Goal: Task Accomplishment & Management: Complete application form

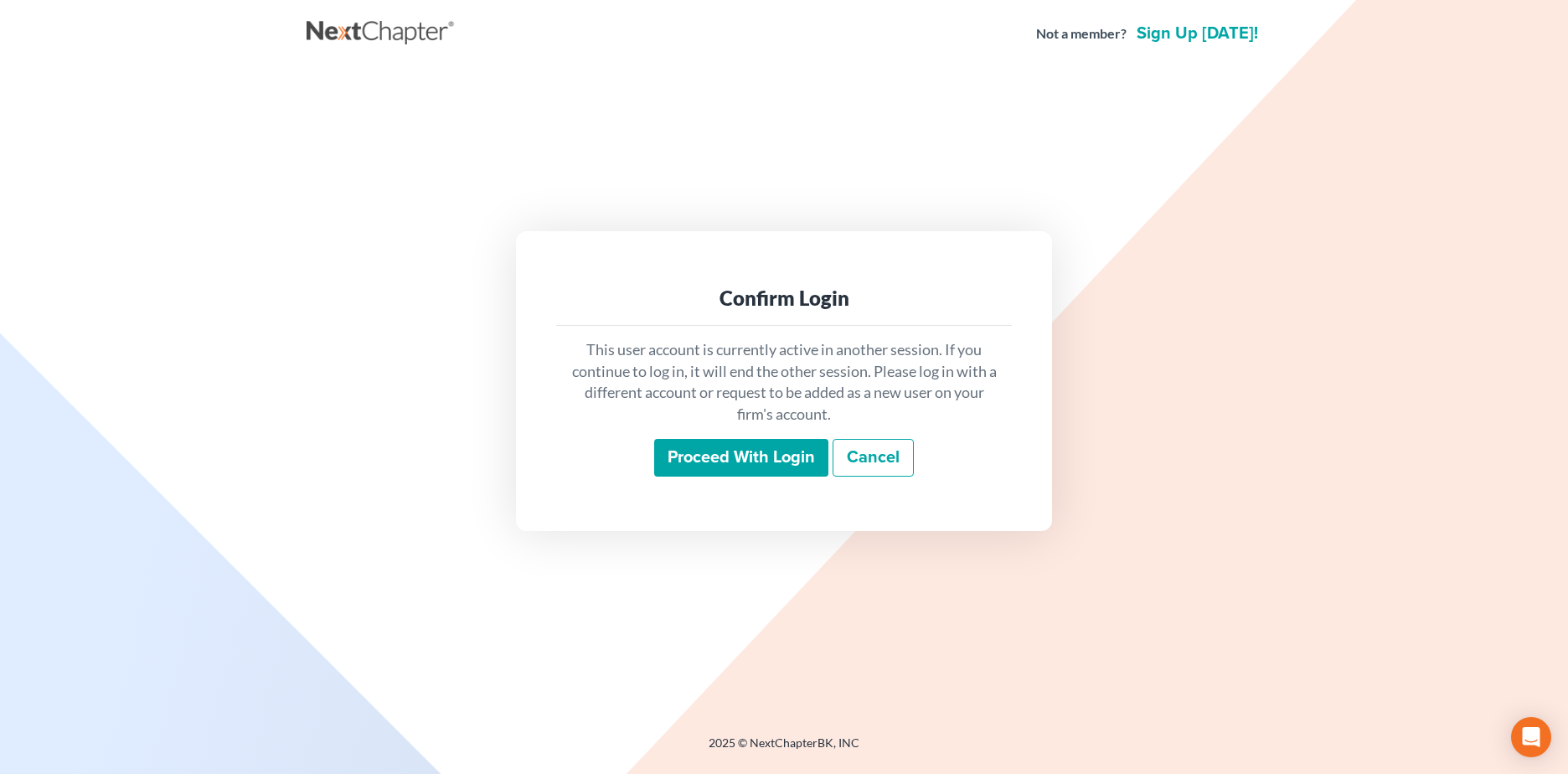
click at [704, 456] on input "Proceed with login" at bounding box center [741, 458] width 174 height 39
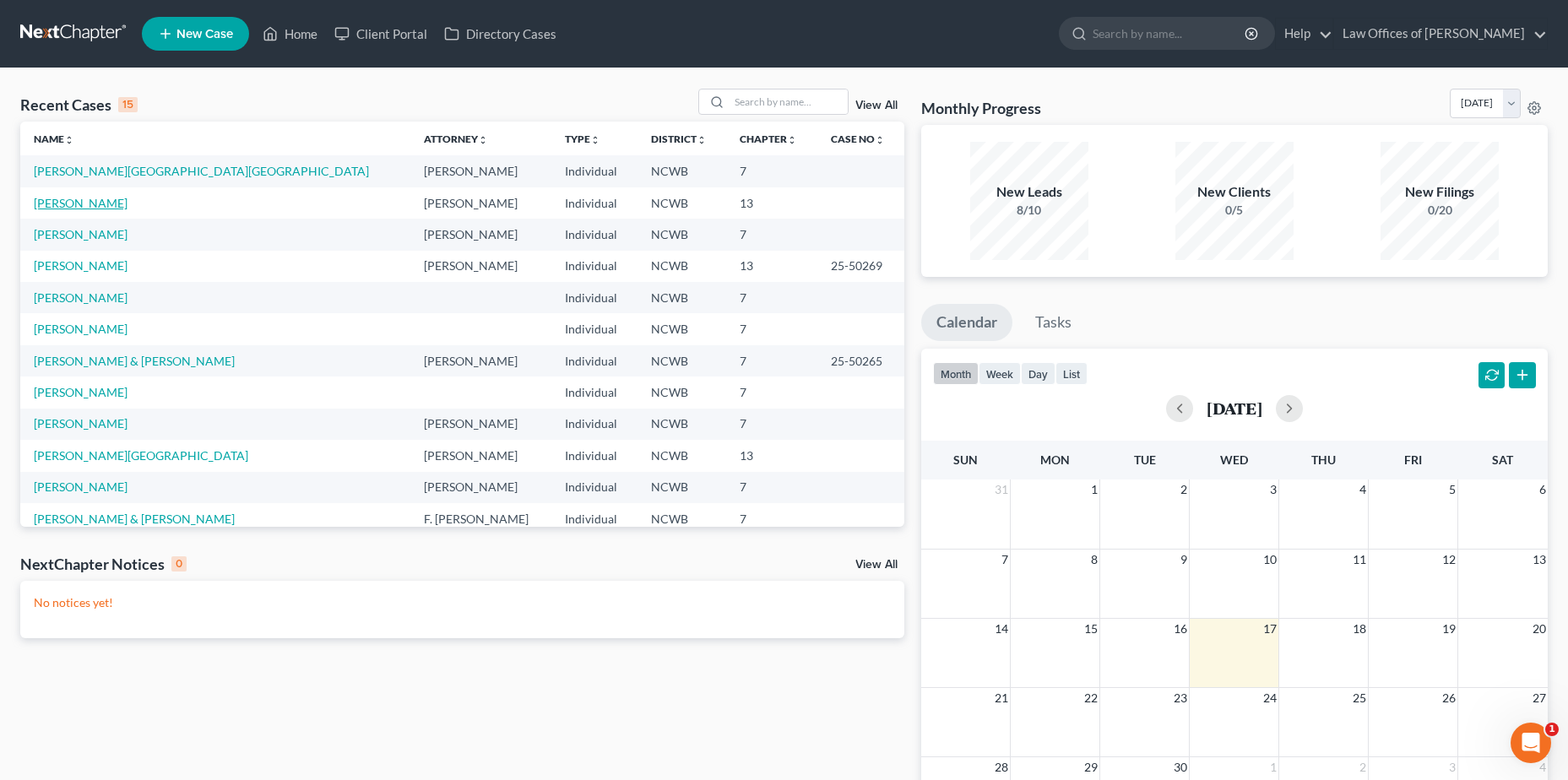
click at [84, 201] on link "[PERSON_NAME]" at bounding box center [81, 202] width 94 height 15
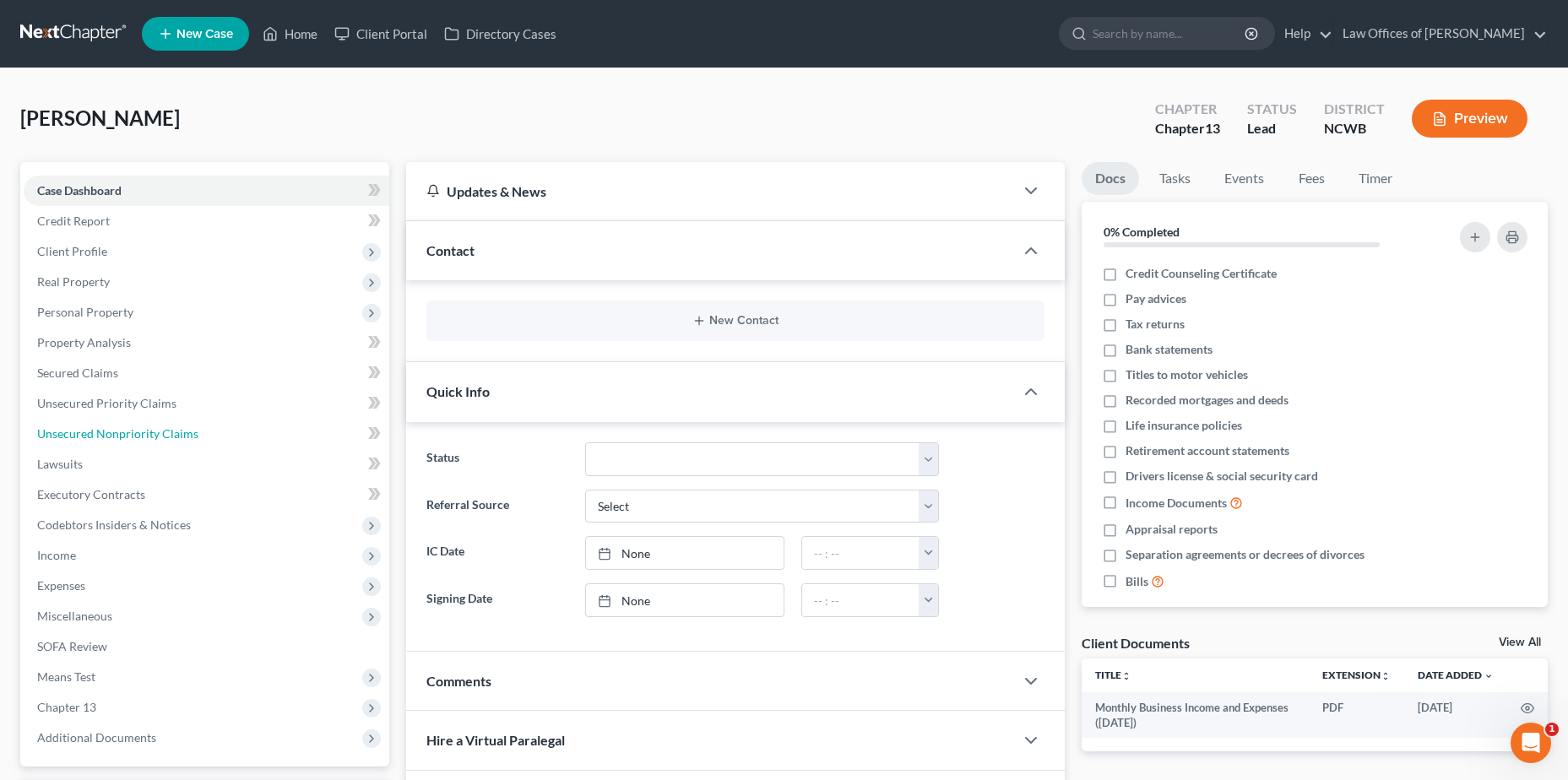
click at [133, 438] on span "Unsecured Nonpriority Claims" at bounding box center [118, 433] width 162 height 15
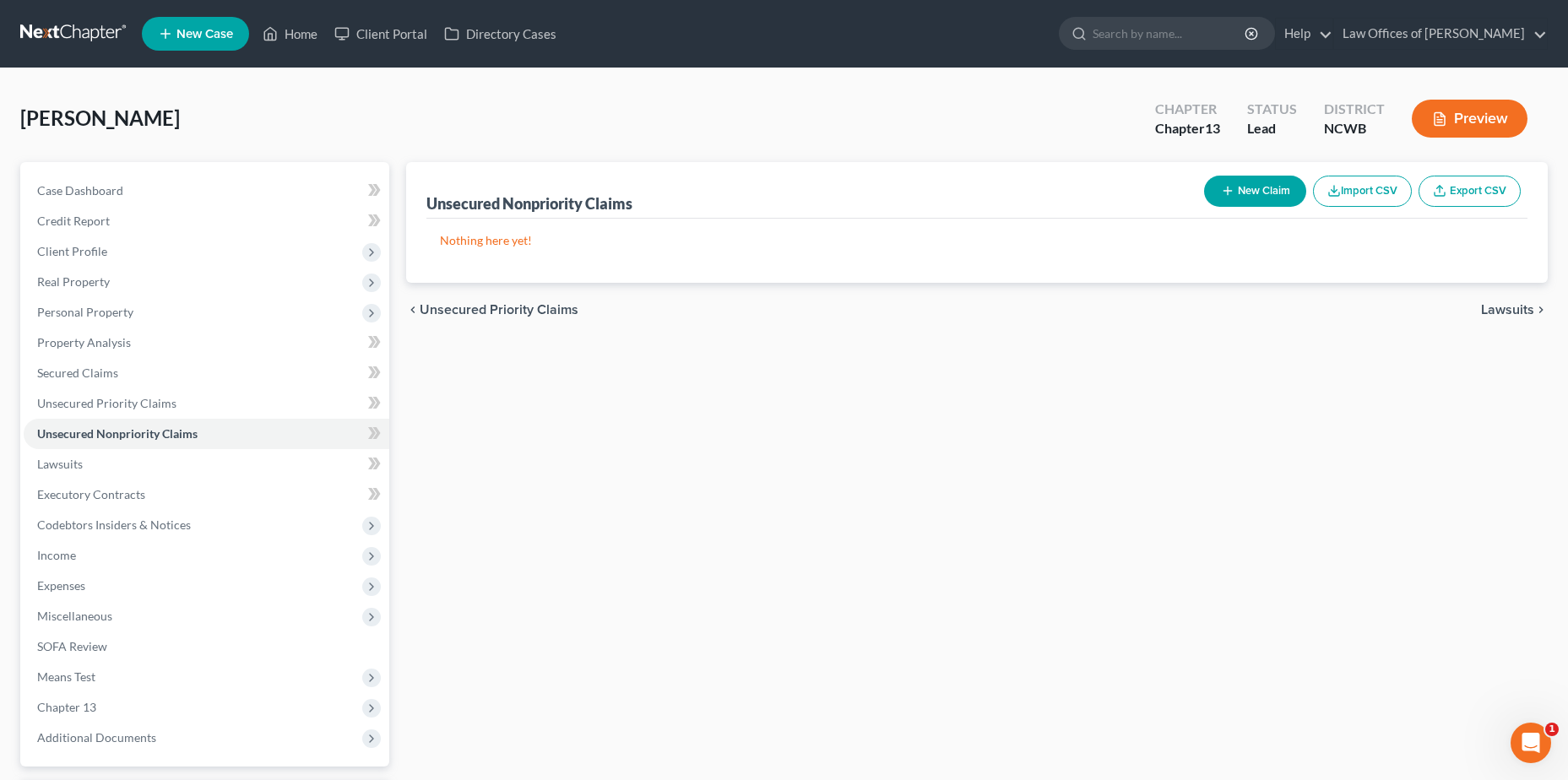
click at [1376, 193] on button "Import CSV" at bounding box center [1362, 191] width 99 height 31
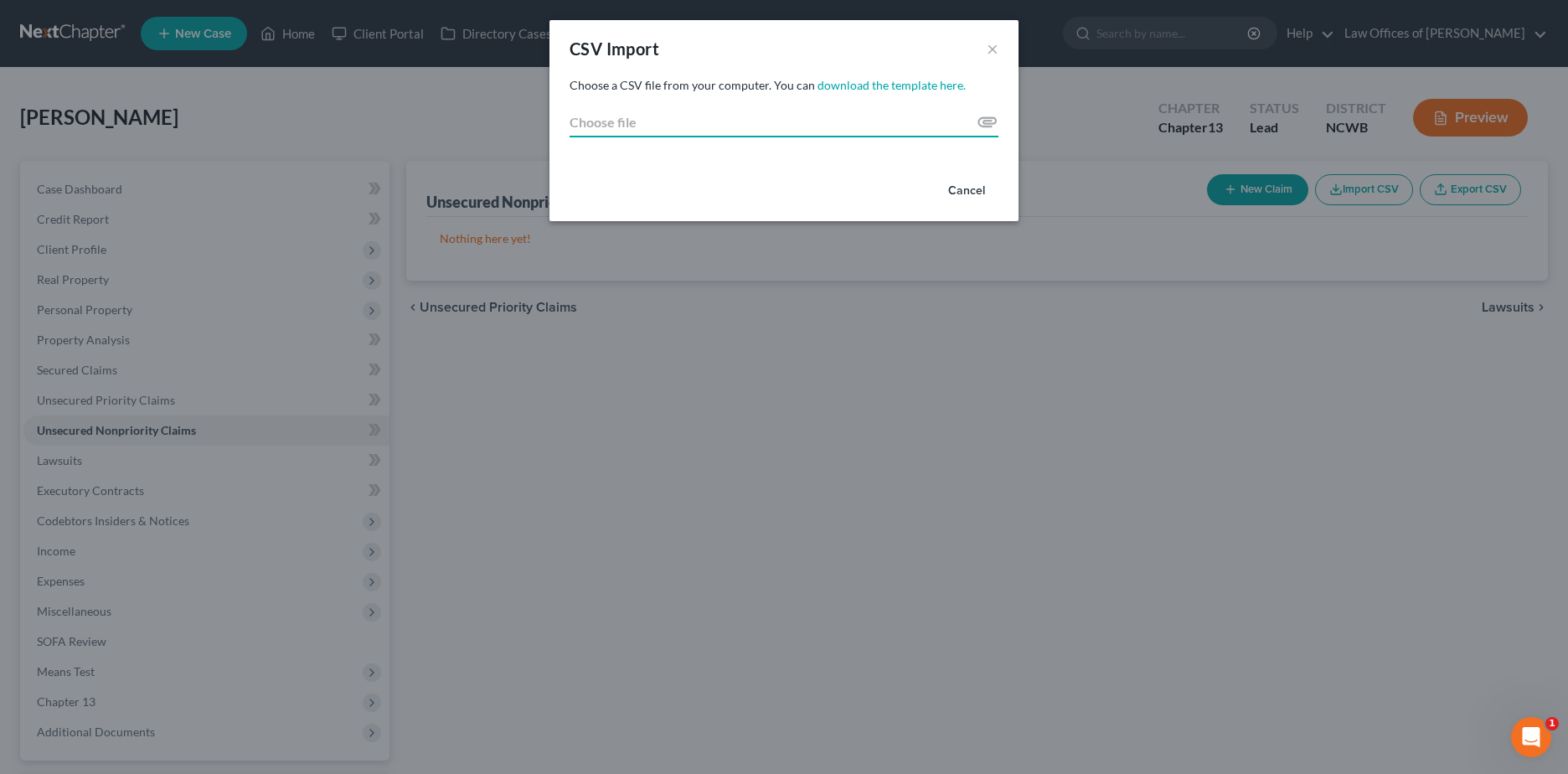
click at [621, 122] on input "Choose file" at bounding box center [784, 122] width 429 height 30
type input "C:\fakepath\Creditor_Import_Template completed by client.csv"
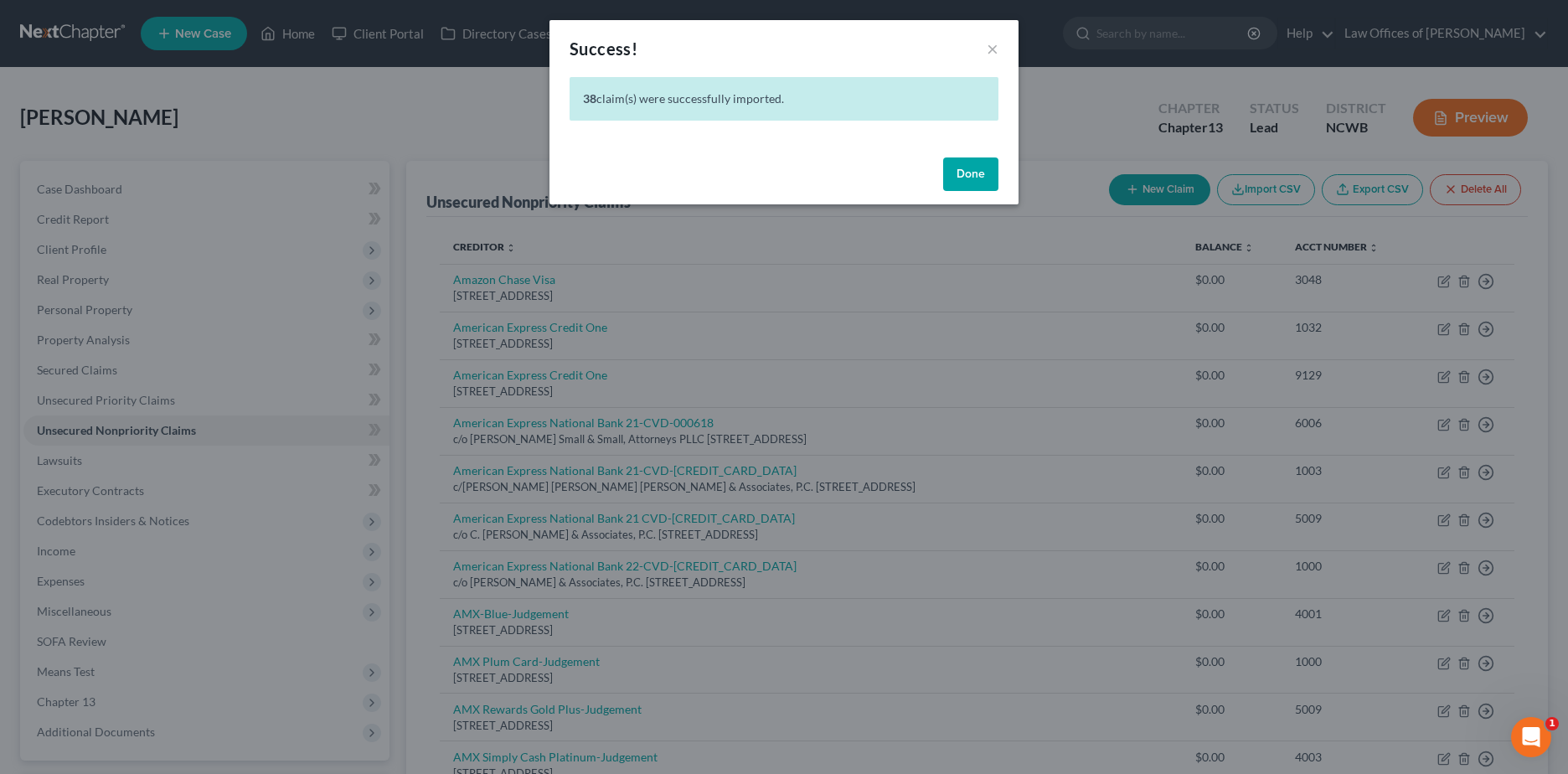
click at [965, 169] on button "Done" at bounding box center [971, 174] width 55 height 34
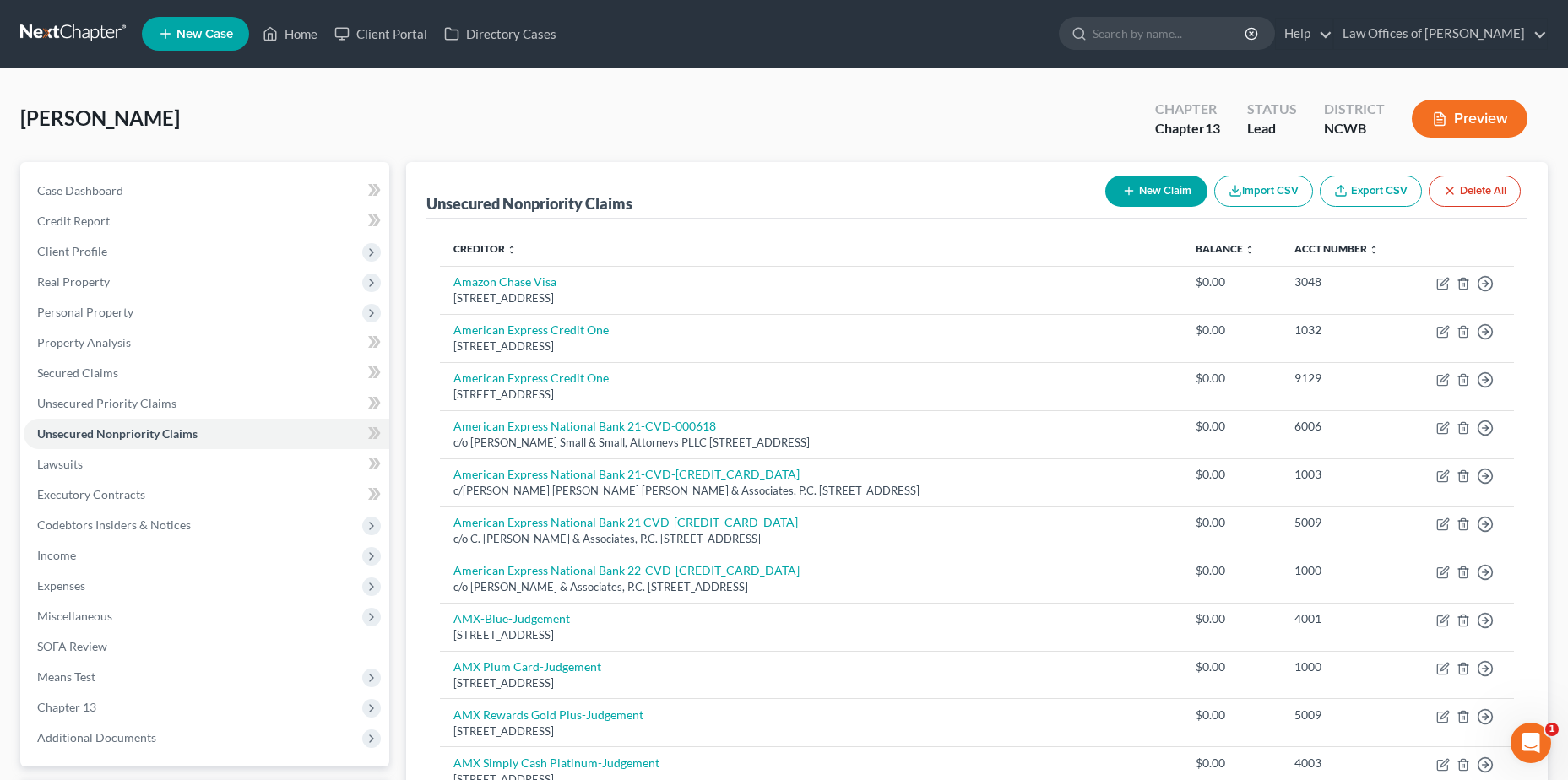
click at [752, 292] on div "[STREET_ADDRESS]" at bounding box center [810, 298] width 714 height 16
click at [527, 284] on link "Amazon Chase Visa" at bounding box center [505, 281] width 103 height 15
select select "7"
select select "2"
select select "0"
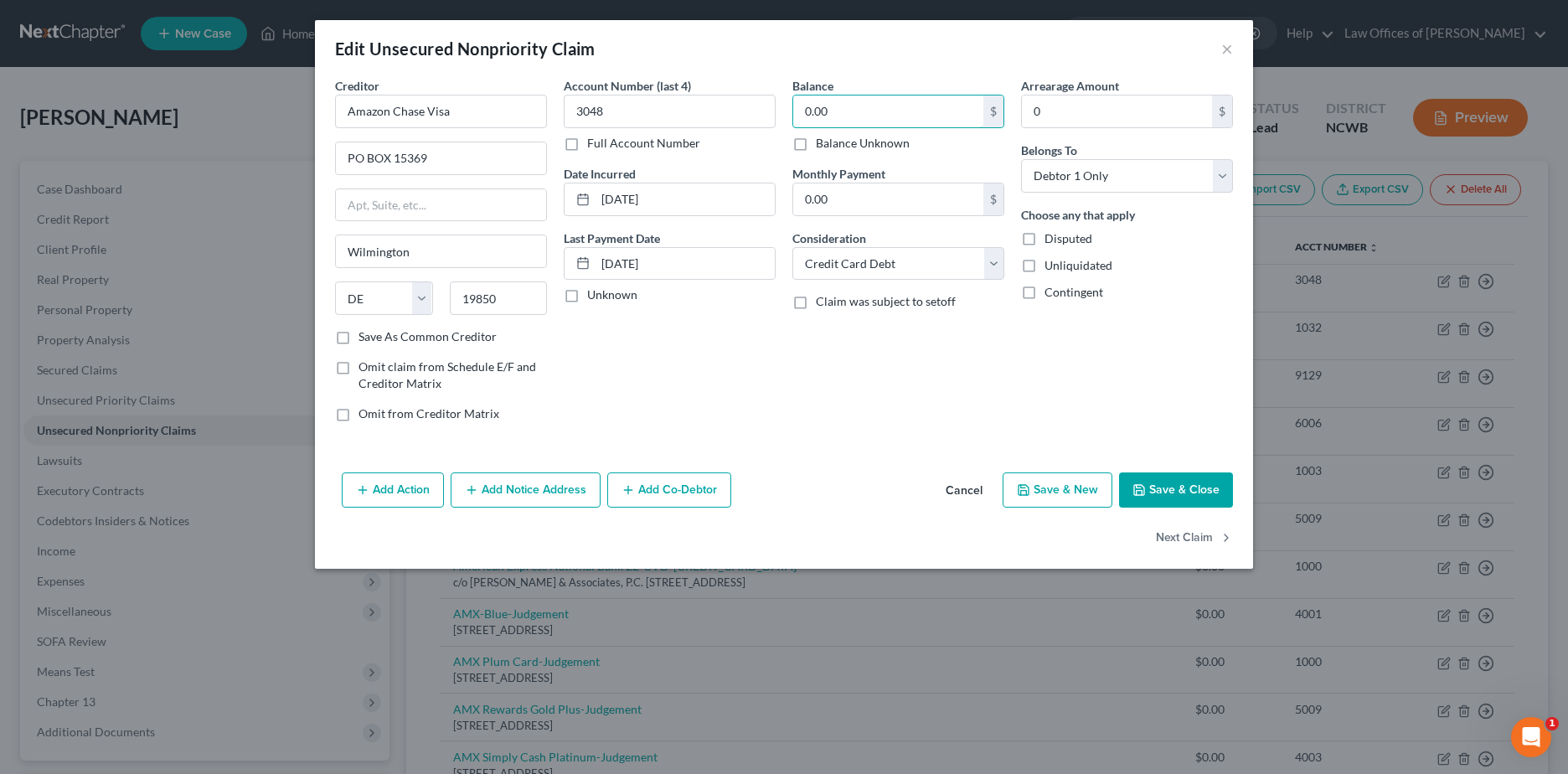
click at [883, 118] on input "0.00" at bounding box center [888, 111] width 191 height 32
click at [1157, 490] on button "Save & Close" at bounding box center [1176, 490] width 114 height 35
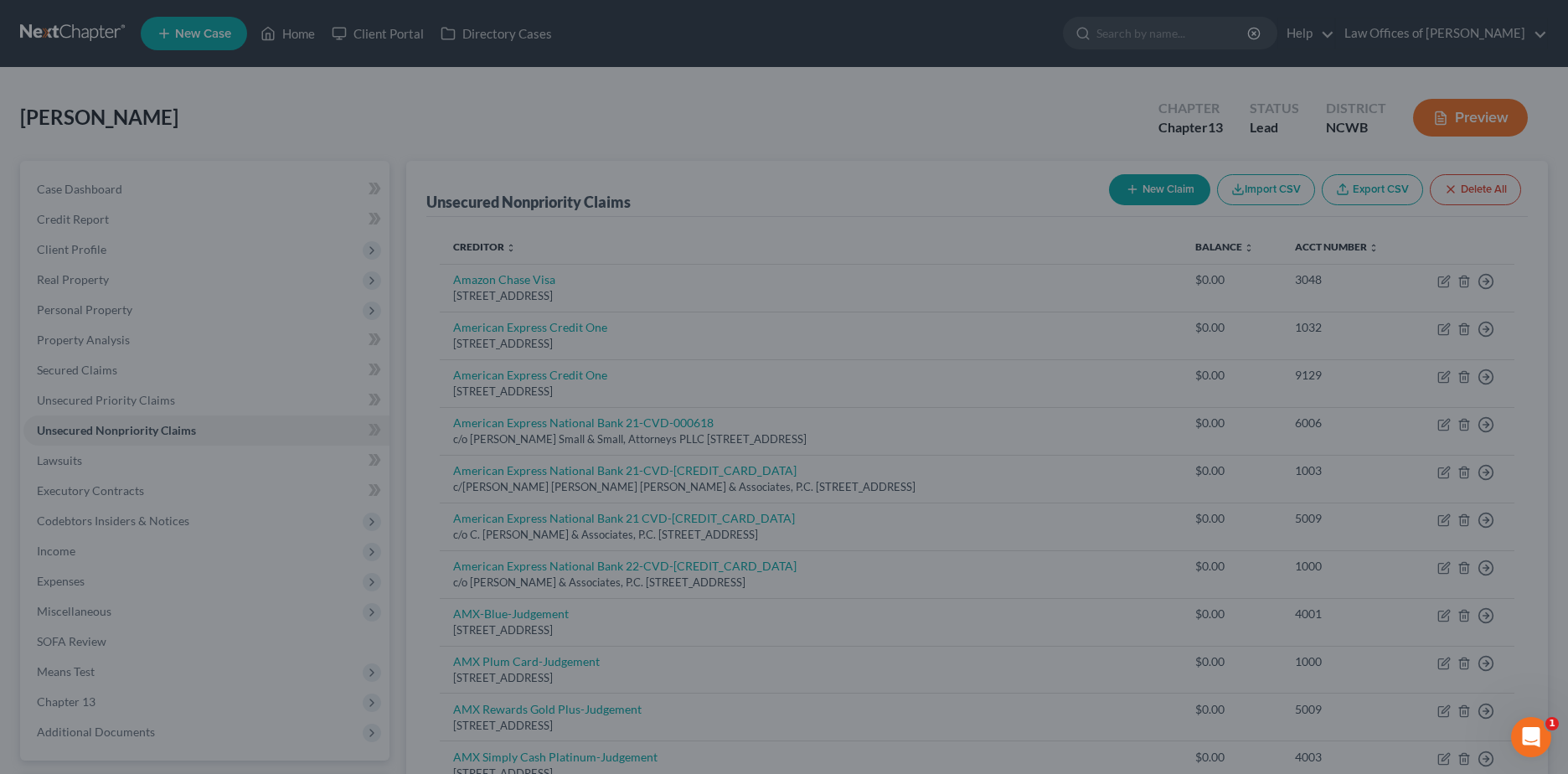
type input "902.00"
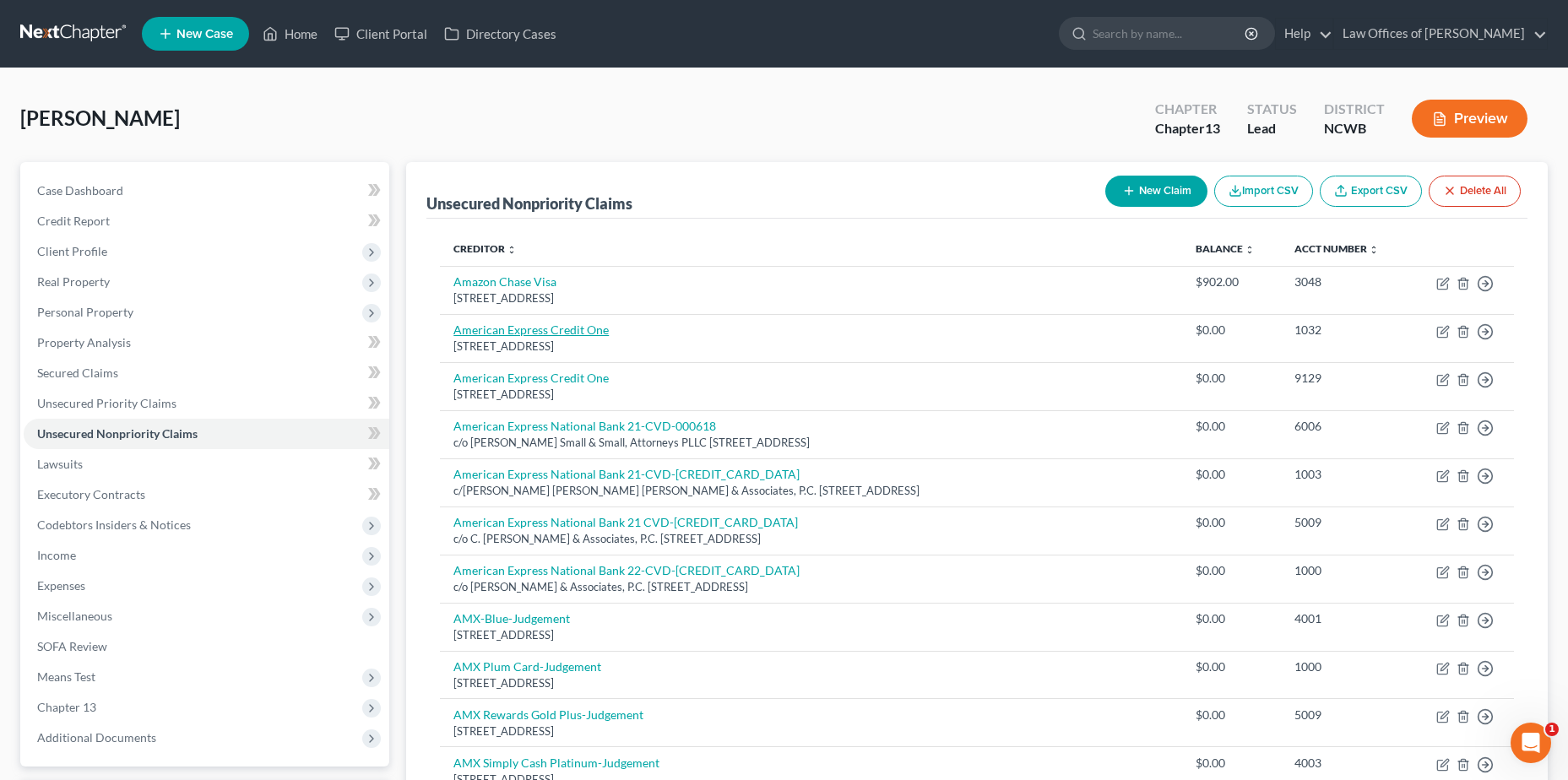
click at [520, 334] on link "American Express Credit One" at bounding box center [531, 329] width 155 height 15
select select "31"
select select "2"
select select "0"
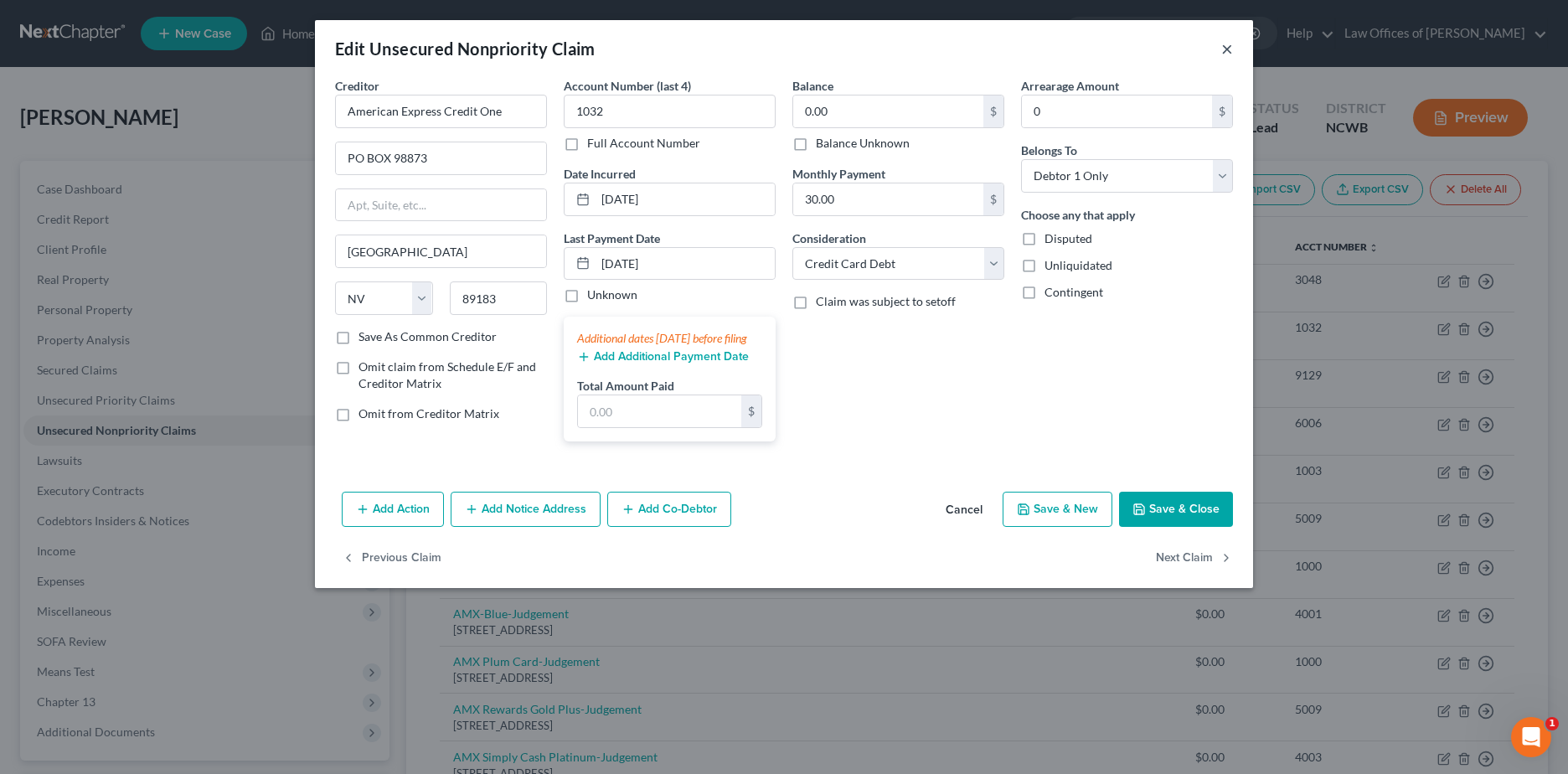
click at [1229, 51] on button "×" at bounding box center [1228, 48] width 12 height 20
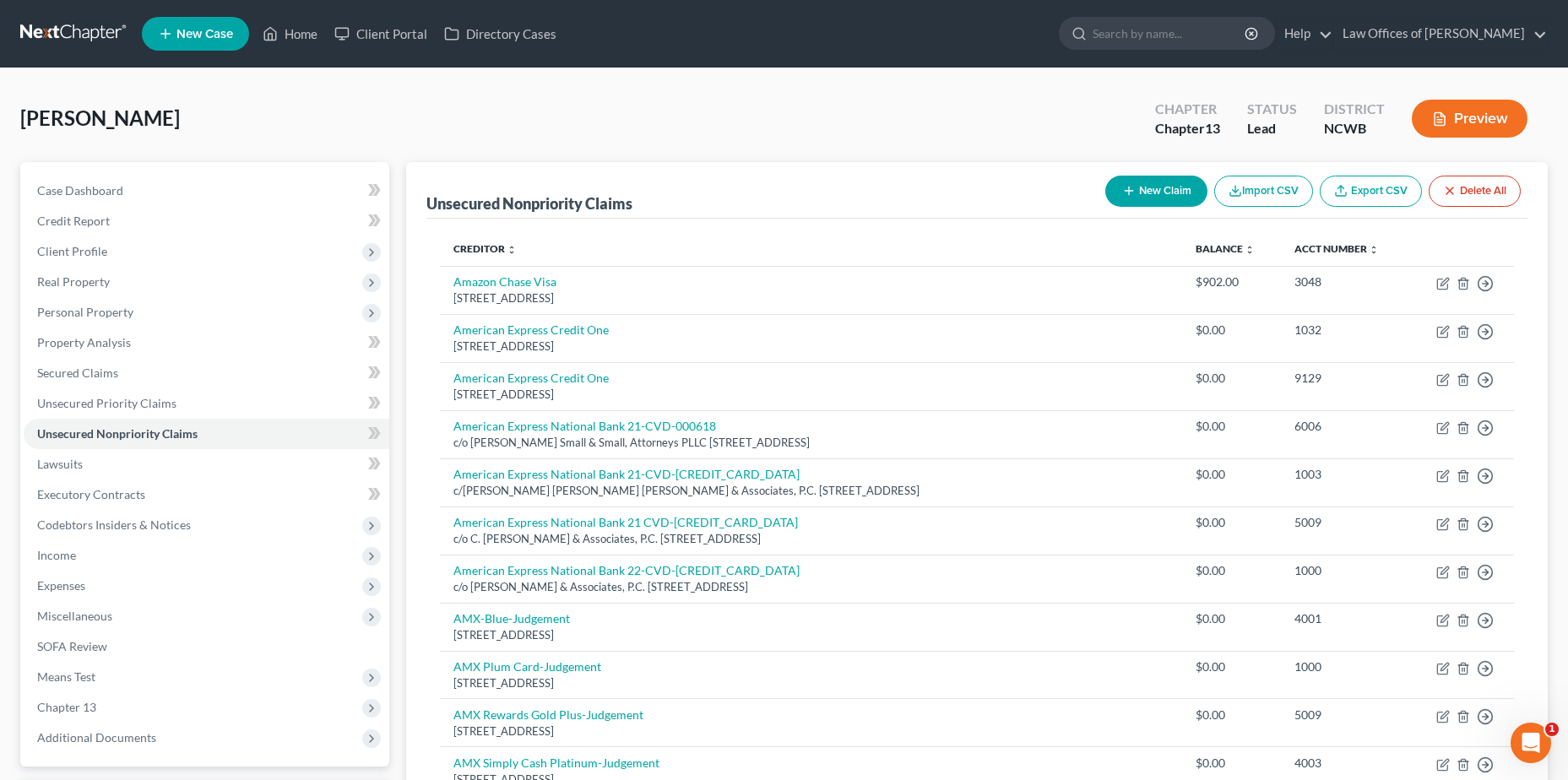
click at [1525, 737] on icon "Open Intercom Messenger" at bounding box center [1531, 744] width 28 height 28
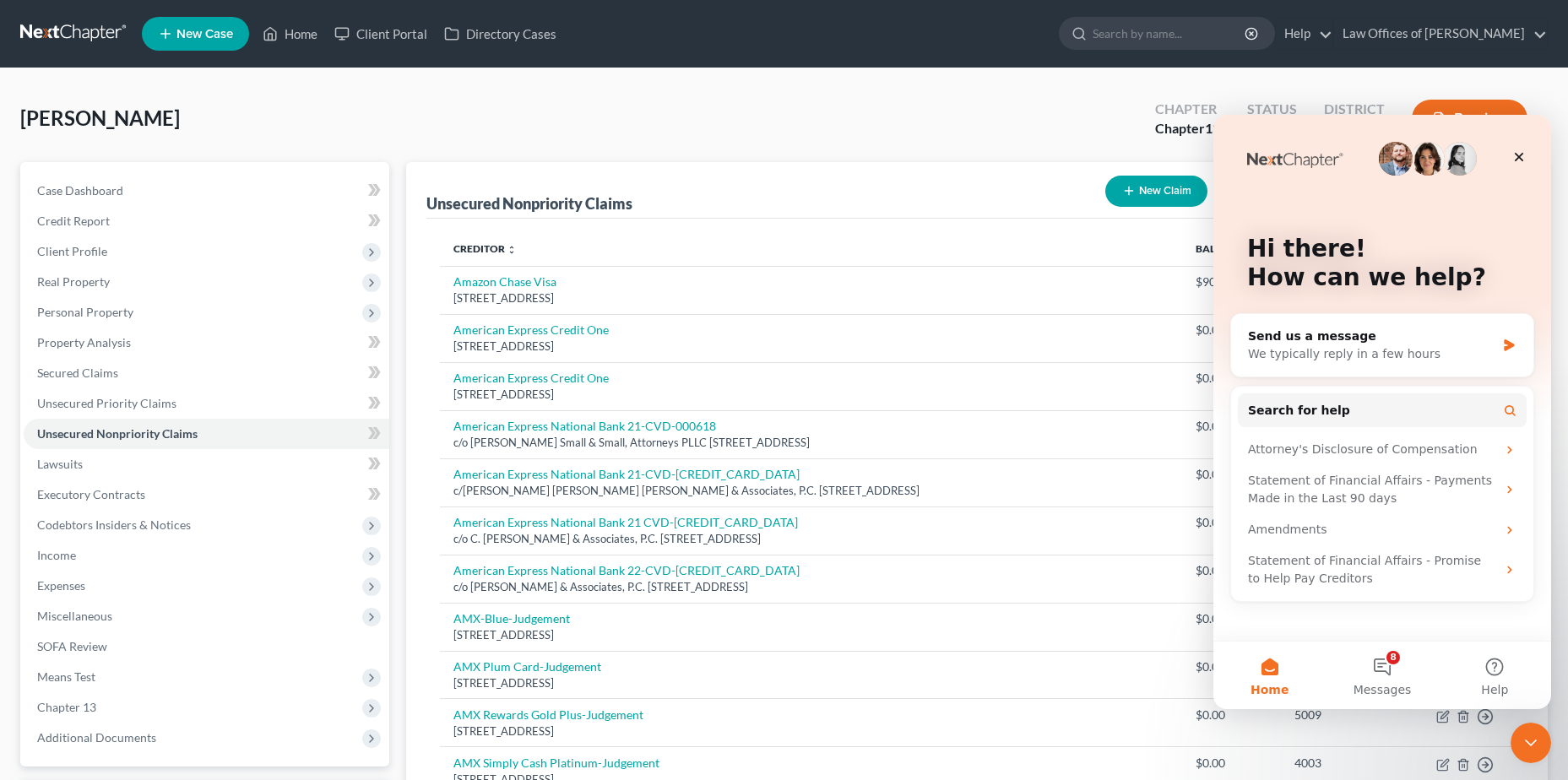
click at [1486, 673] on button "Help" at bounding box center [1494, 676] width 112 height 68
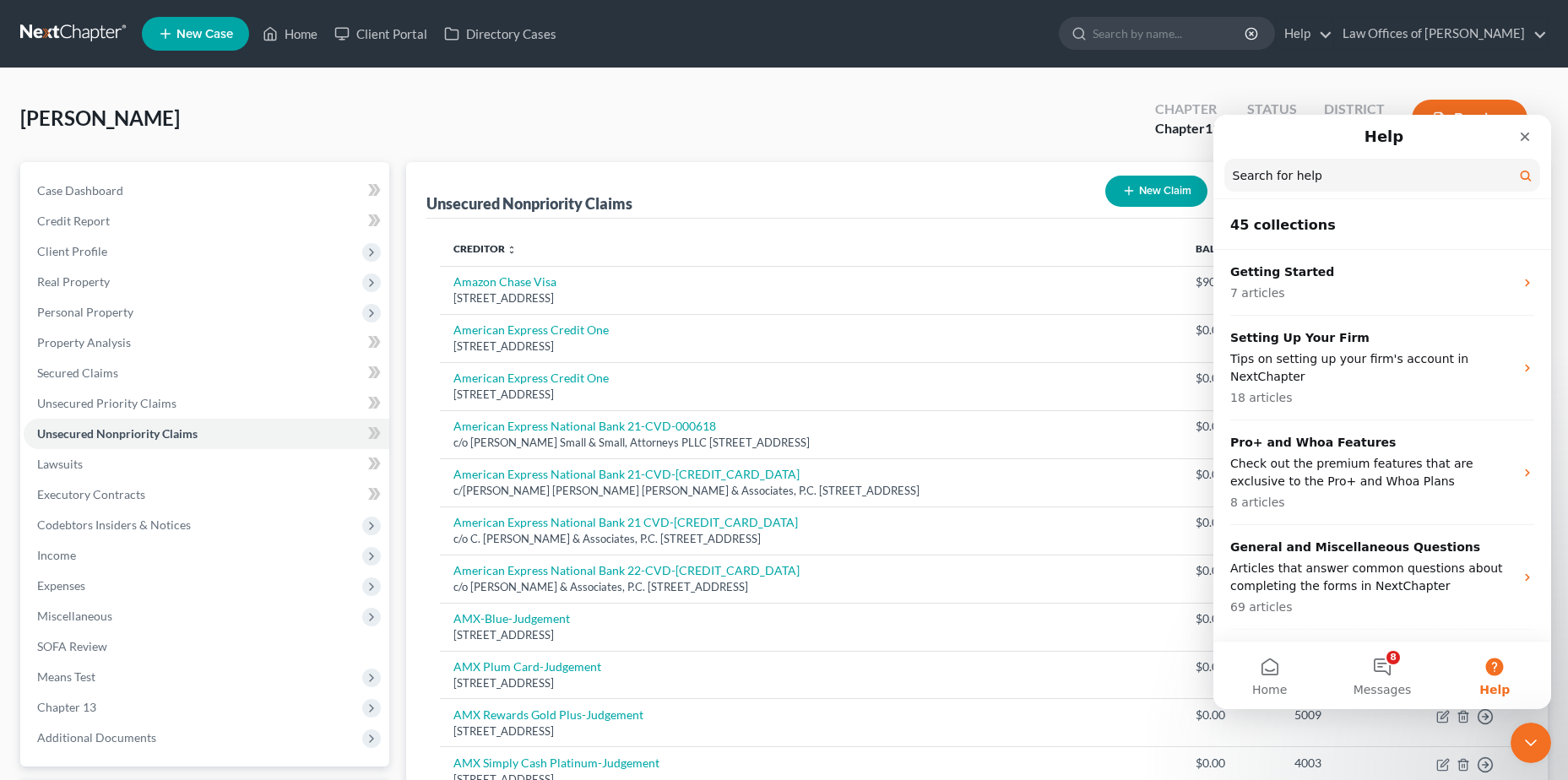
click at [1518, 137] on icon "Close" at bounding box center [1525, 137] width 14 height 14
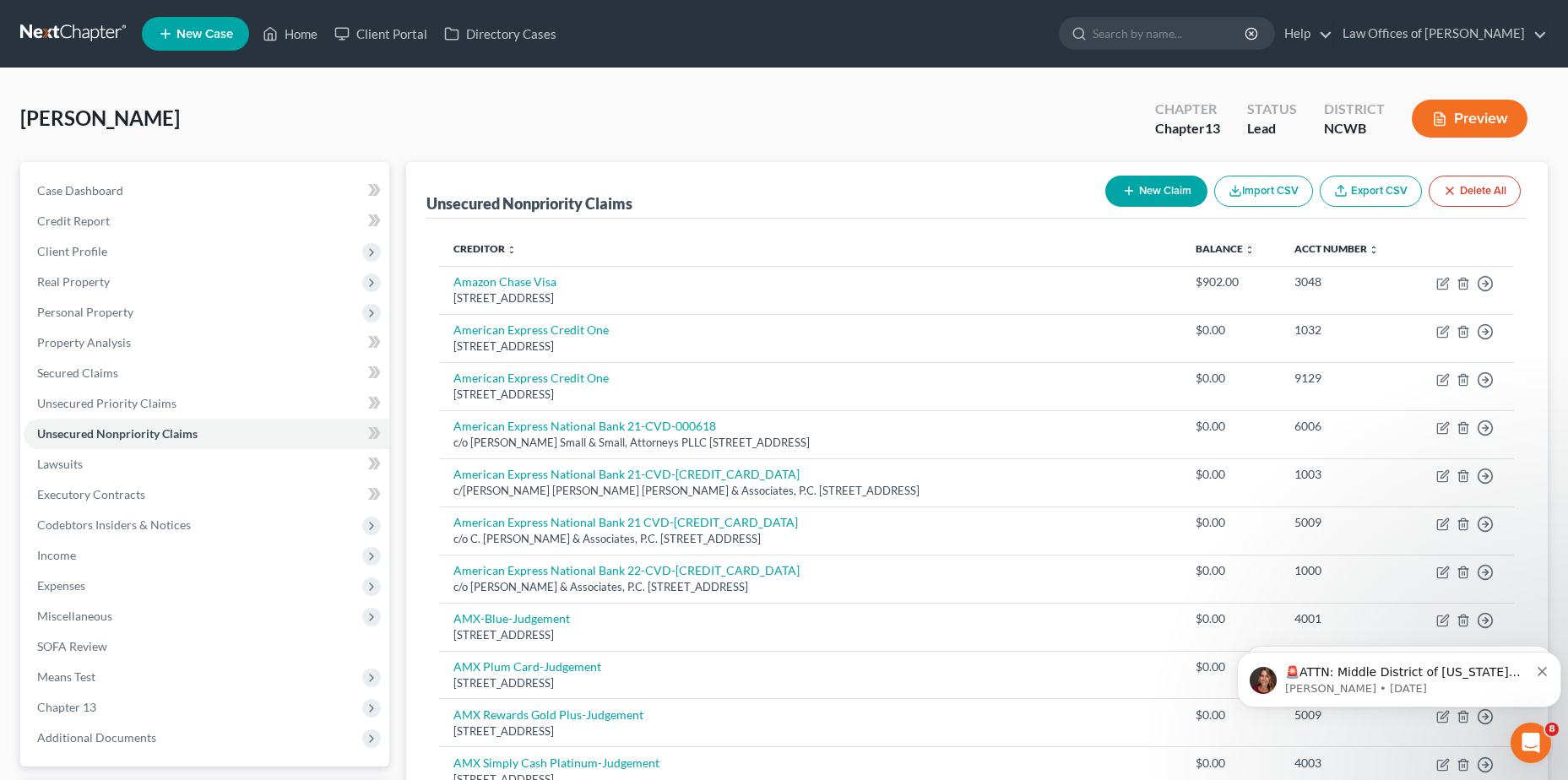
click at [1353, 673] on p "🚨ATTN: Middle District of [US_STATE] The court has added a new Credit Counselin…" at bounding box center [1406, 672] width 244 height 17
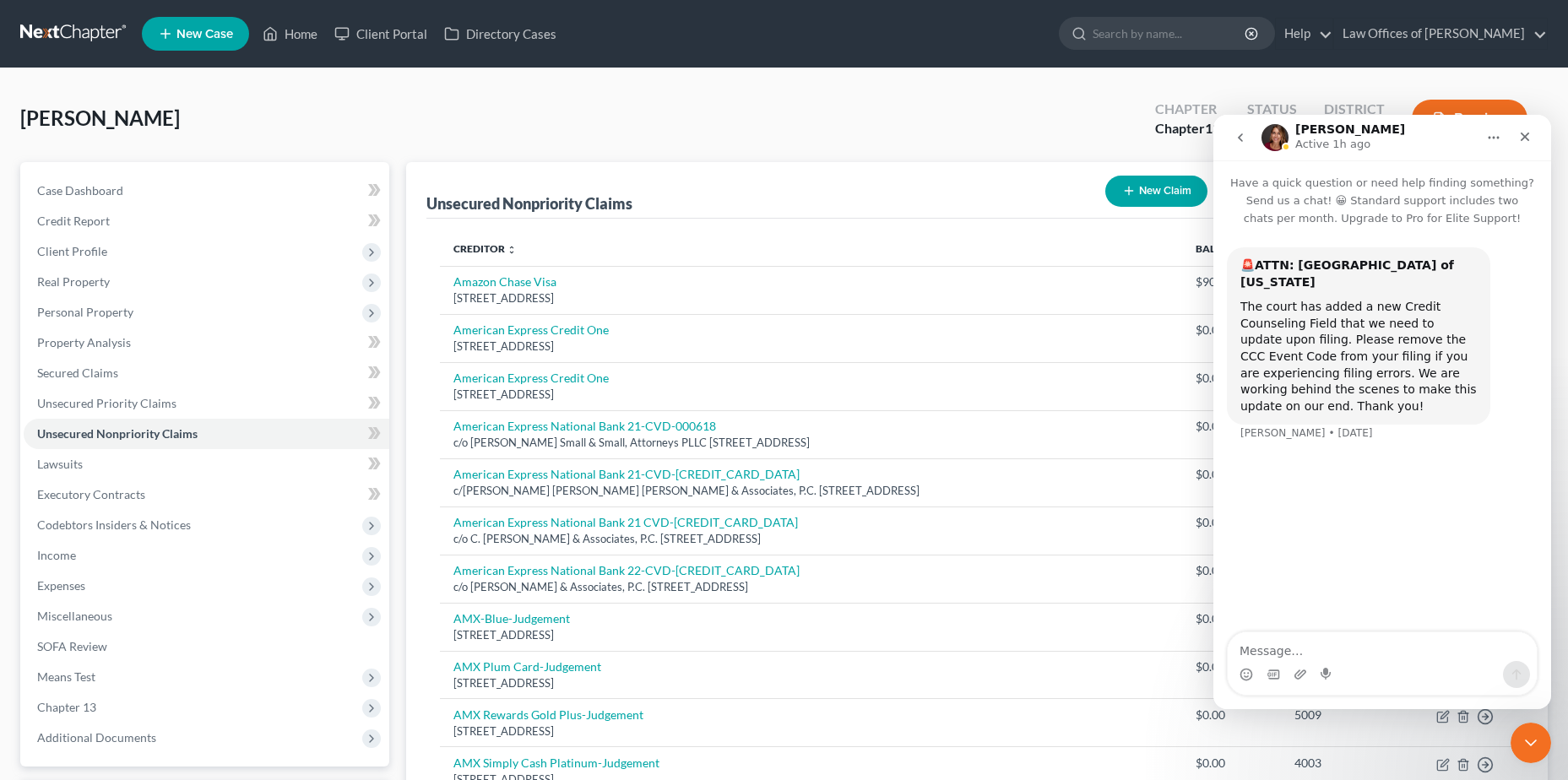
click at [1525, 136] on icon "Close" at bounding box center [1525, 137] width 10 height 10
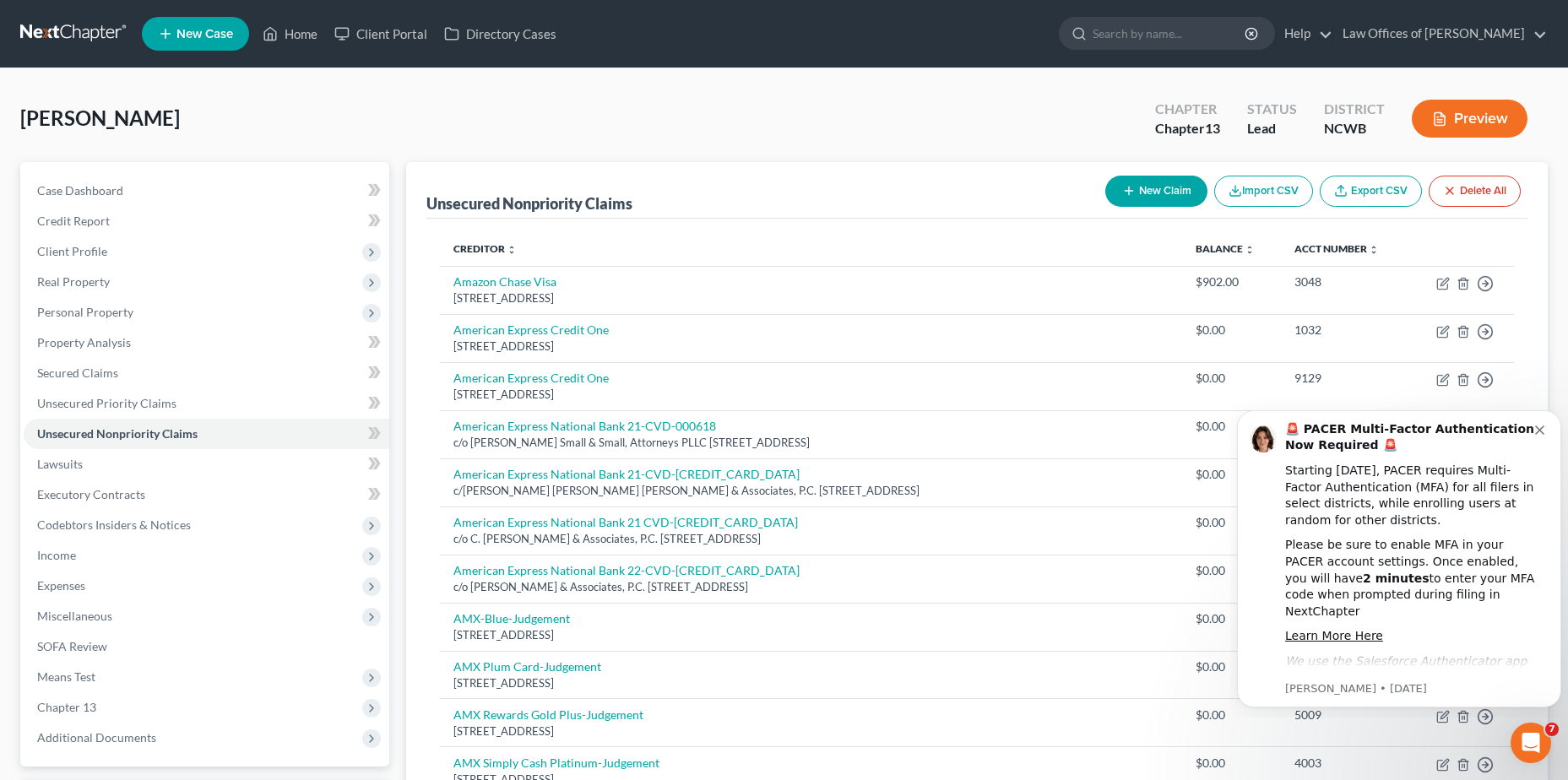
click at [1540, 430] on icon "Dismiss notification" at bounding box center [1539, 430] width 10 height 10
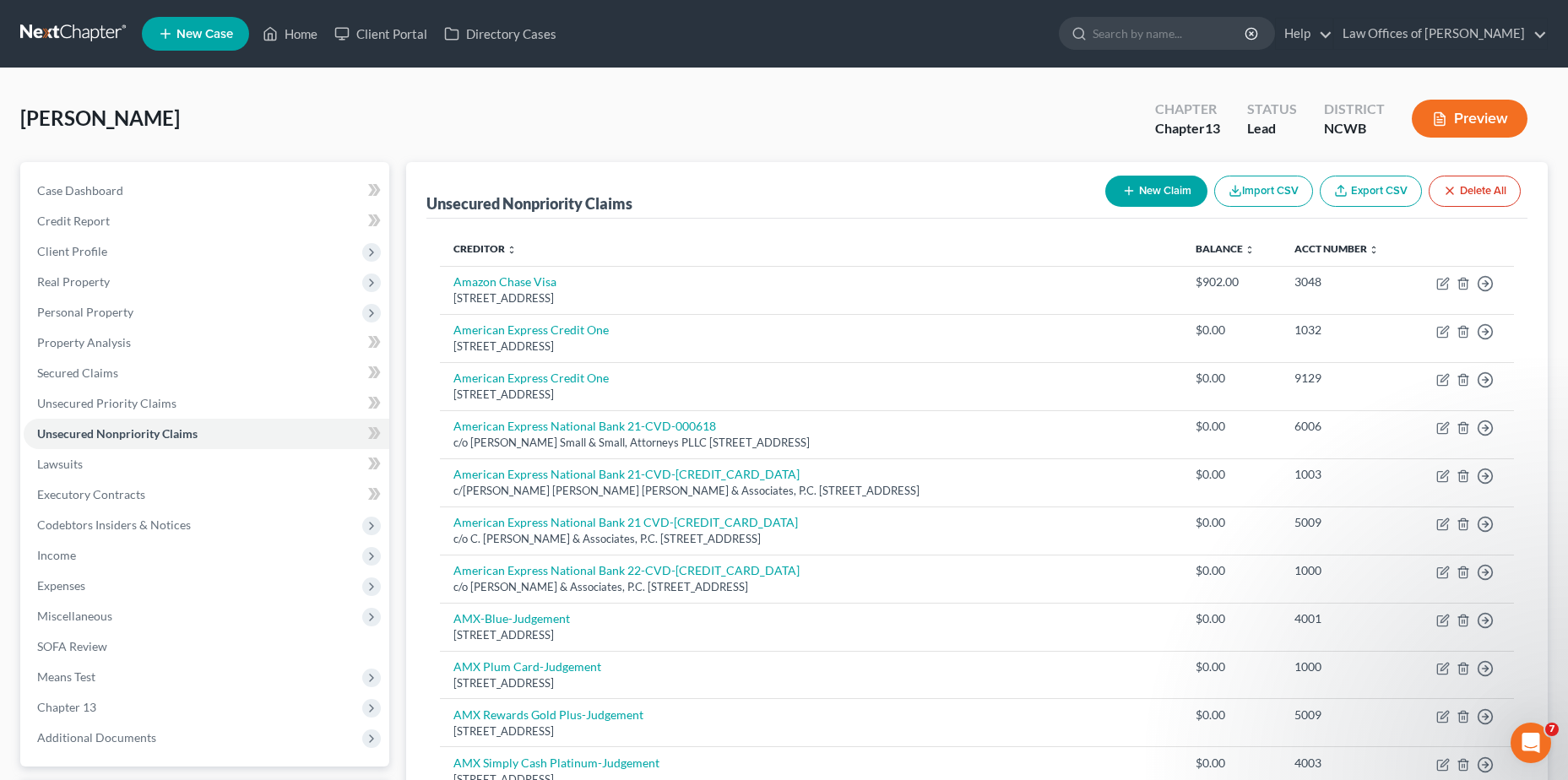
click at [1544, 738] on icon "Open Intercom Messenger" at bounding box center [1531, 744] width 28 height 28
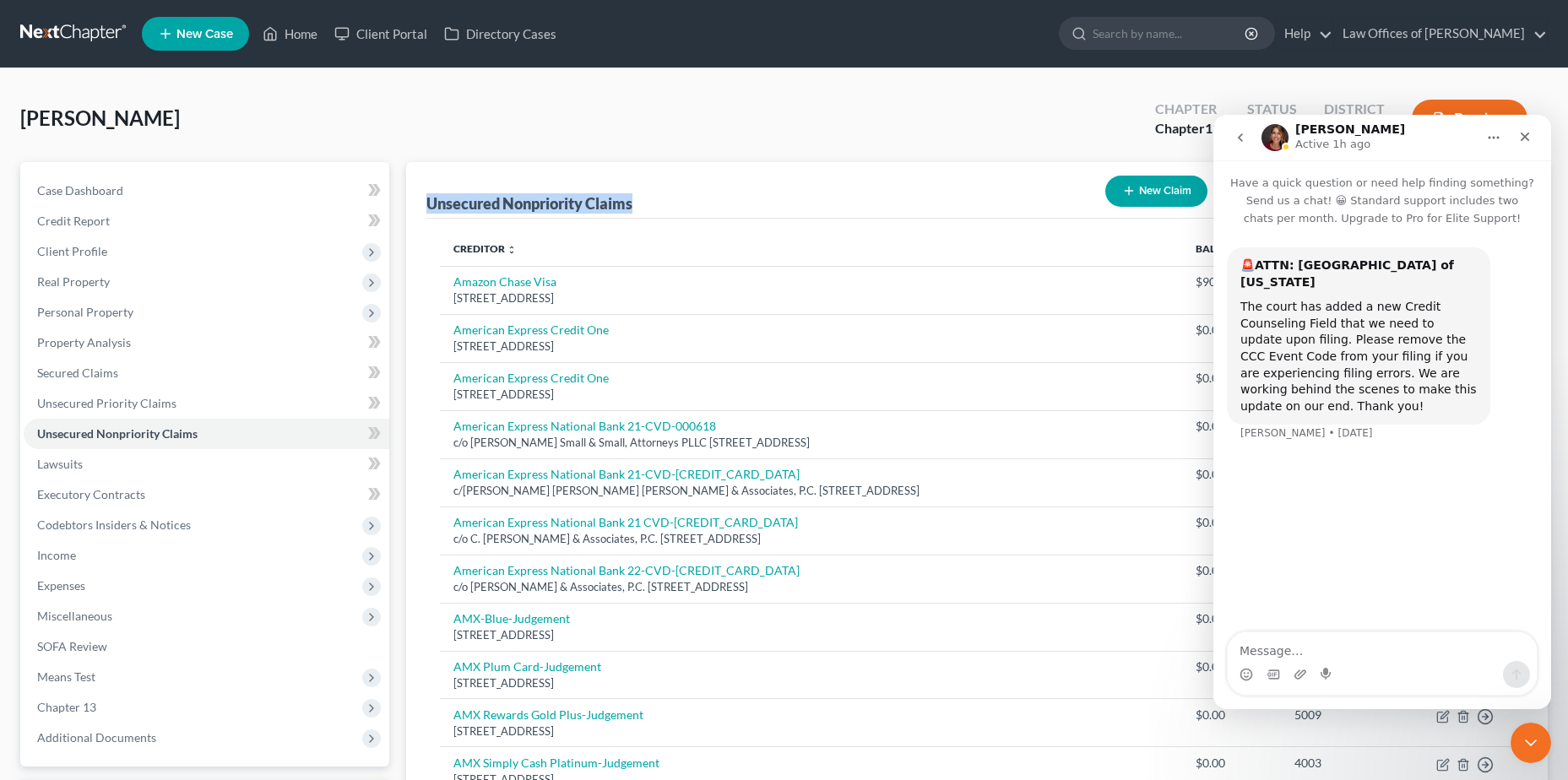
drag, startPoint x: 429, startPoint y: 200, endPoint x: 642, endPoint y: 205, distance: 213.1
click at [642, 205] on div "Unsecured Nonpriority Claims New Claim Import CSV Export CSV Delete All" at bounding box center [976, 190] width 1101 height 56
copy div "Unsecured Nonpriority Claims"
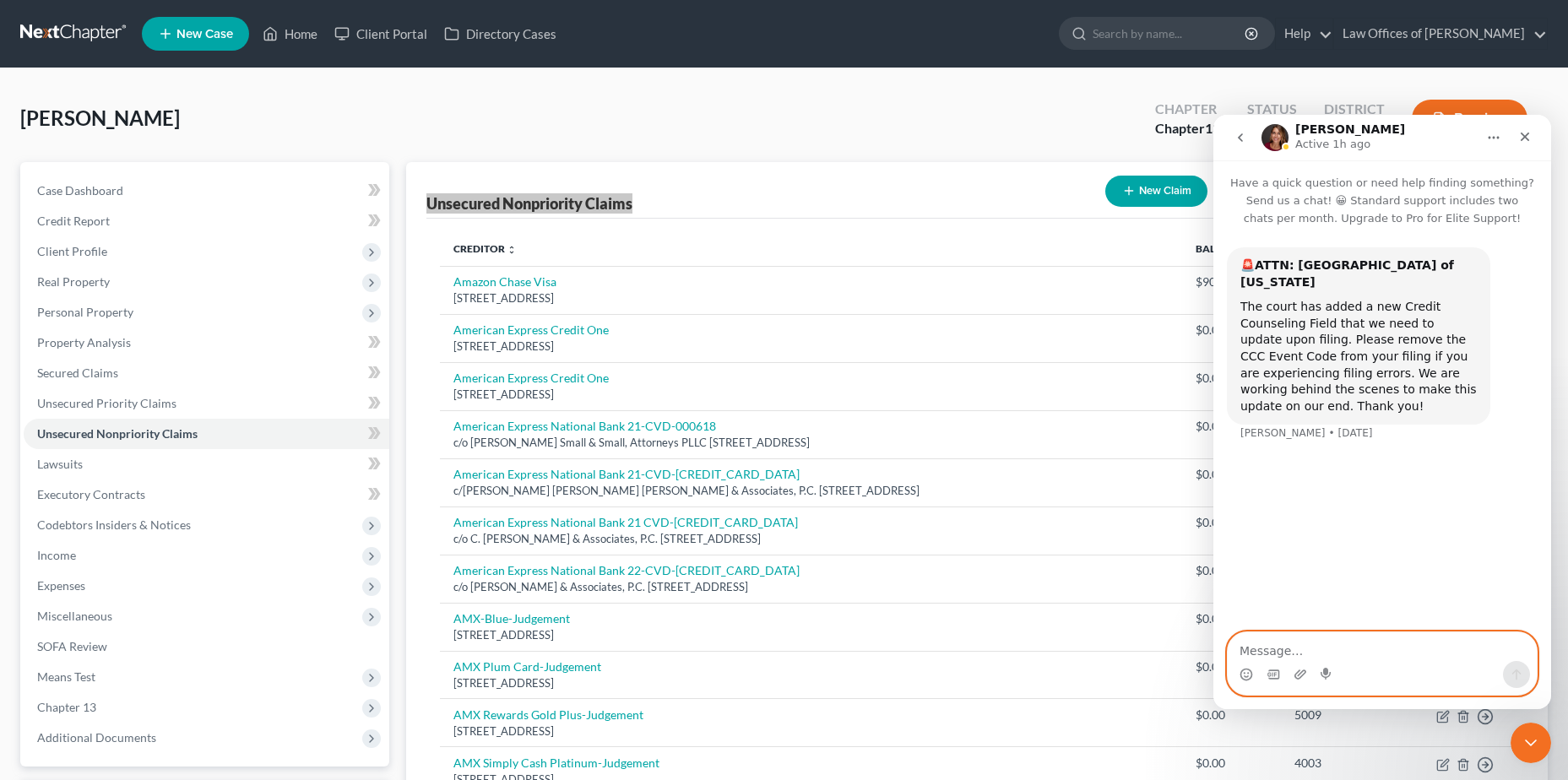
click at [1337, 650] on textarea "Message…" at bounding box center [1382, 646] width 309 height 29
paste textarea "Unsecured Nonpriority Claims"
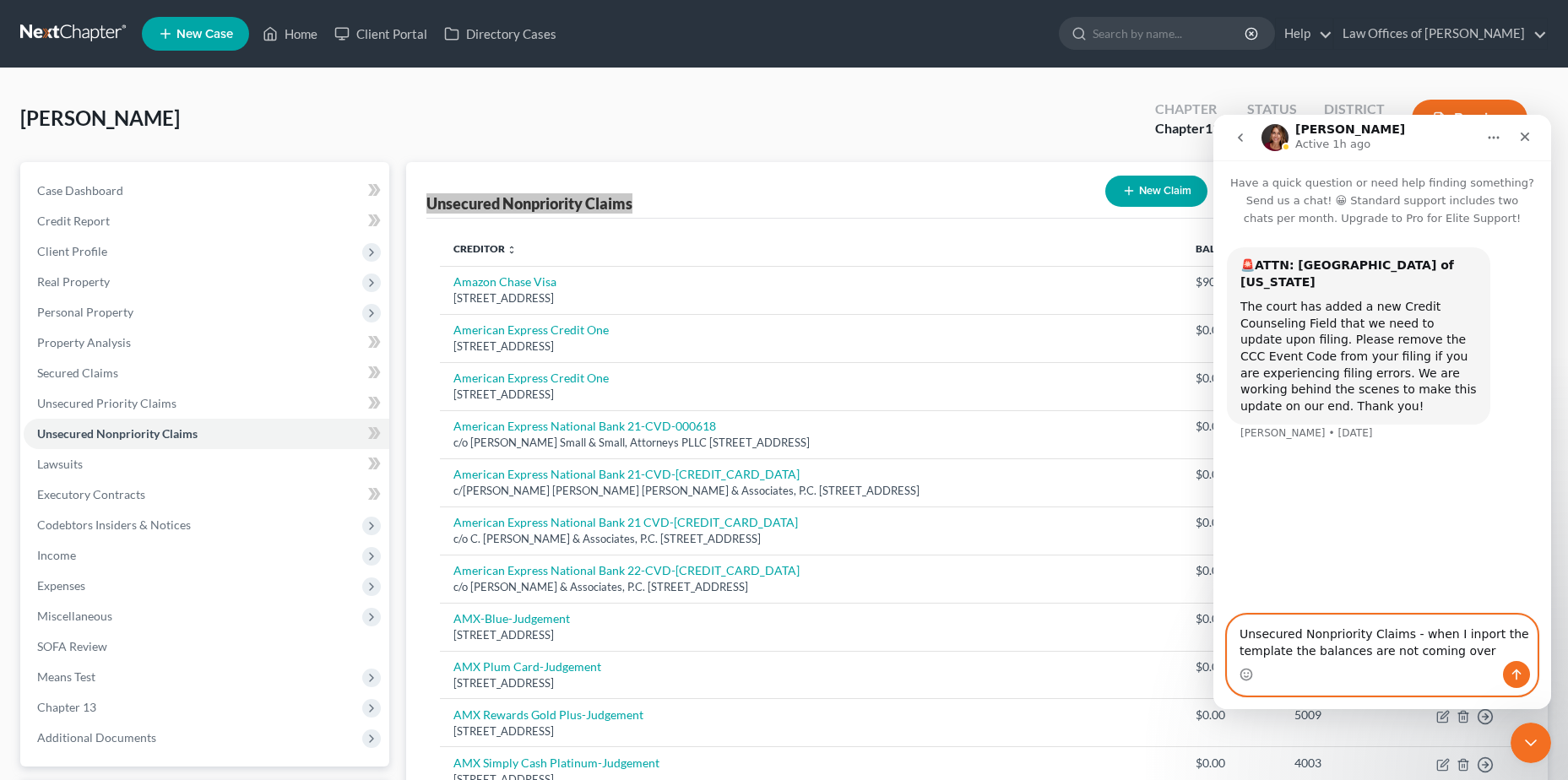
type textarea "Unsecured Nonpriority Claims - when I inport the template the balances are not …"
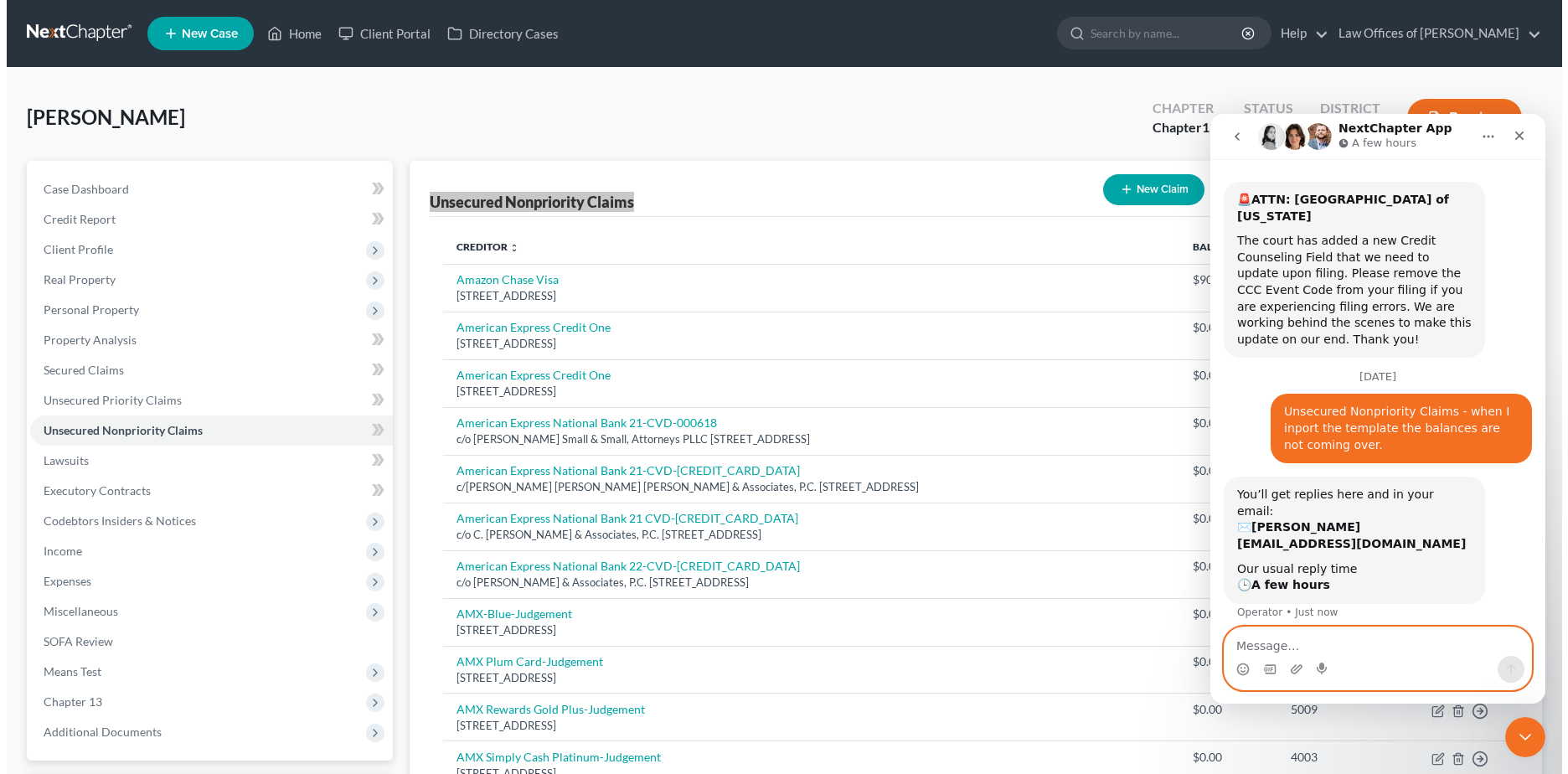
scroll to position [73, 0]
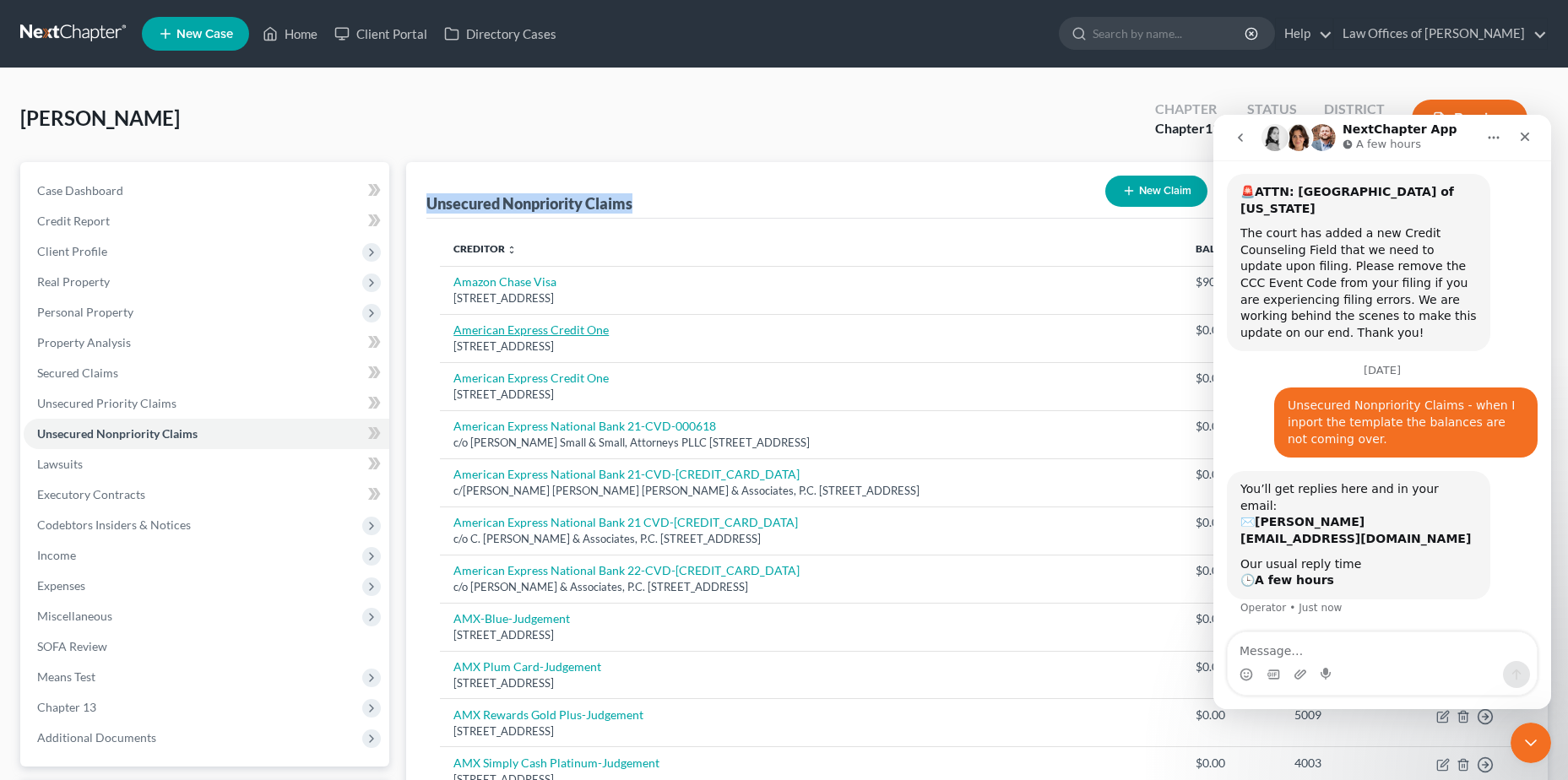
click at [588, 331] on link "American Express Credit One" at bounding box center [531, 329] width 155 height 15
select select "31"
select select "2"
select select "0"
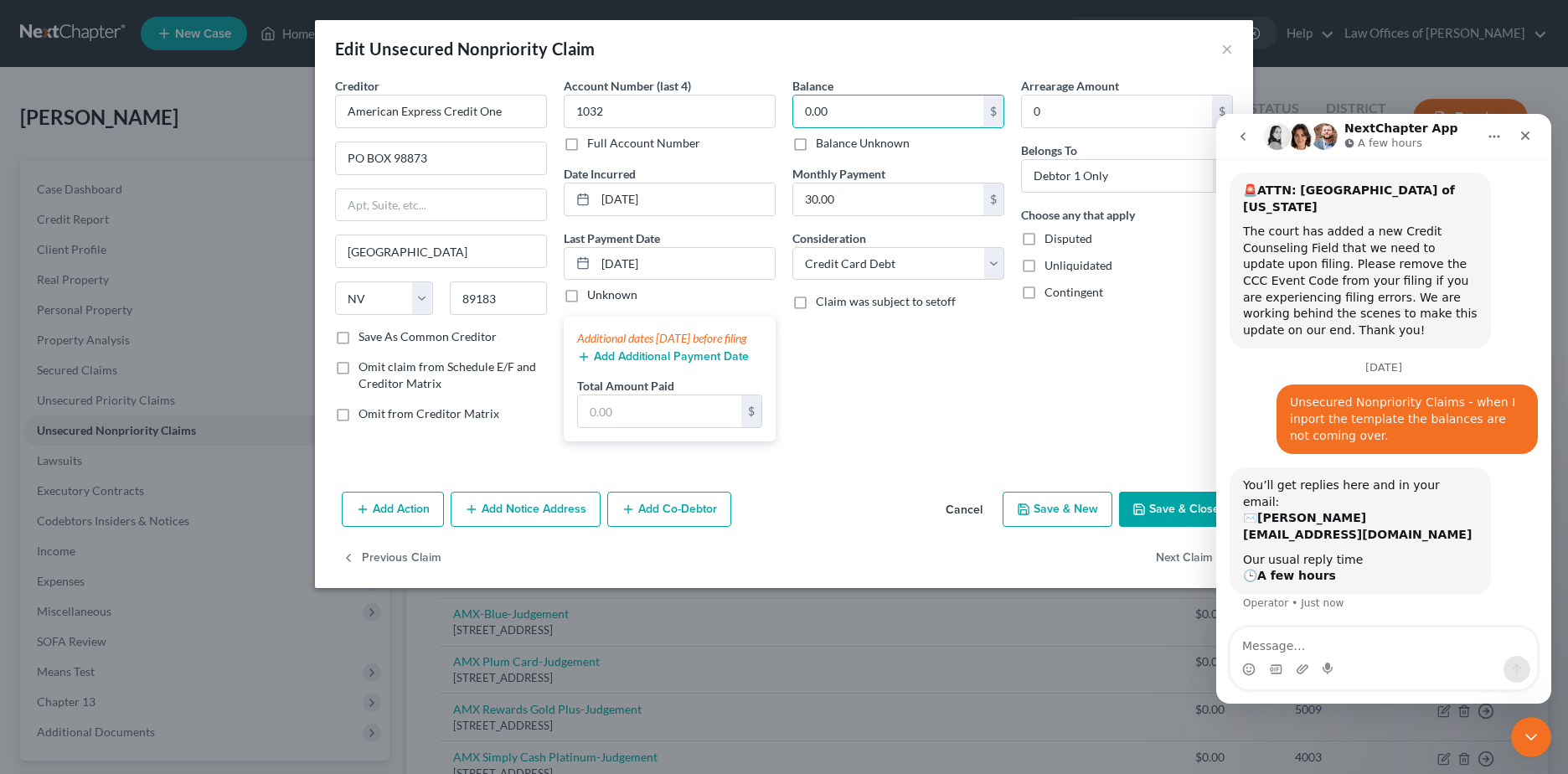
click at [835, 111] on input "0.00" at bounding box center [888, 111] width 191 height 32
type input "1,500"
click at [1171, 572] on button "Next Claim" at bounding box center [1194, 558] width 77 height 35
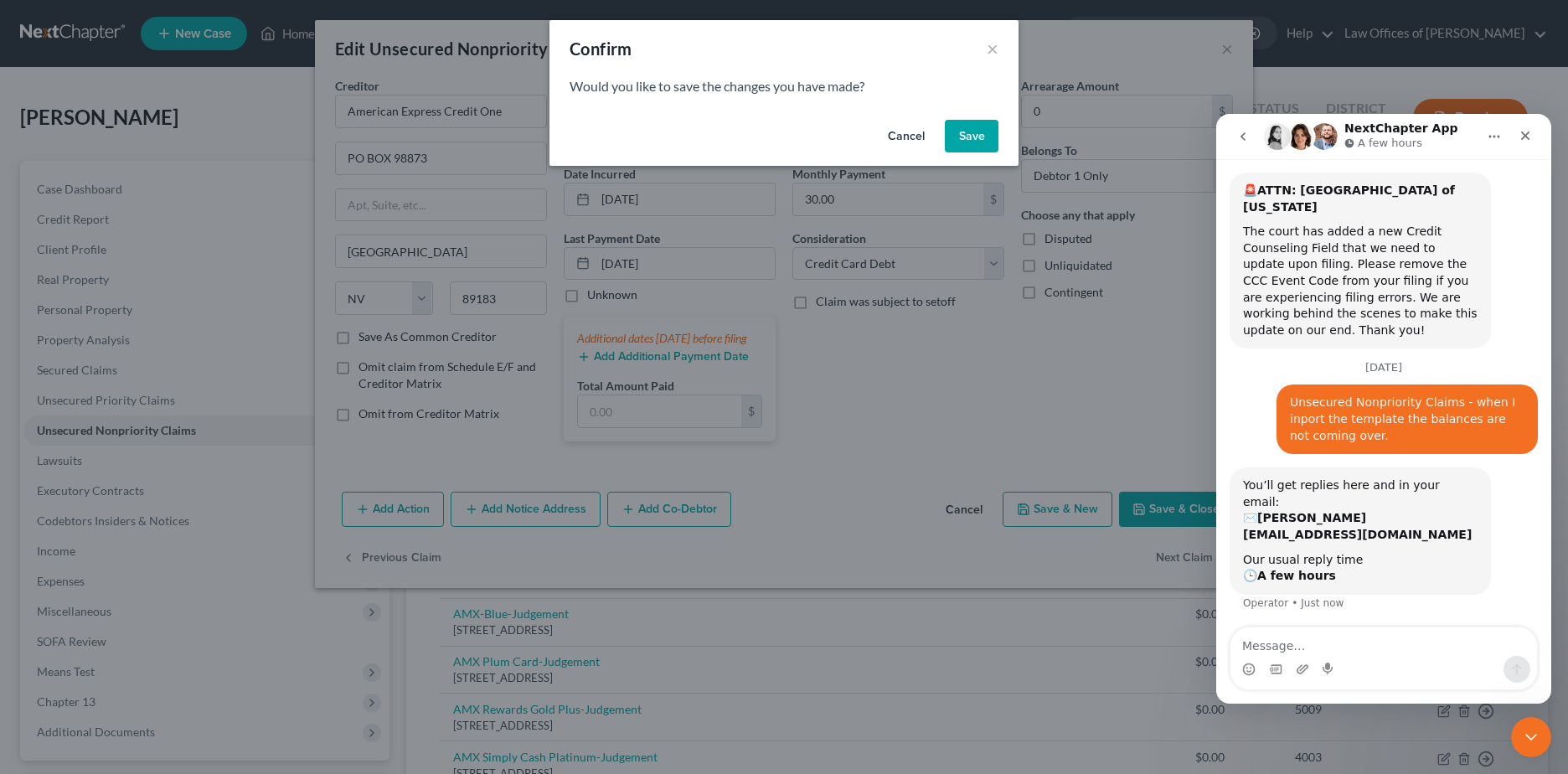
click at [970, 135] on button "Save" at bounding box center [971, 136] width 53 height 34
select select "31"
select select "2"
select select "0"
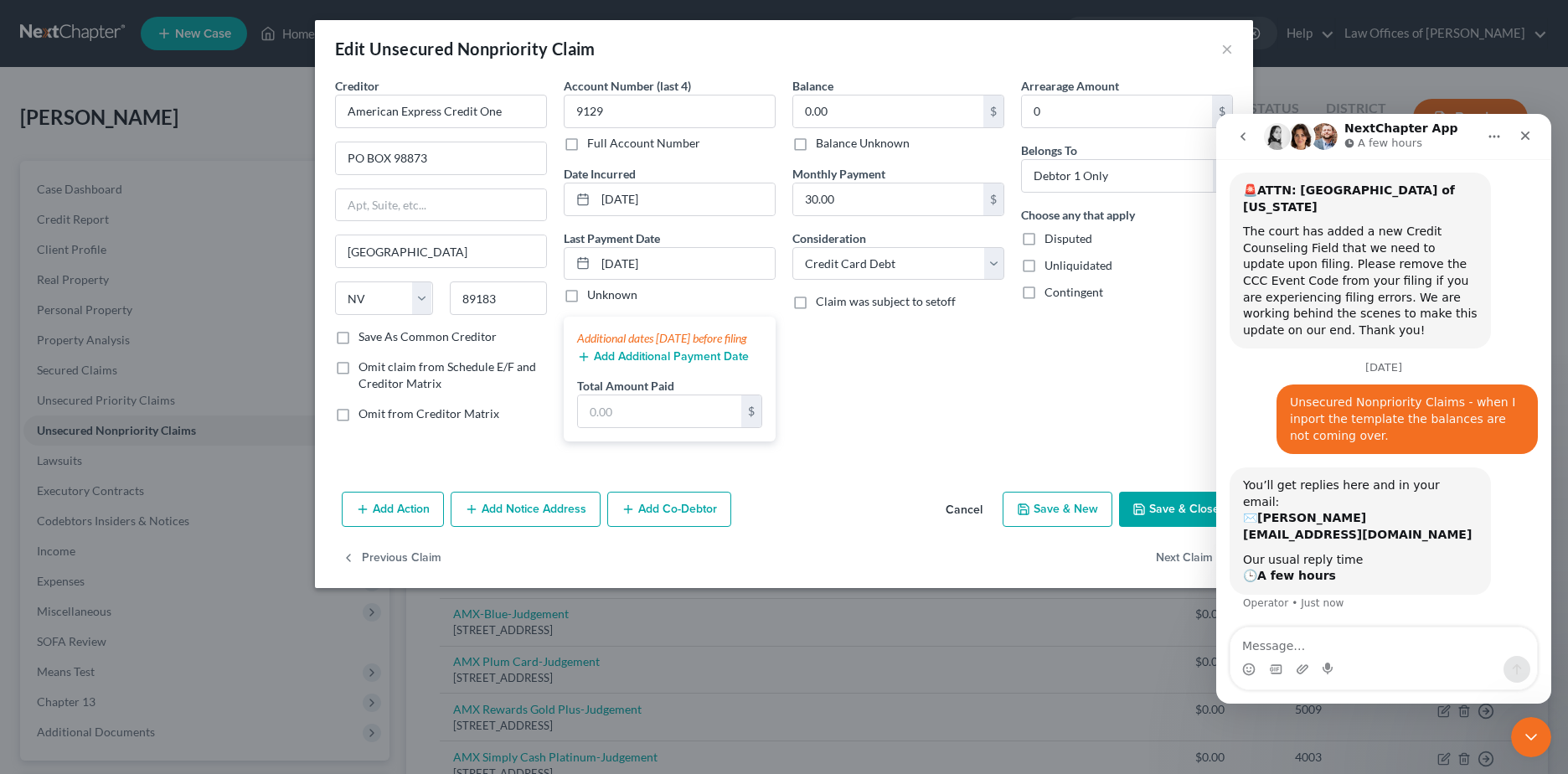
type input "1,500.00"
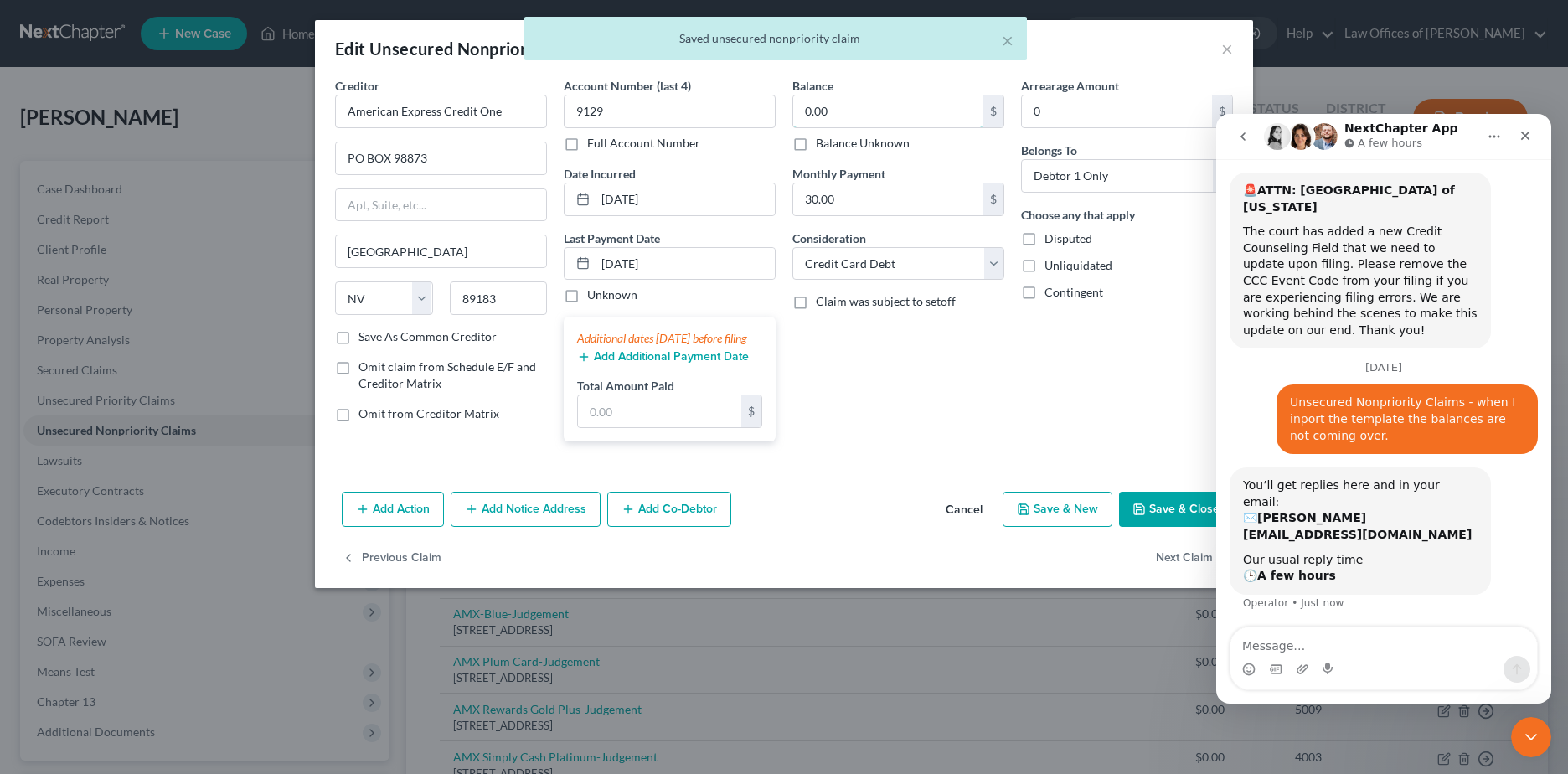
click at [859, 115] on input "0.00" at bounding box center [888, 111] width 191 height 32
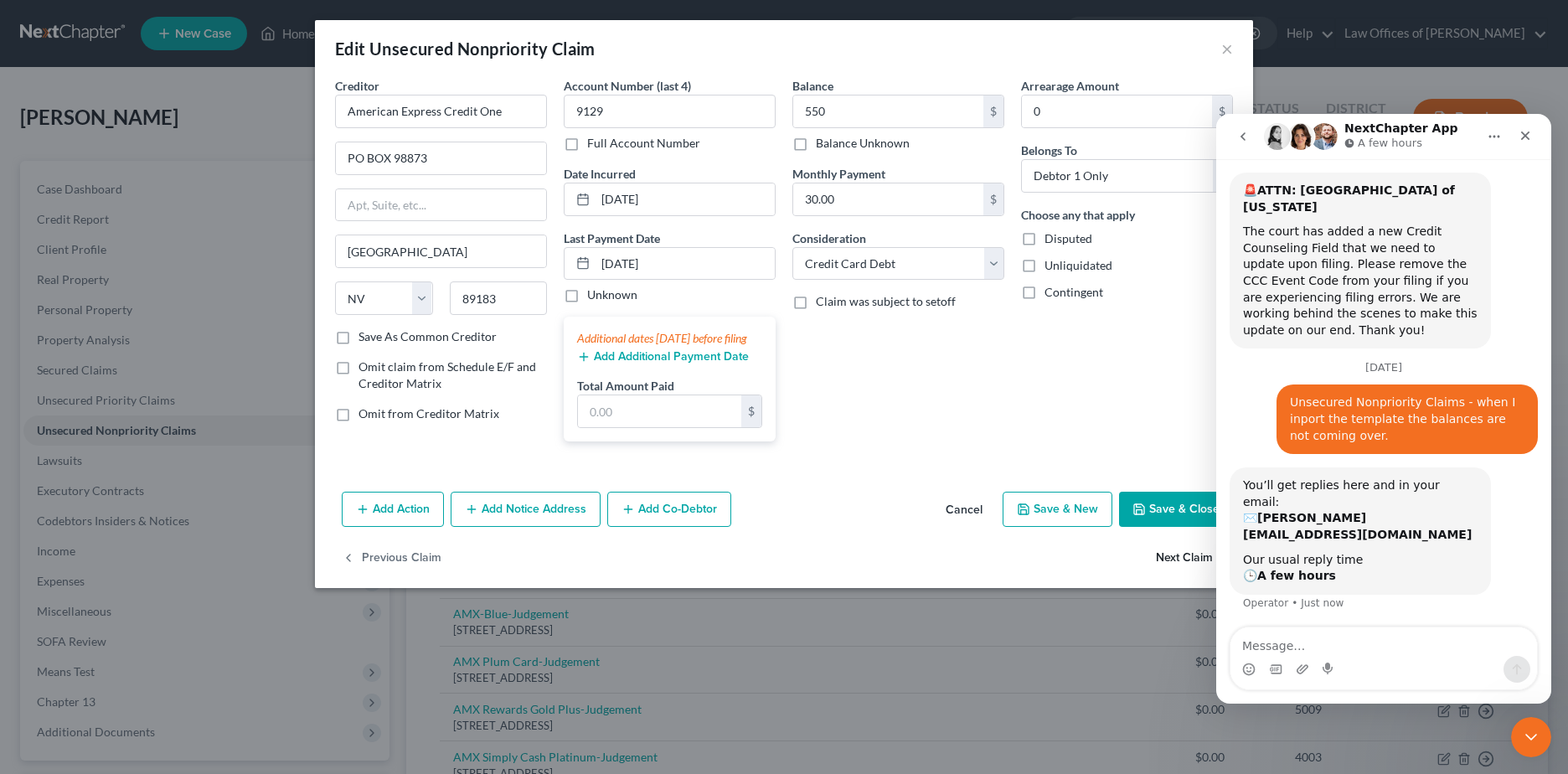
click at [1171, 571] on button "Next Claim" at bounding box center [1194, 558] width 77 height 35
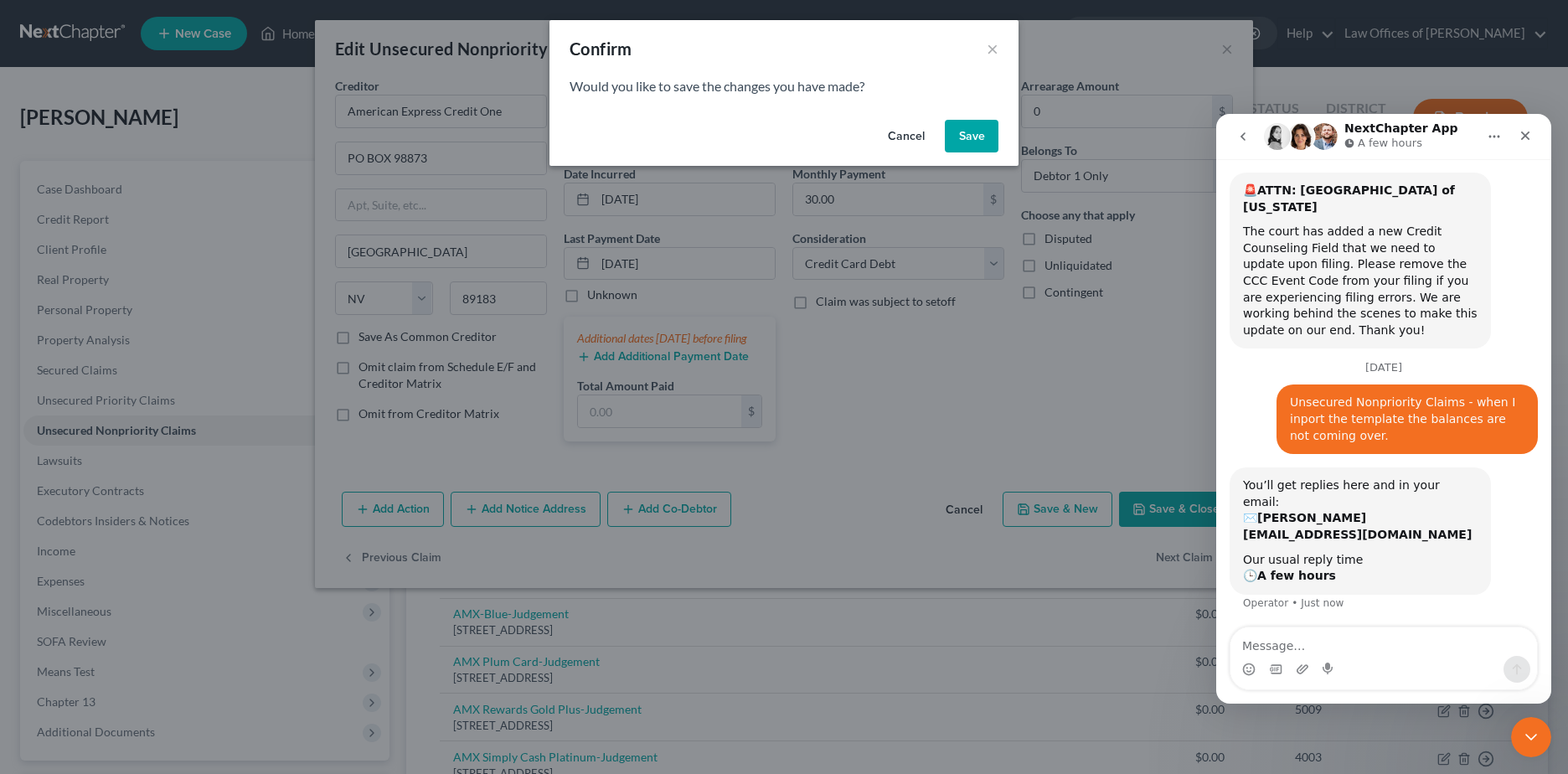
click at [979, 138] on button "Save" at bounding box center [971, 136] width 53 height 34
type input "550.00"
select select "28"
select select "2"
select select "0"
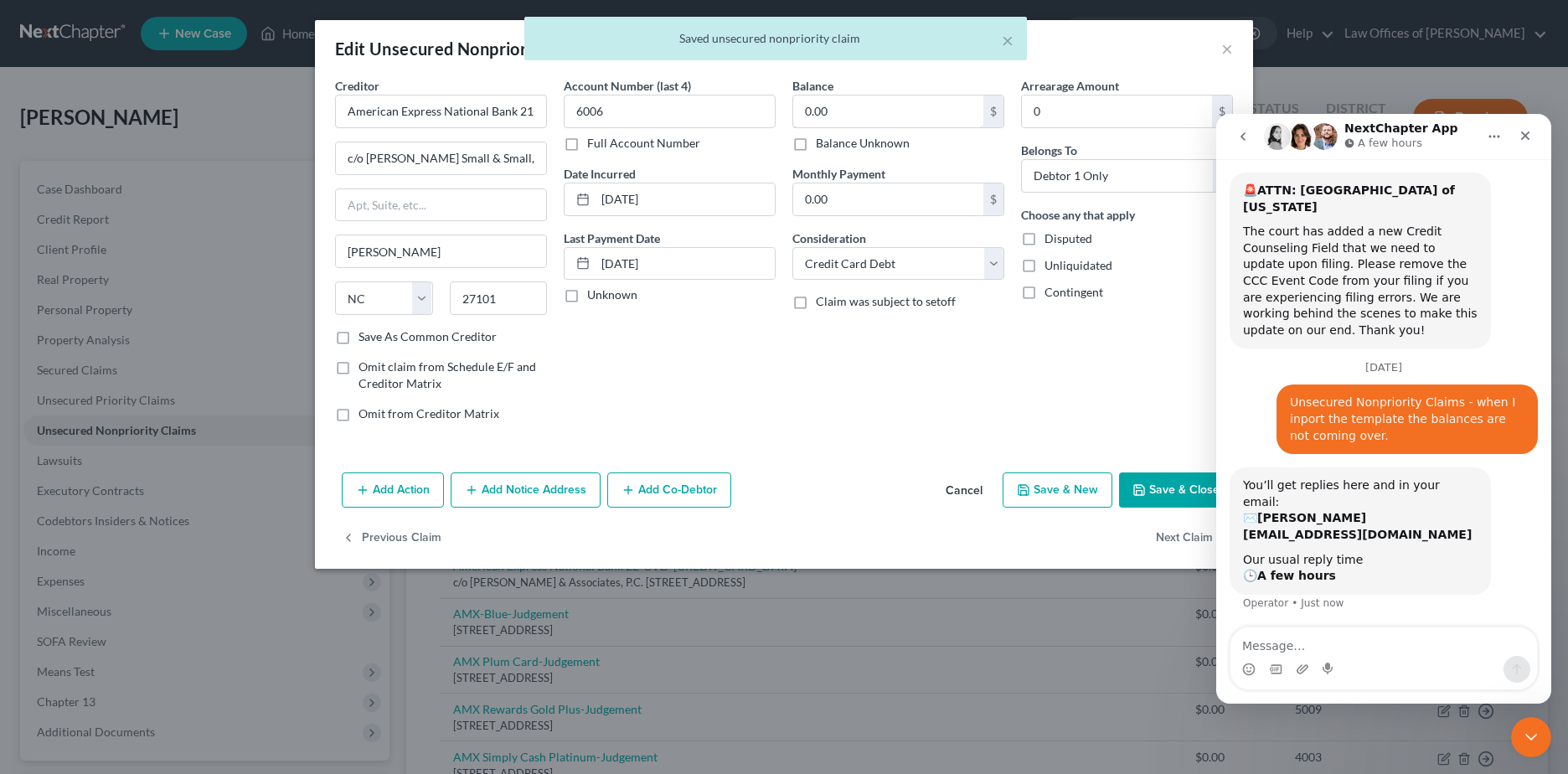
click at [890, 110] on input "0.00" at bounding box center [888, 111] width 191 height 32
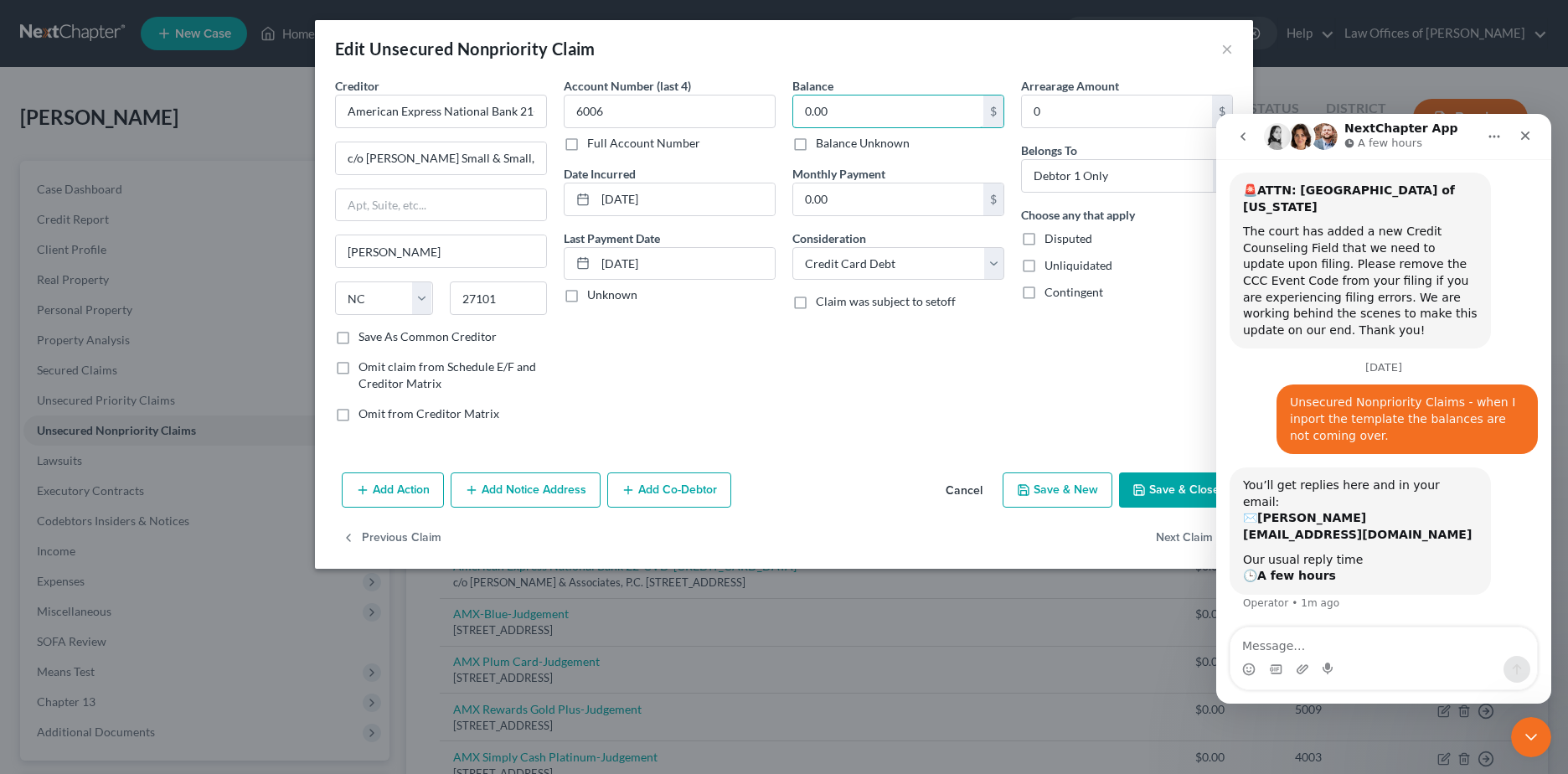
click at [883, 108] on input "0.00" at bounding box center [888, 111] width 191 height 32
drag, startPoint x: 883, startPoint y: 108, endPoint x: 808, endPoint y: 113, distance: 75.2
click at [808, 113] on input "0.00" at bounding box center [888, 111] width 191 height 32
type input "5,485.48"
click at [1164, 490] on button "Save & Close" at bounding box center [1176, 490] width 114 height 35
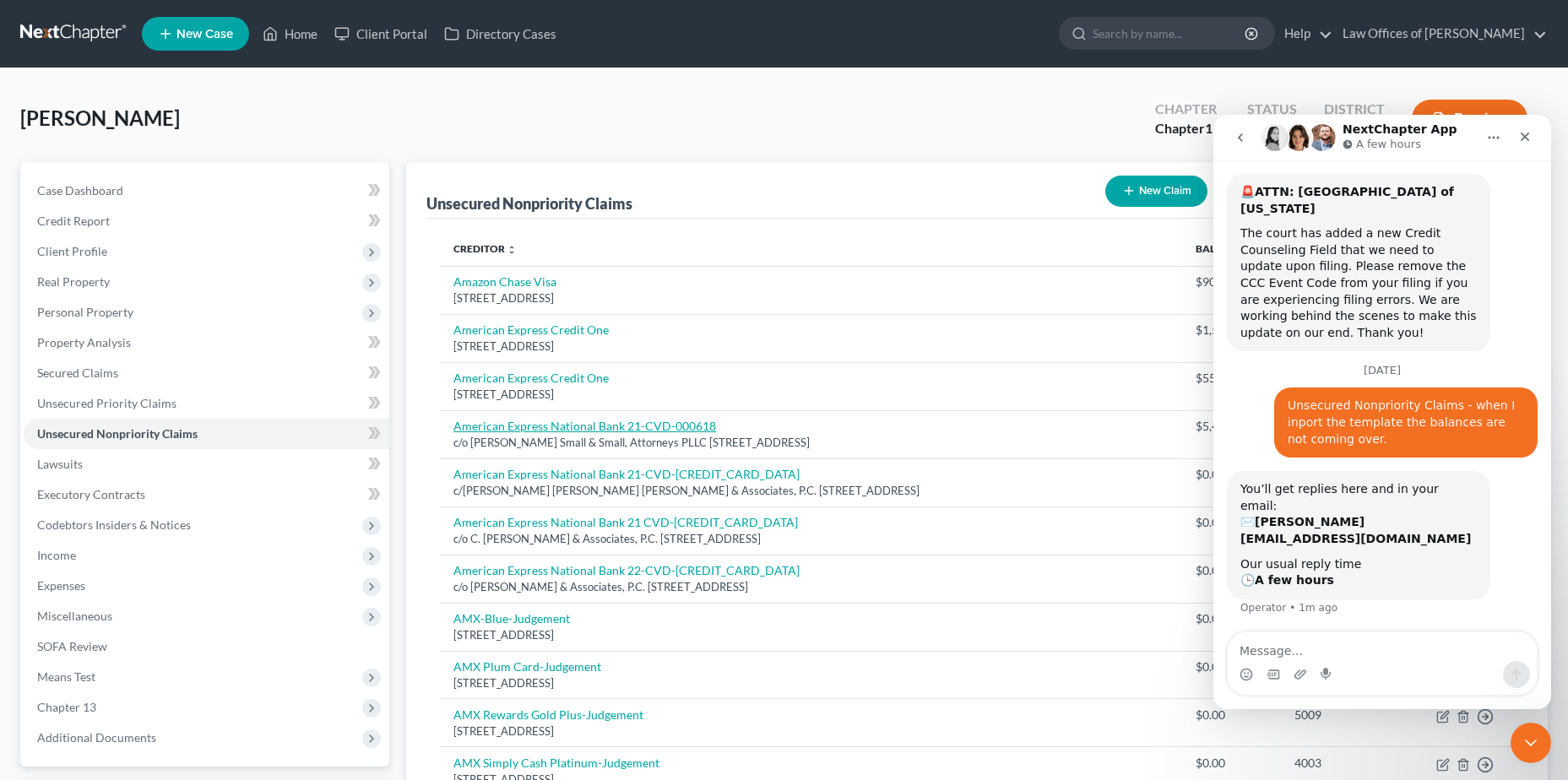
click at [563, 422] on link "American Express National Bank 21-CVD-000618" at bounding box center [585, 426] width 262 height 15
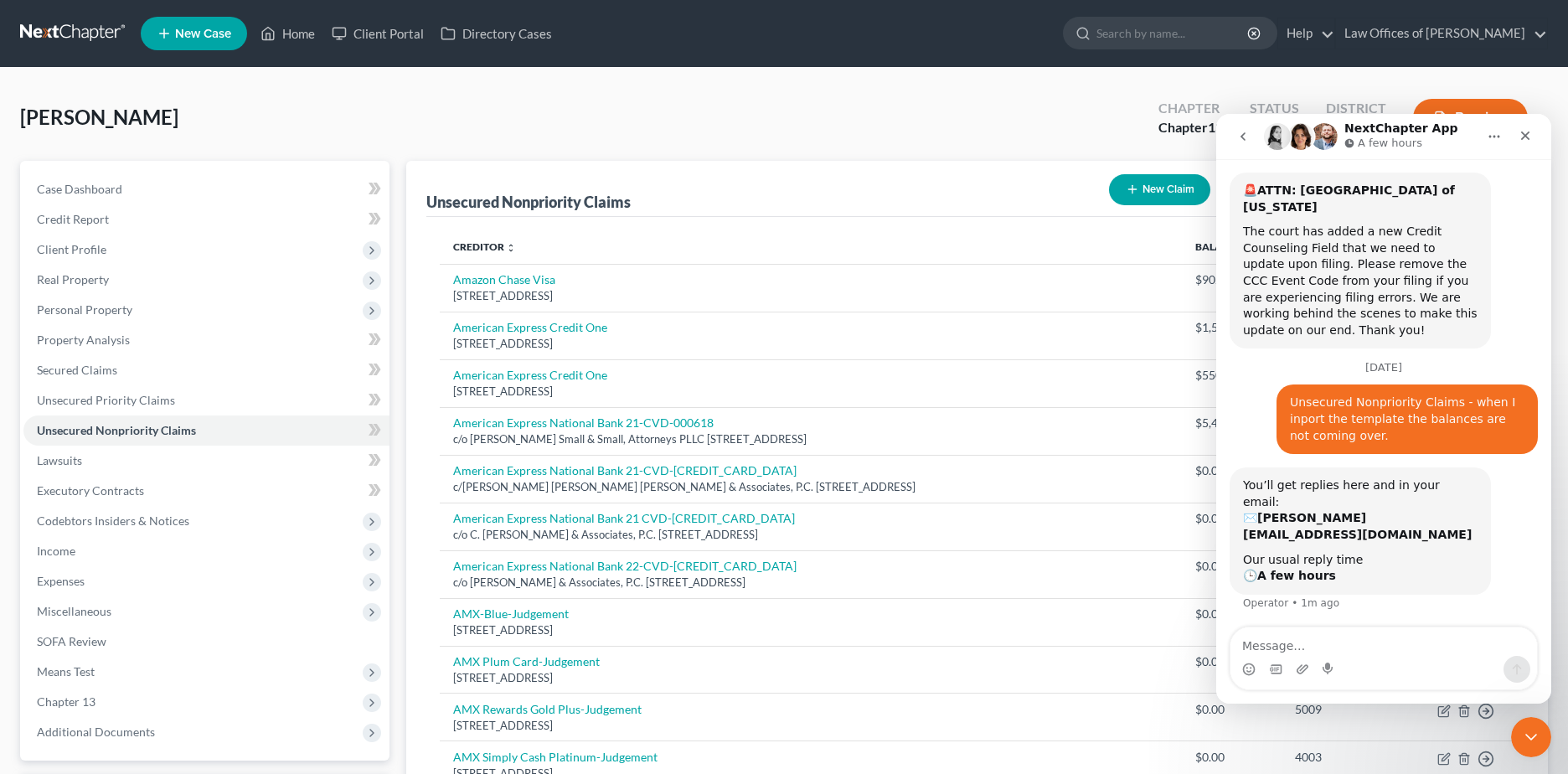
select select "28"
select select "2"
select select "0"
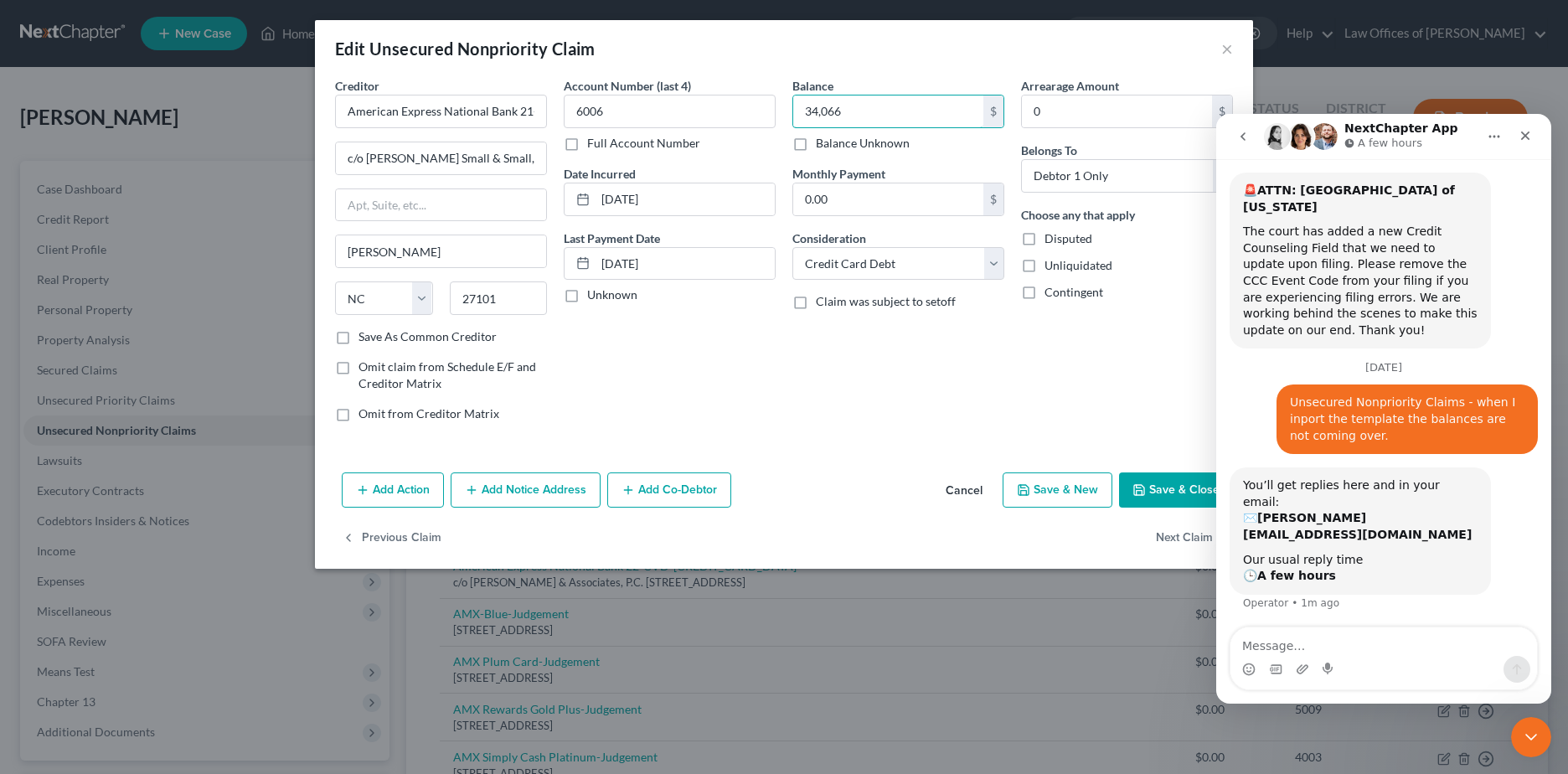
type input "34,066"
click at [1177, 535] on button "Next Claim" at bounding box center [1194, 538] width 77 height 35
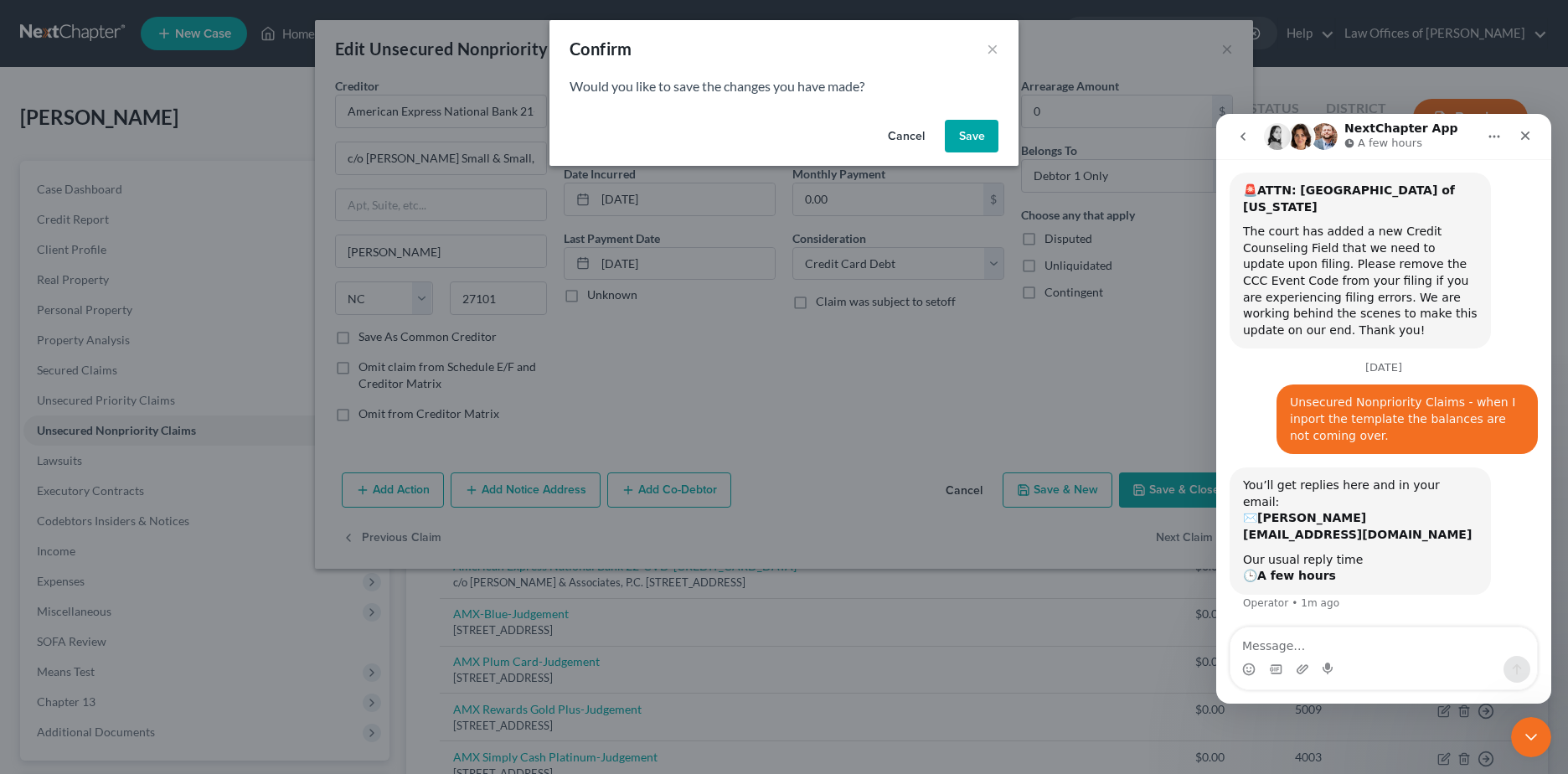
click at [978, 141] on button "Save" at bounding box center [971, 136] width 53 height 34
select select "28"
select select "2"
select select "0"
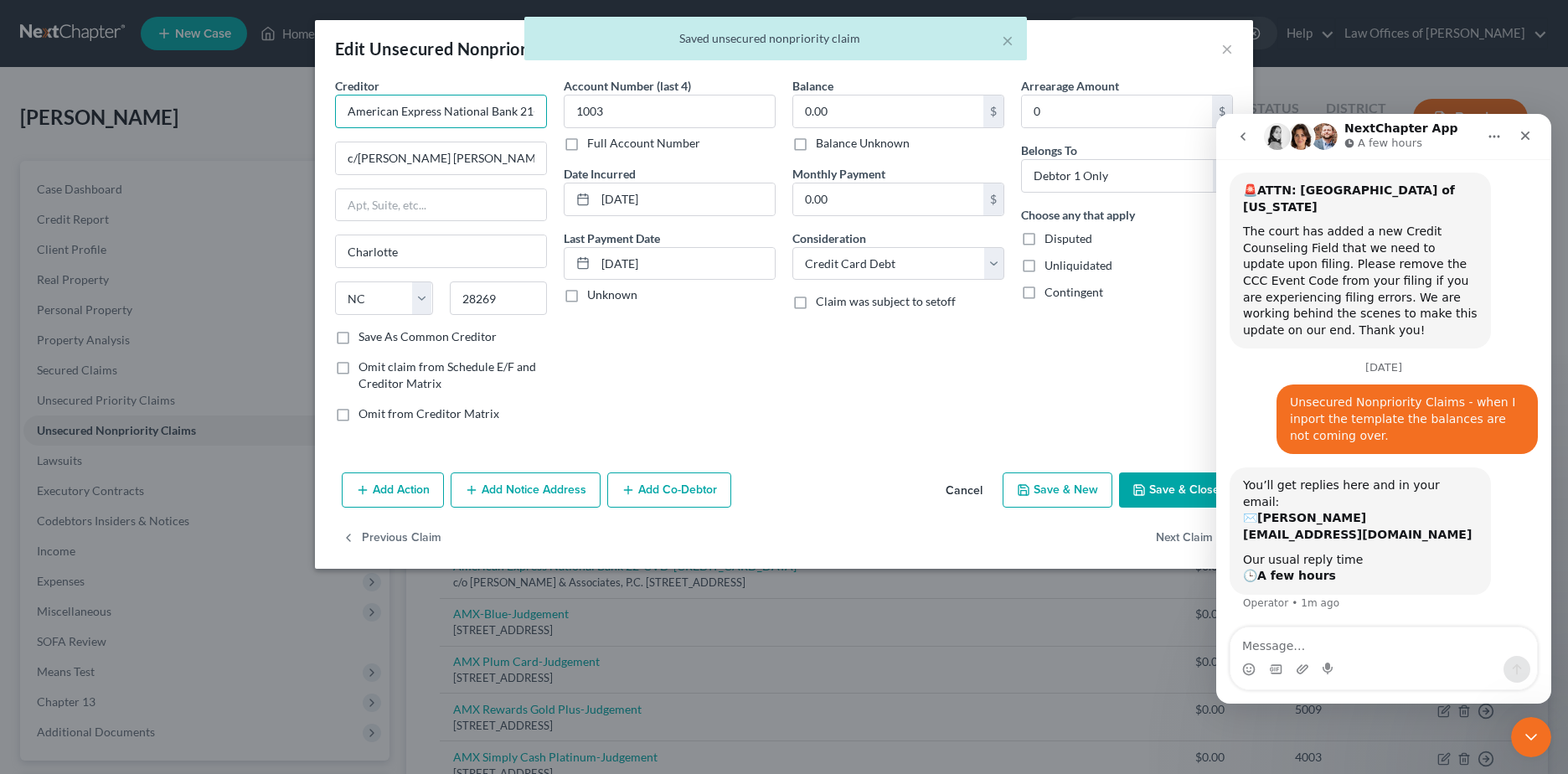
click at [520, 114] on input "American Express National Bank 21-CVD-[CREDIT_CARD_DATA]" at bounding box center [441, 111] width 212 height 34
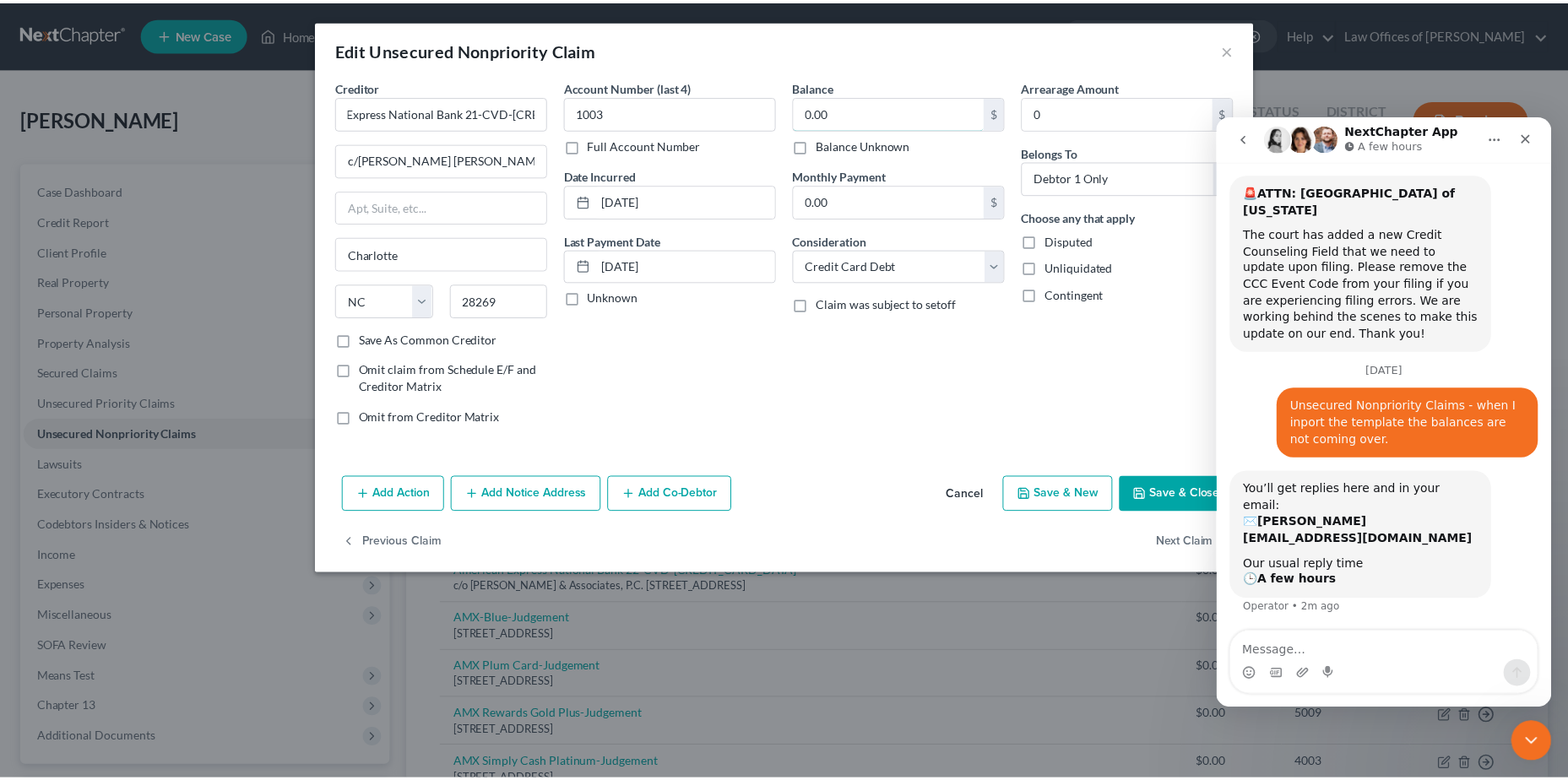
scroll to position [0, 0]
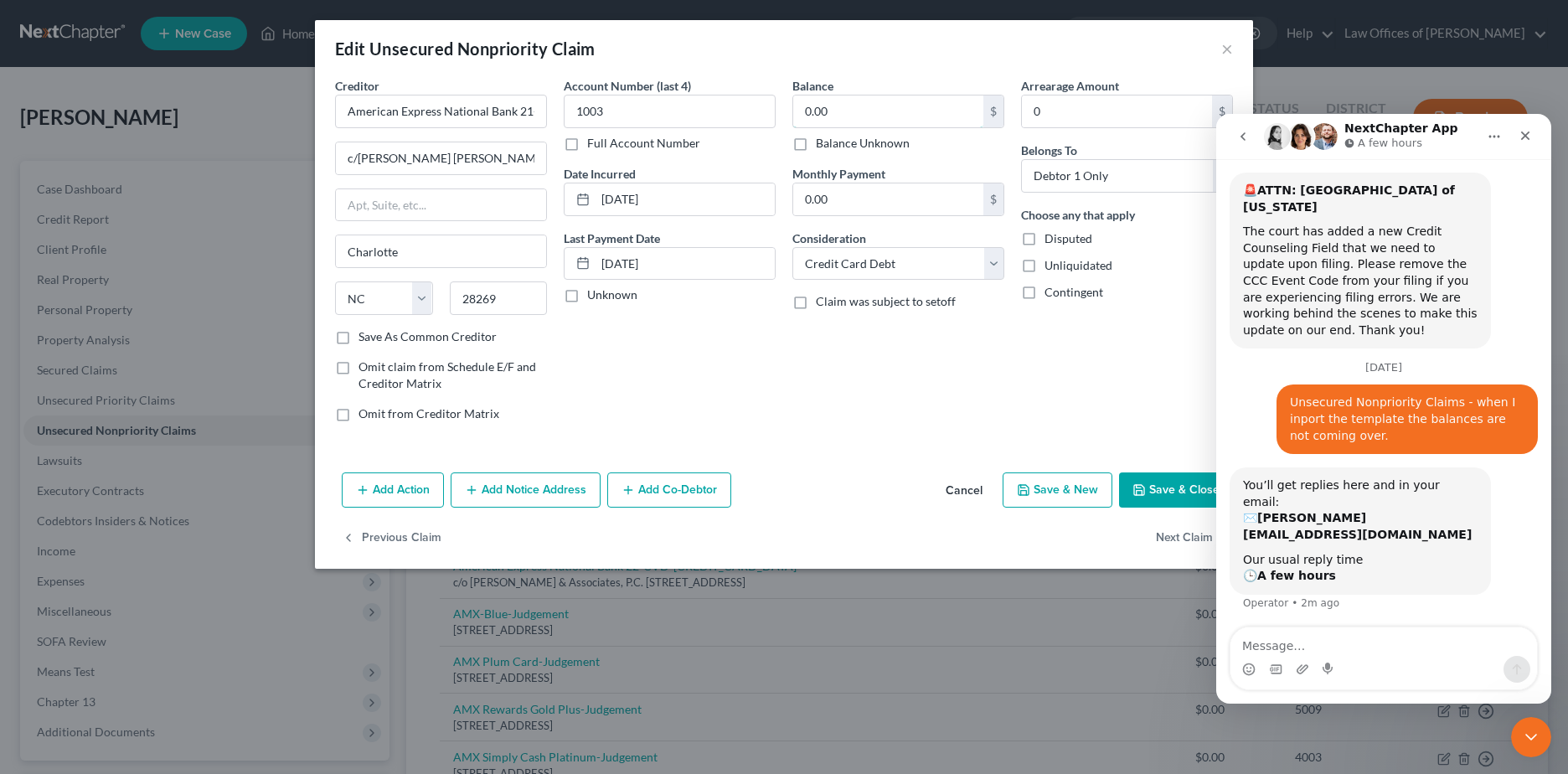
click at [886, 104] on input "0.00" at bounding box center [888, 111] width 191 height 32
type input "11,860.88"
click at [1175, 536] on button "Next Claim" at bounding box center [1194, 538] width 77 height 35
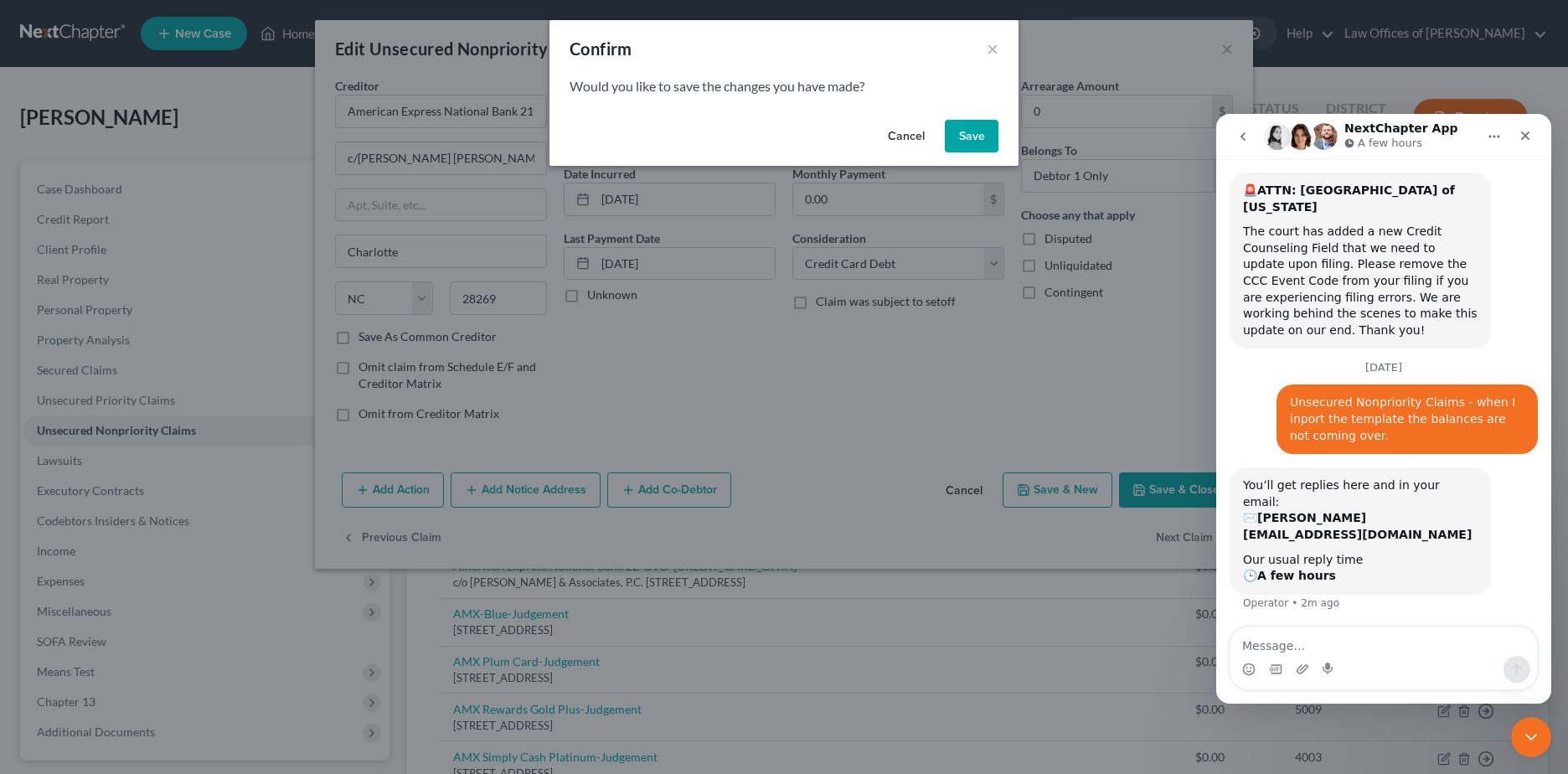
click at [978, 144] on button "Save" at bounding box center [971, 136] width 53 height 34
select select "28"
select select "2"
select select "0"
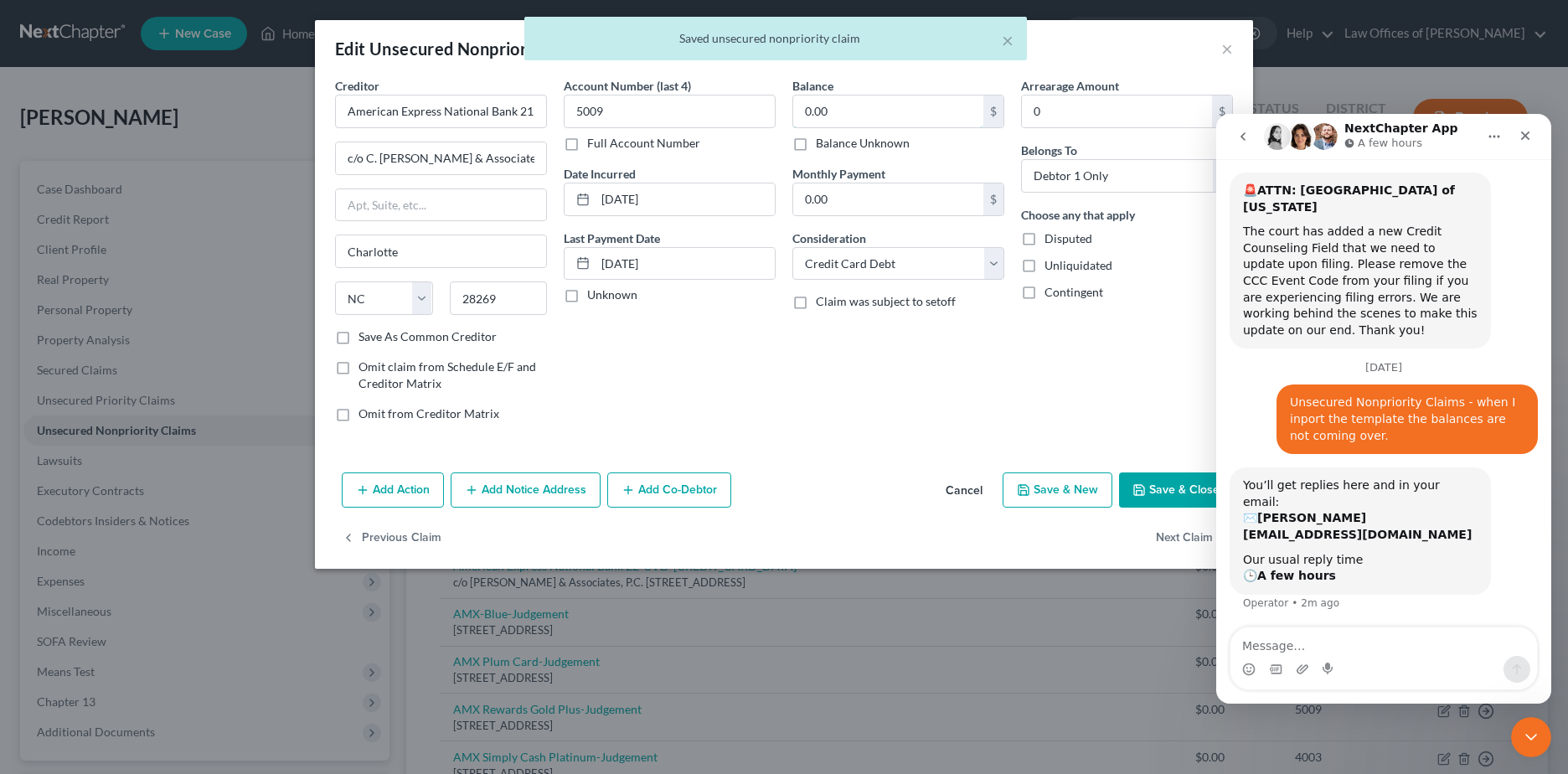
click at [839, 103] on input "0.00" at bounding box center [888, 111] width 191 height 32
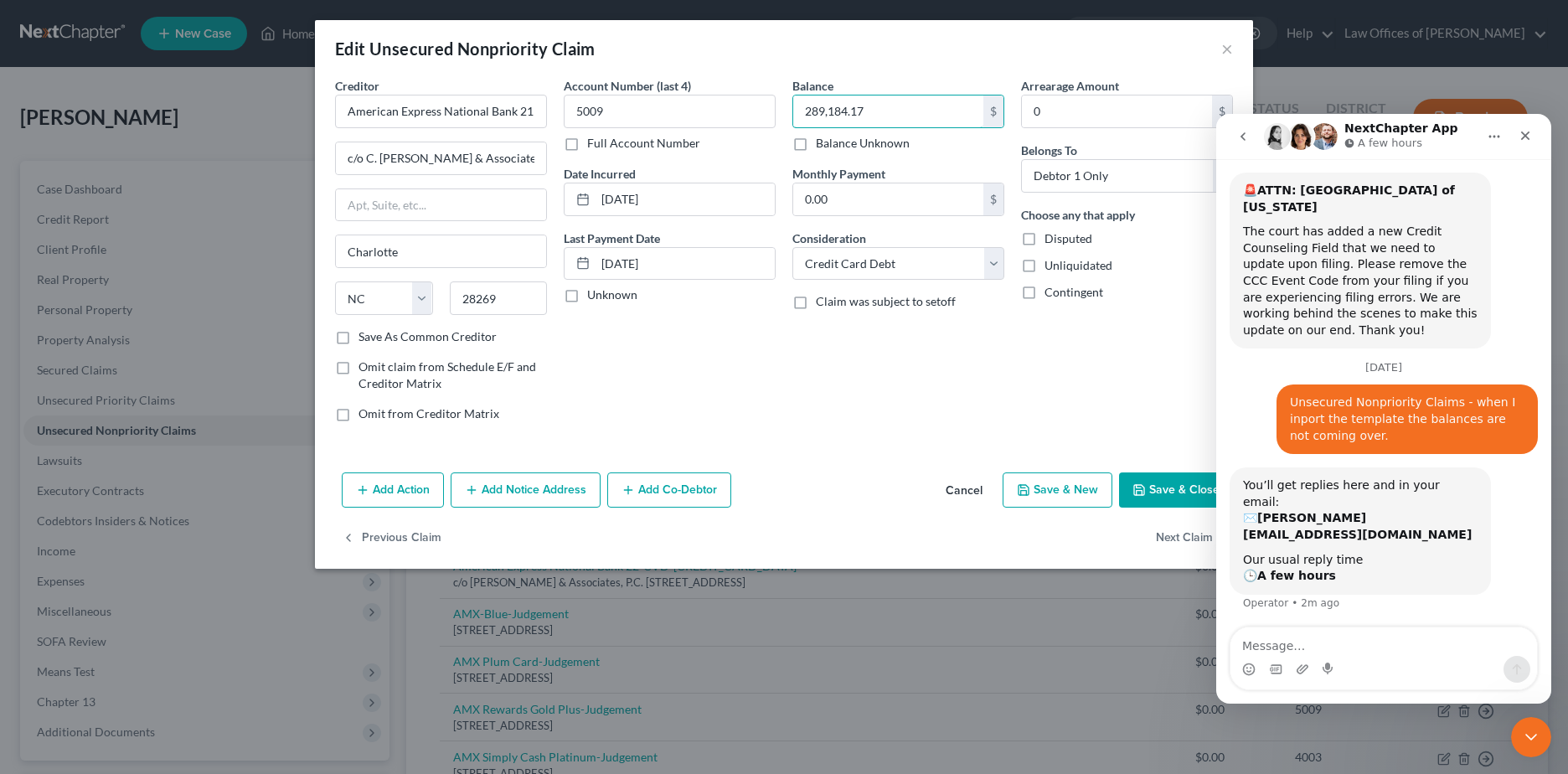
type input "289,184.17"
click at [1166, 531] on button "Next Claim" at bounding box center [1194, 538] width 77 height 35
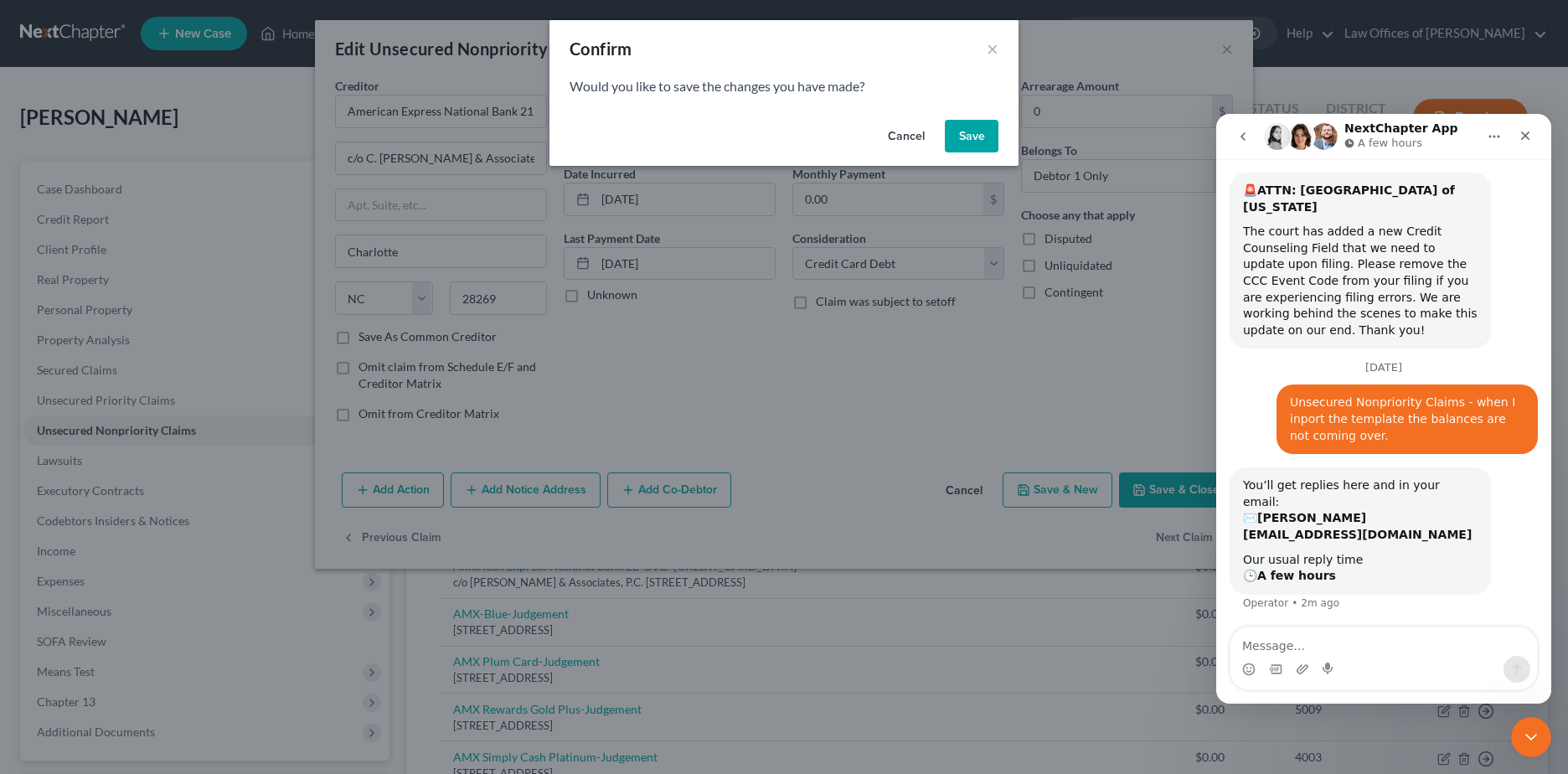
click at [964, 141] on button "Save" at bounding box center [971, 136] width 53 height 34
select select "28"
select select "2"
select select "0"
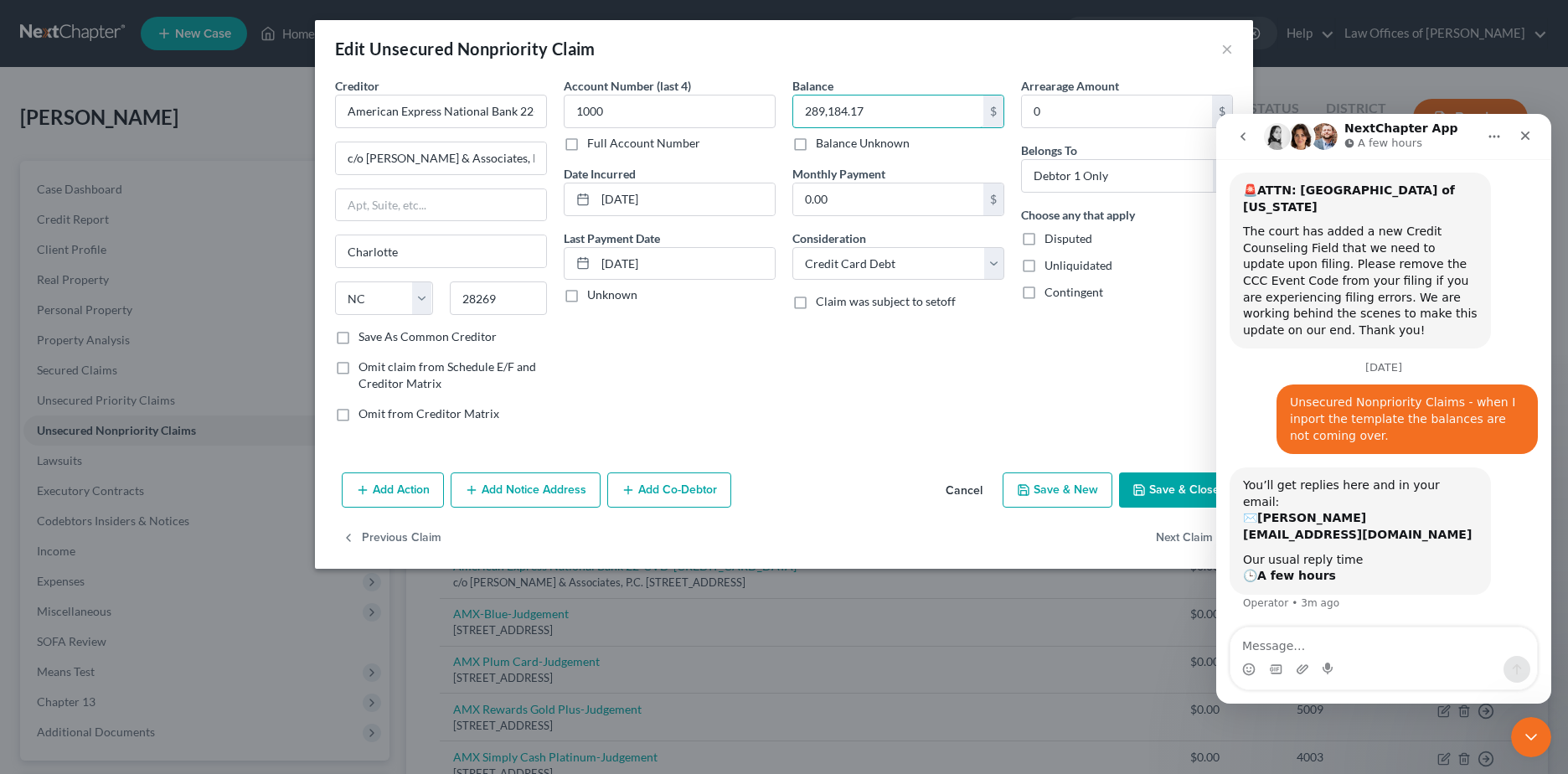
type input "289,184.17"
click at [1172, 536] on button "Next Claim" at bounding box center [1194, 538] width 77 height 35
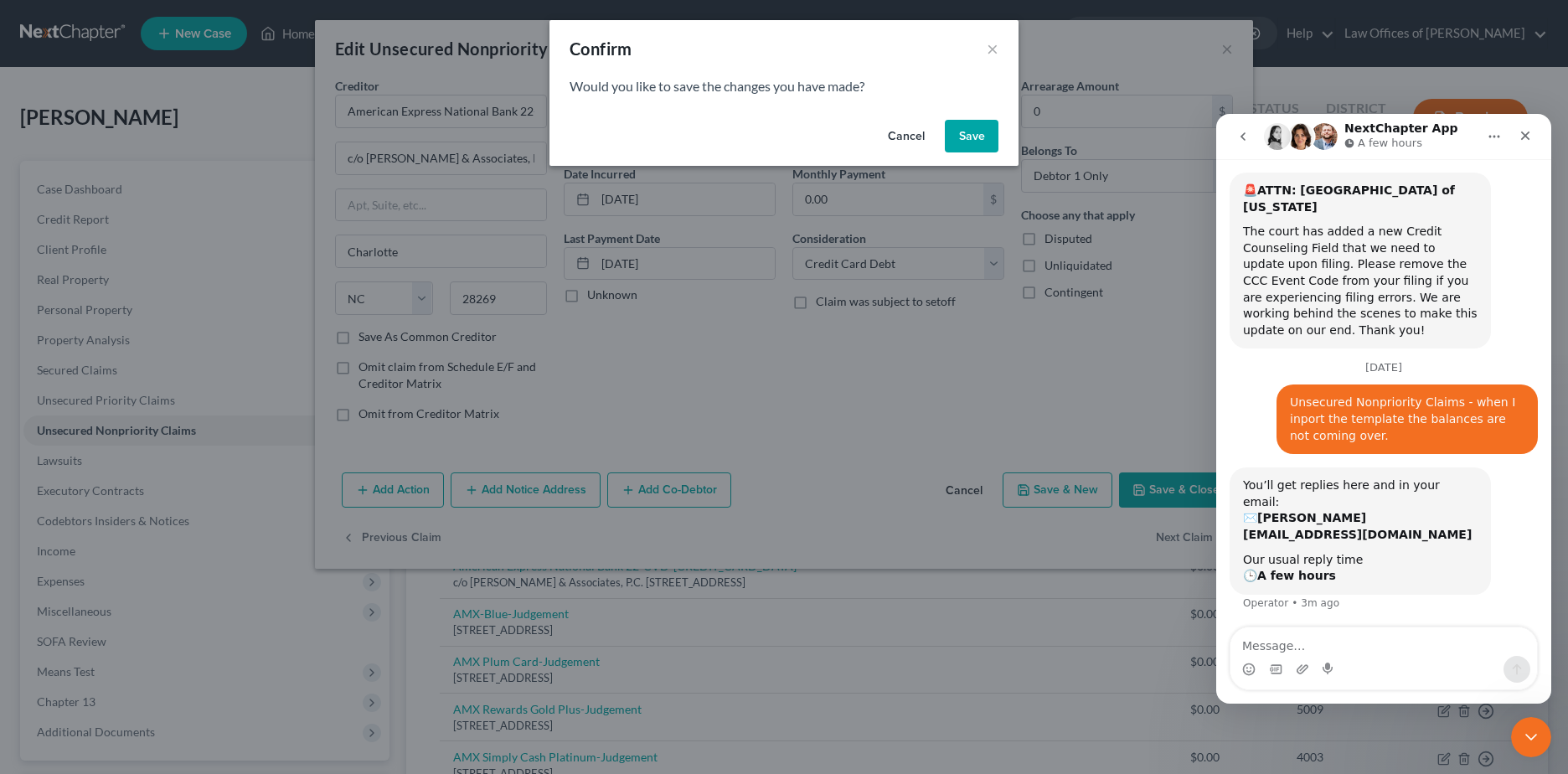
click at [966, 137] on button "Save" at bounding box center [971, 136] width 53 height 34
select select "9"
select select "2"
select select "0"
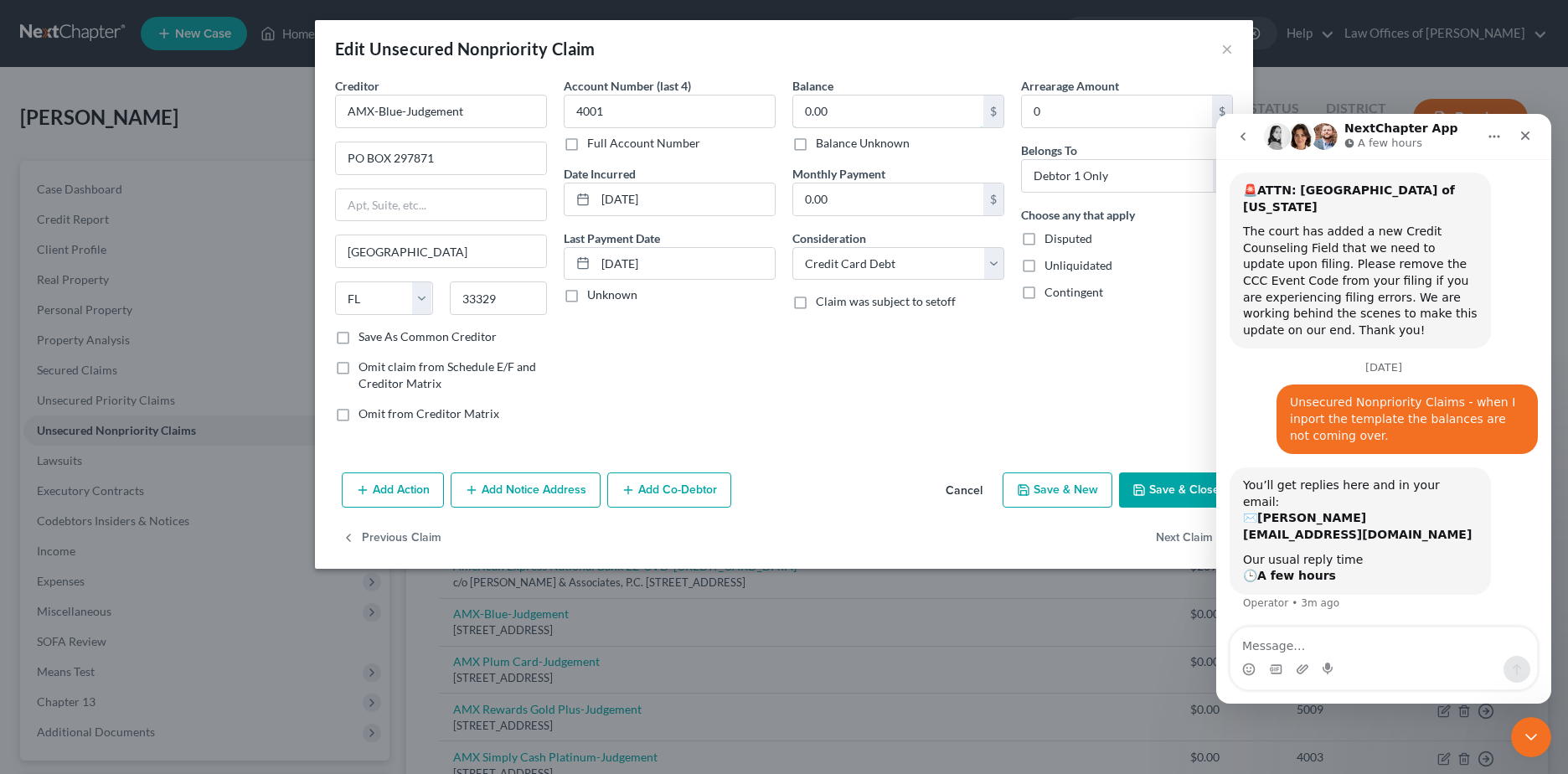
click at [861, 111] on input "0.00" at bounding box center [888, 111] width 191 height 32
type input "5,485.48"
click at [1185, 530] on button "Next Claim" at bounding box center [1194, 538] width 77 height 35
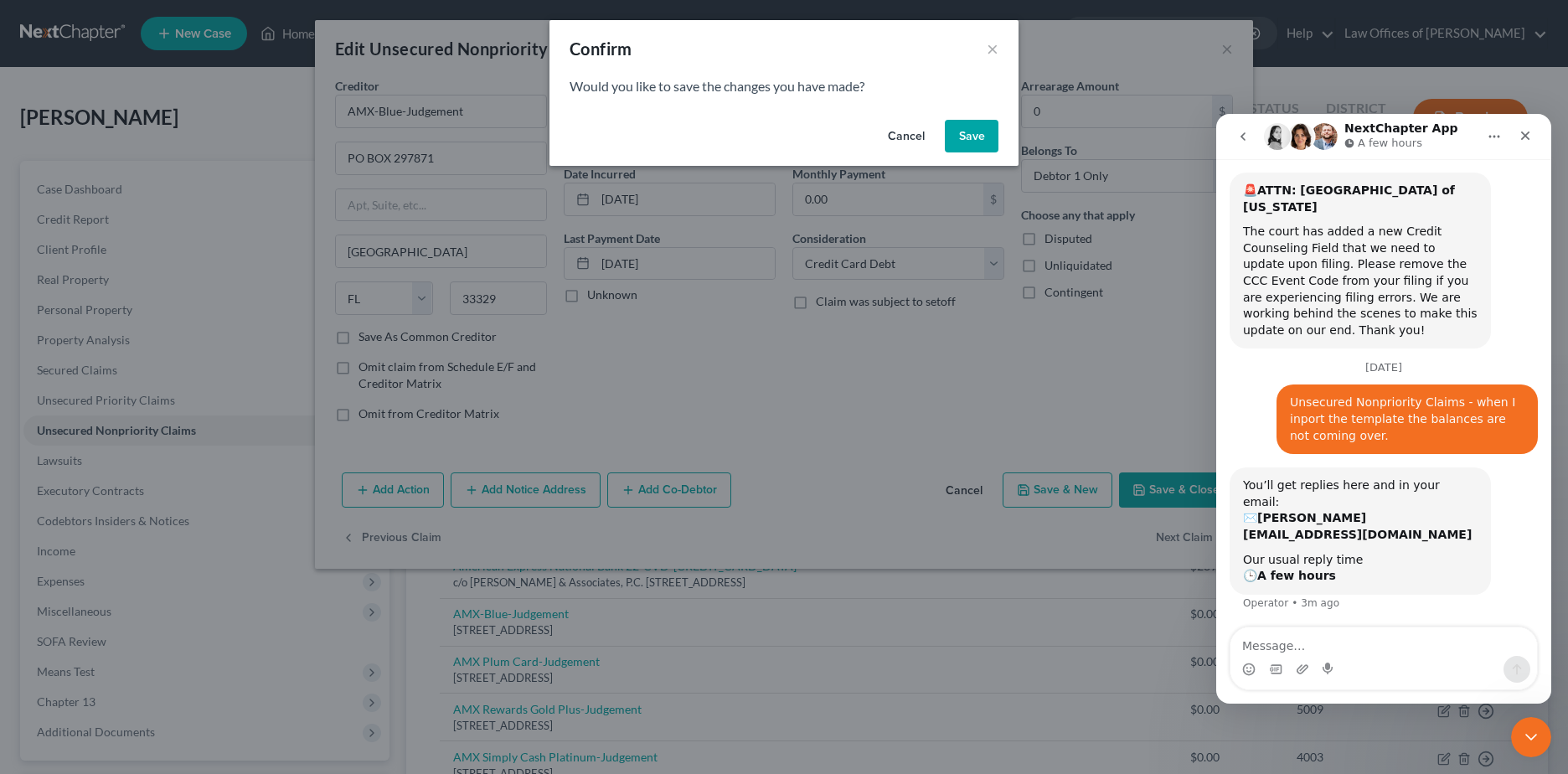
click at [966, 139] on button "Save" at bounding box center [971, 136] width 53 height 34
select select "9"
select select "2"
select select "0"
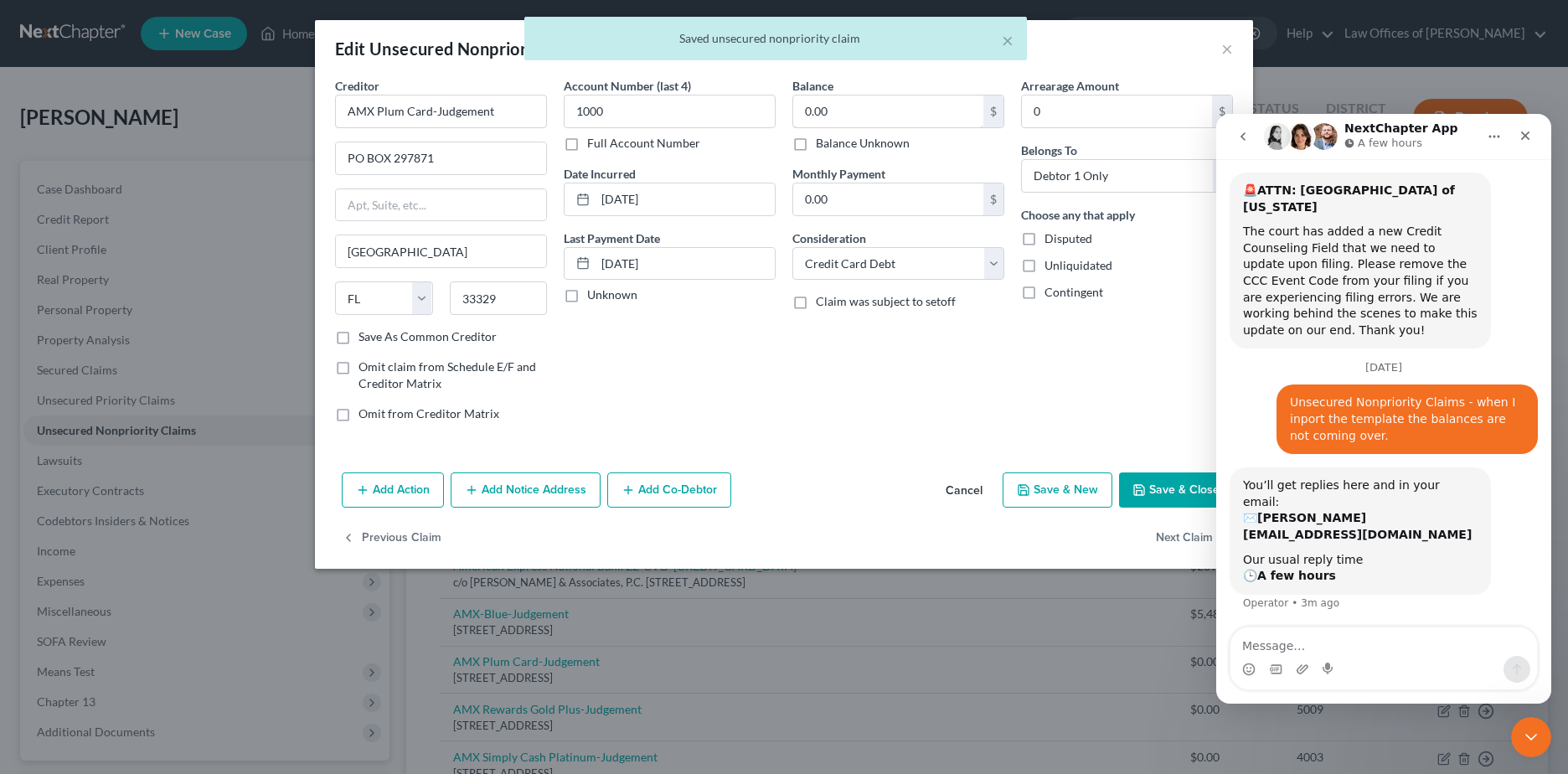
click at [873, 110] on input "0.00" at bounding box center [888, 111] width 191 height 32
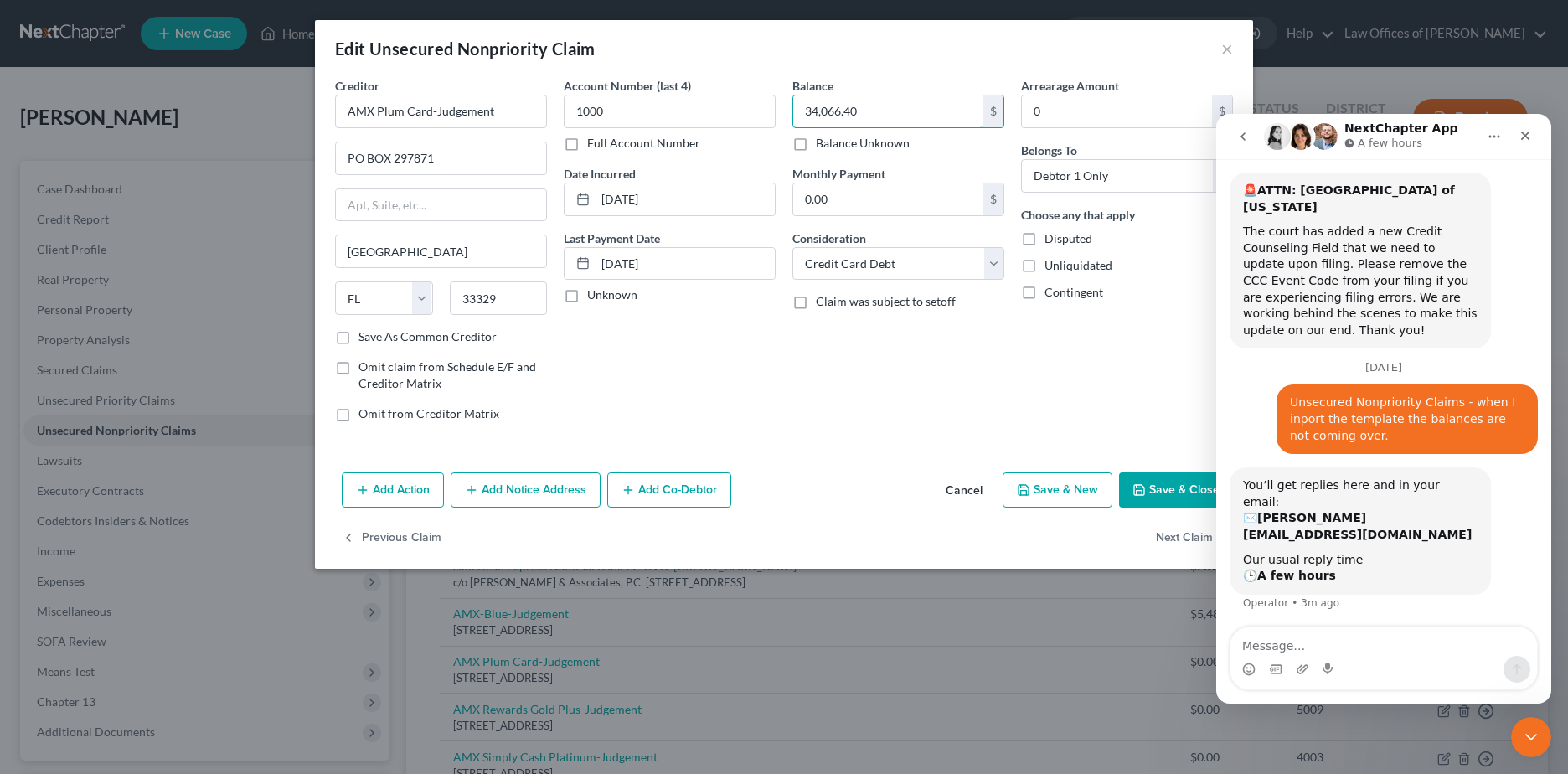
type input "34,066.40"
click at [1172, 533] on button "Next Claim" at bounding box center [1194, 538] width 77 height 35
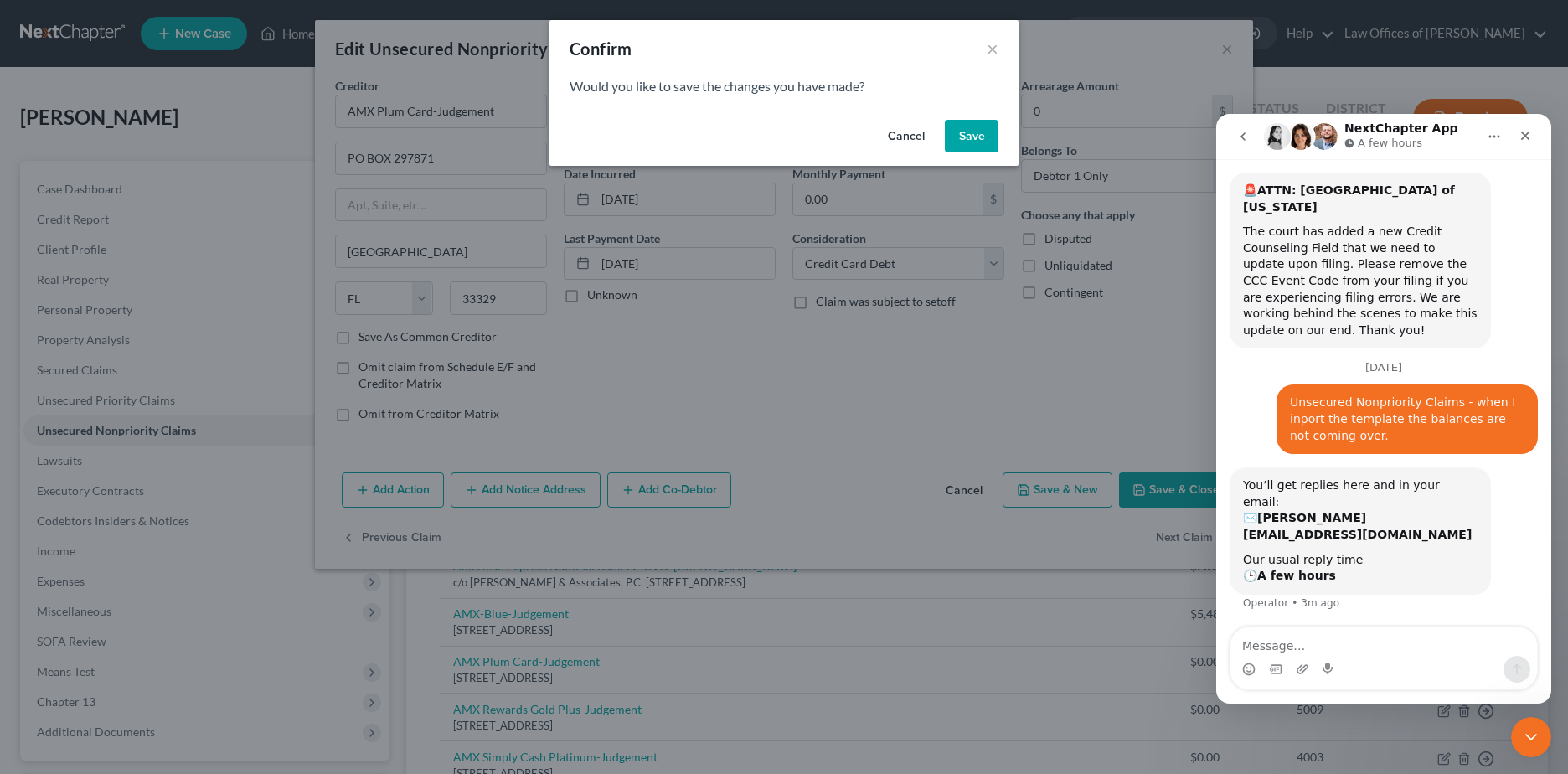
click at [979, 143] on button "Save" at bounding box center [971, 136] width 53 height 34
select select "9"
select select "2"
select select "0"
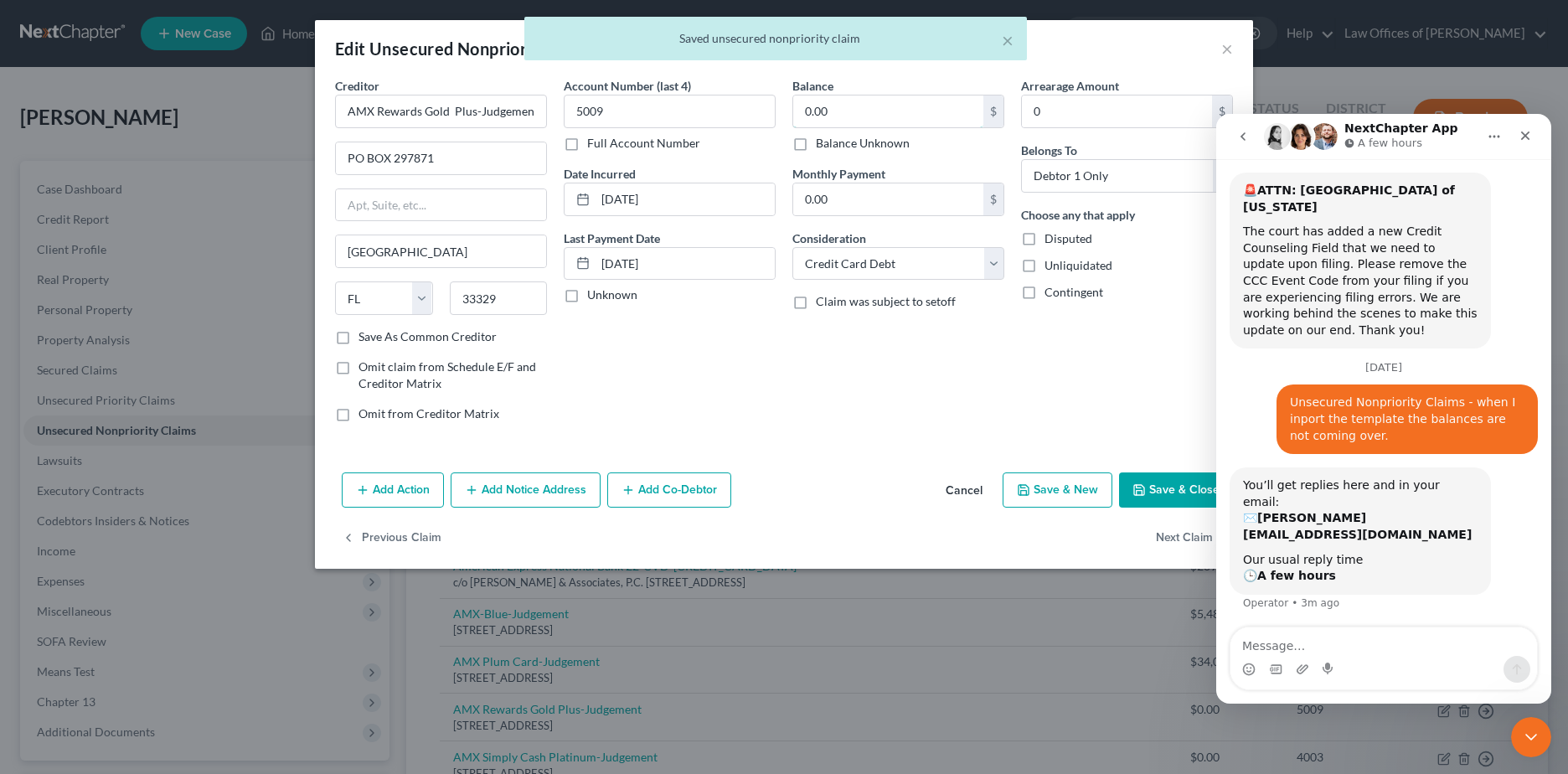
click at [886, 107] on input "0.00" at bounding box center [888, 111] width 191 height 32
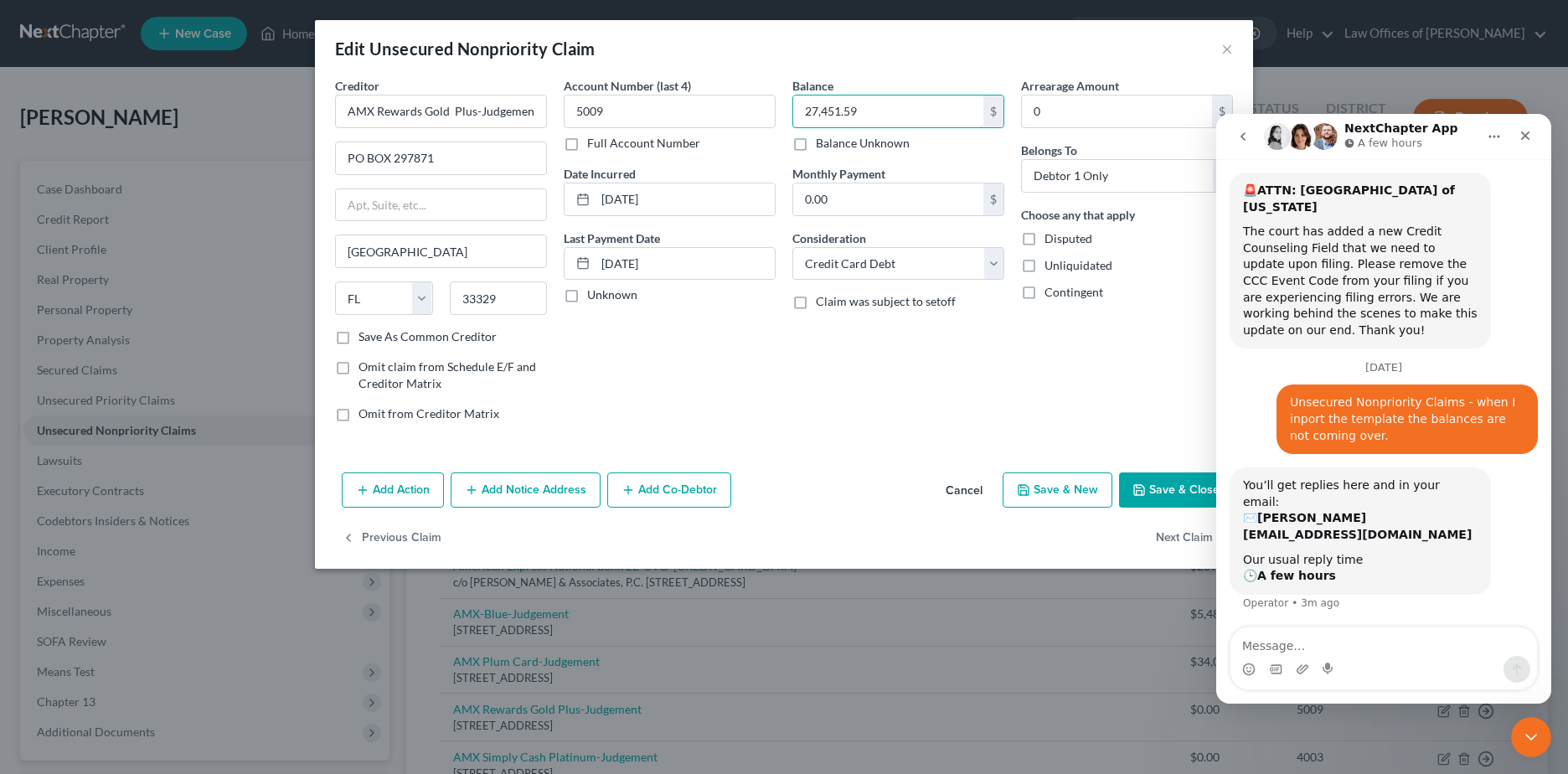
type input "27,451.59"
click at [1177, 539] on button "Next Claim" at bounding box center [1194, 538] width 77 height 35
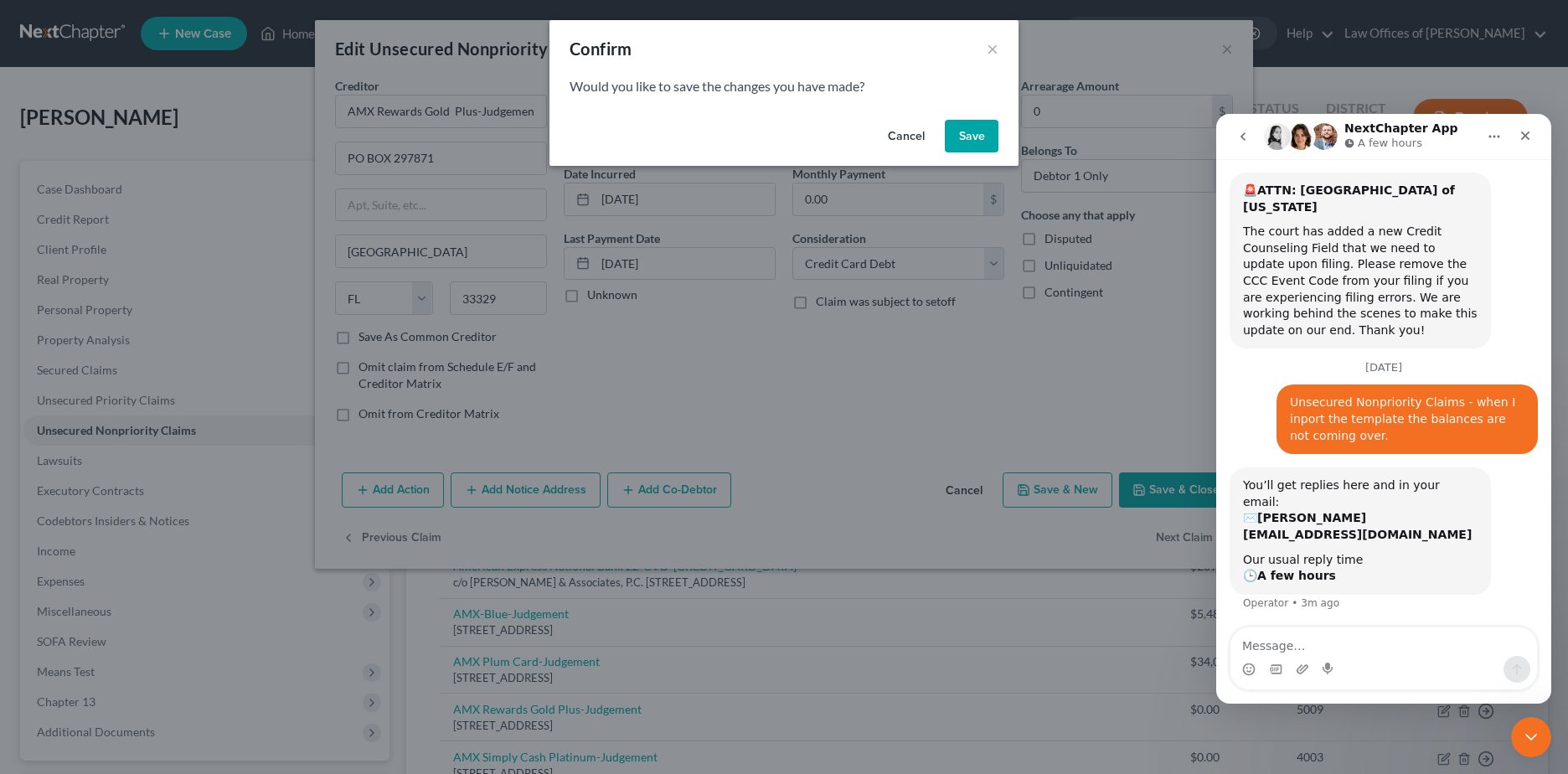
click at [965, 139] on button "Save" at bounding box center [971, 136] width 53 height 34
select select "9"
select select "2"
select select "0"
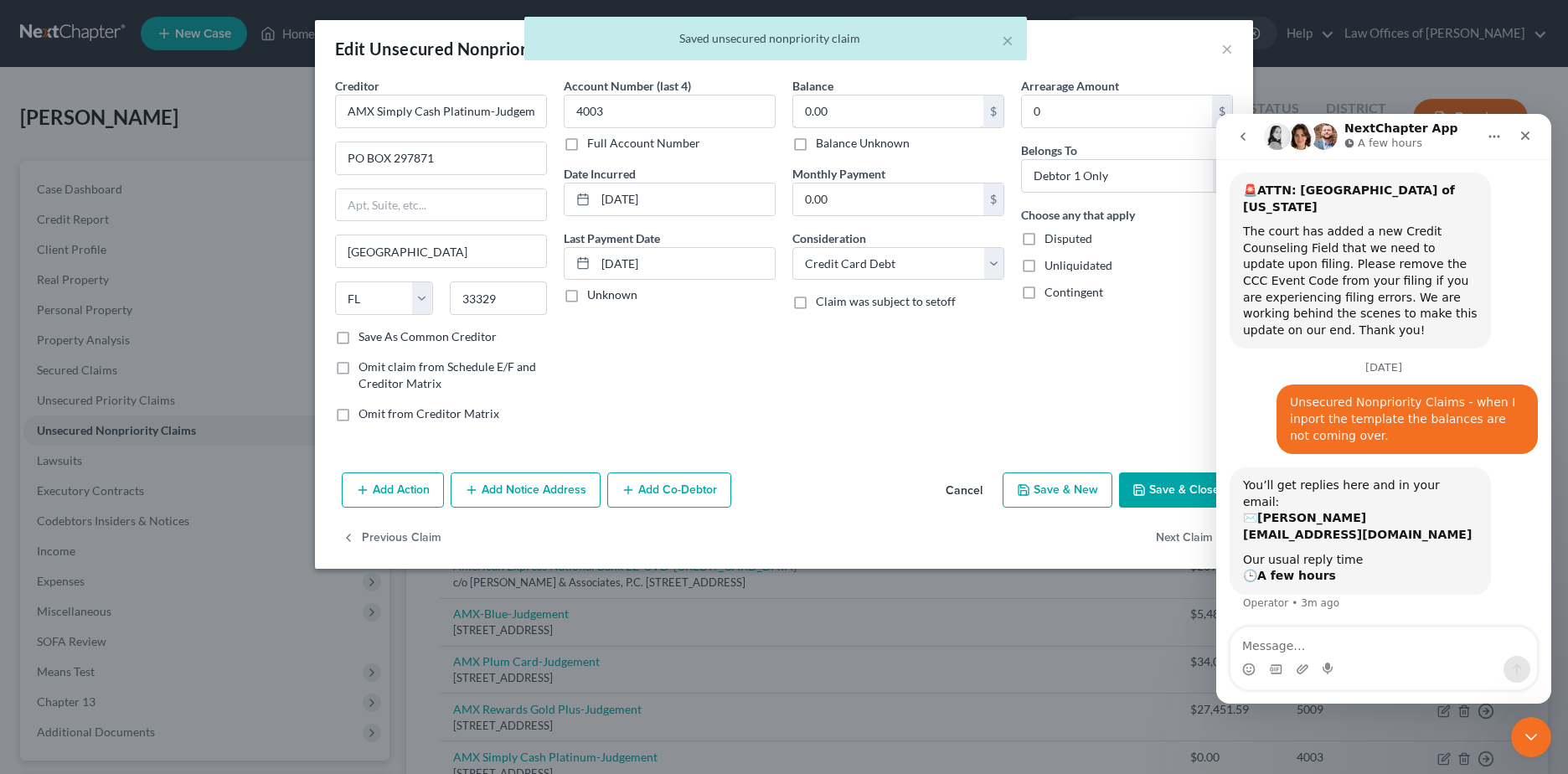
click at [908, 110] on input "0.00" at bounding box center [888, 111] width 191 height 32
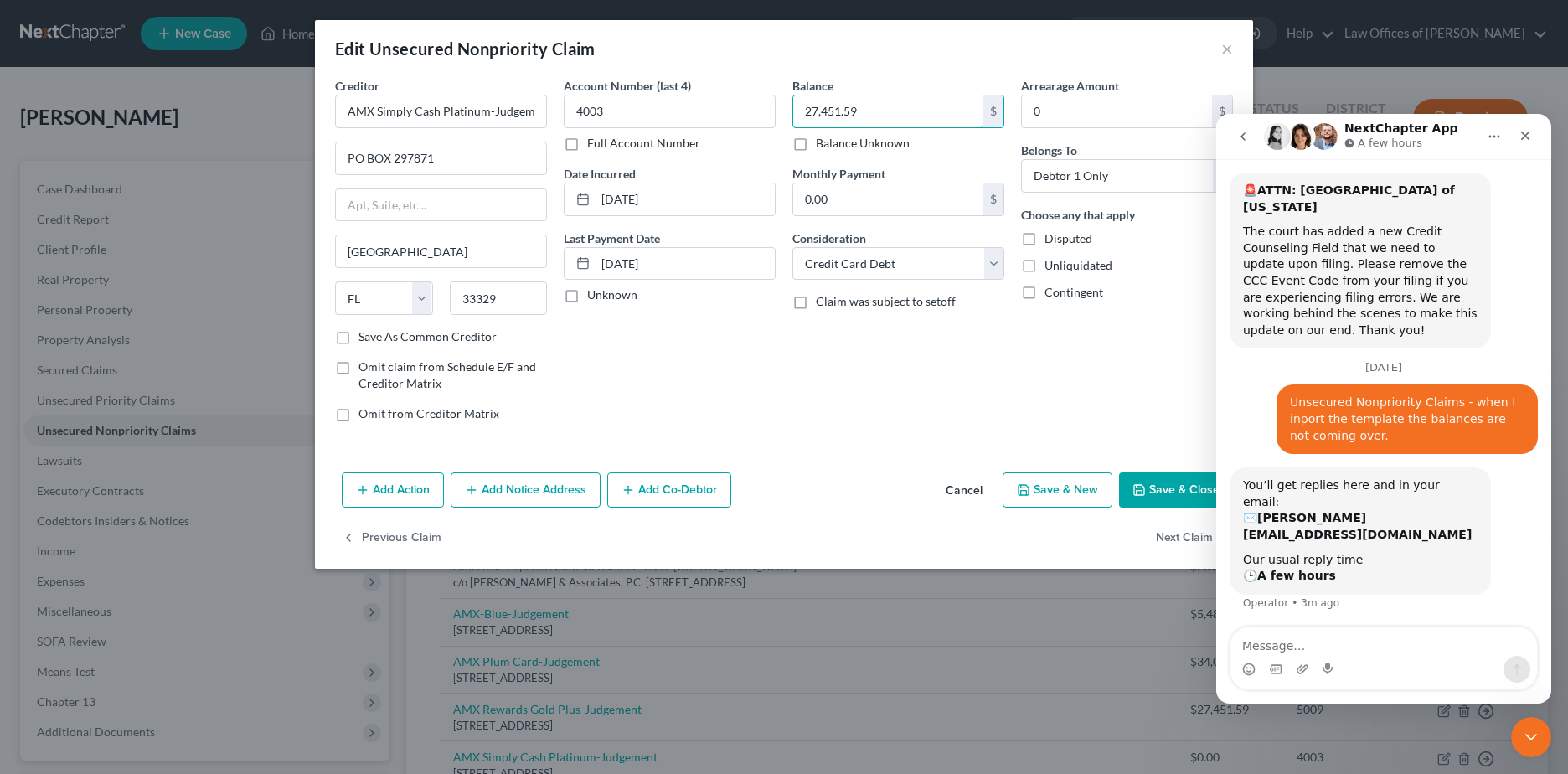
type input "27,451.59"
click at [1163, 534] on button "Next Claim" at bounding box center [1194, 538] width 77 height 35
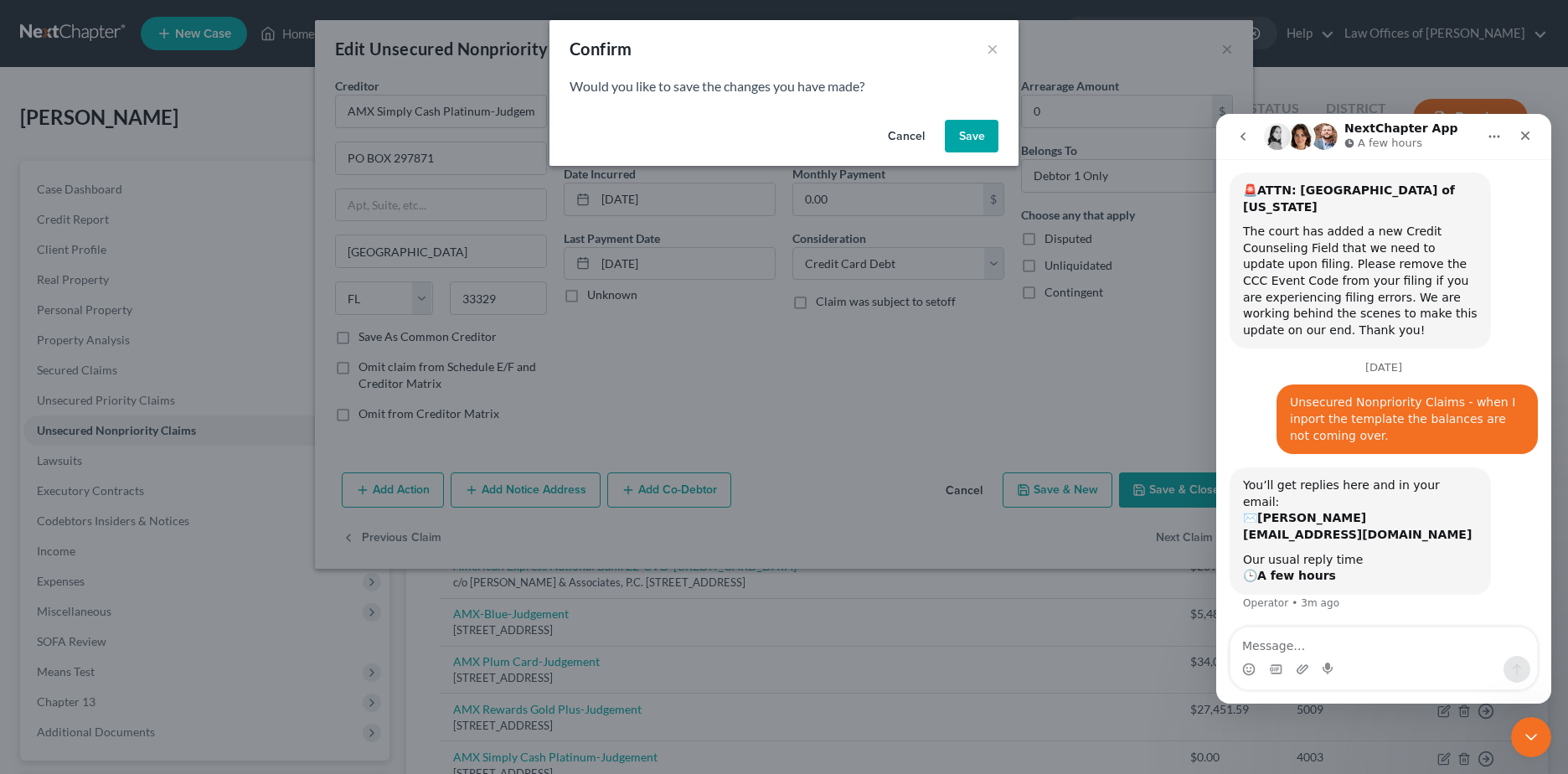
click at [978, 136] on button "Save" at bounding box center [971, 136] width 53 height 34
select select "45"
select select "2"
select select "0"
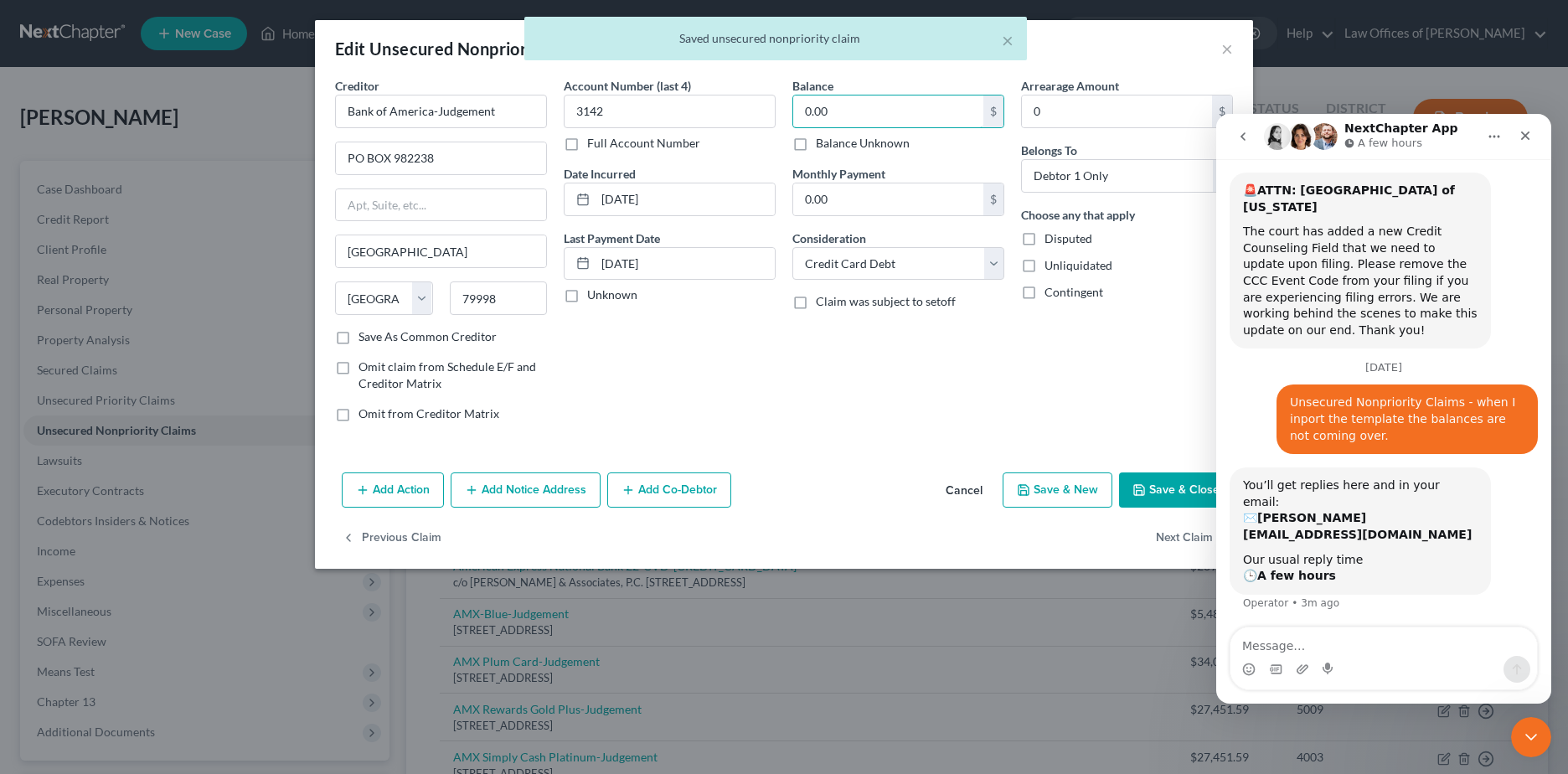
click at [883, 117] on input "0.00" at bounding box center [888, 111] width 191 height 32
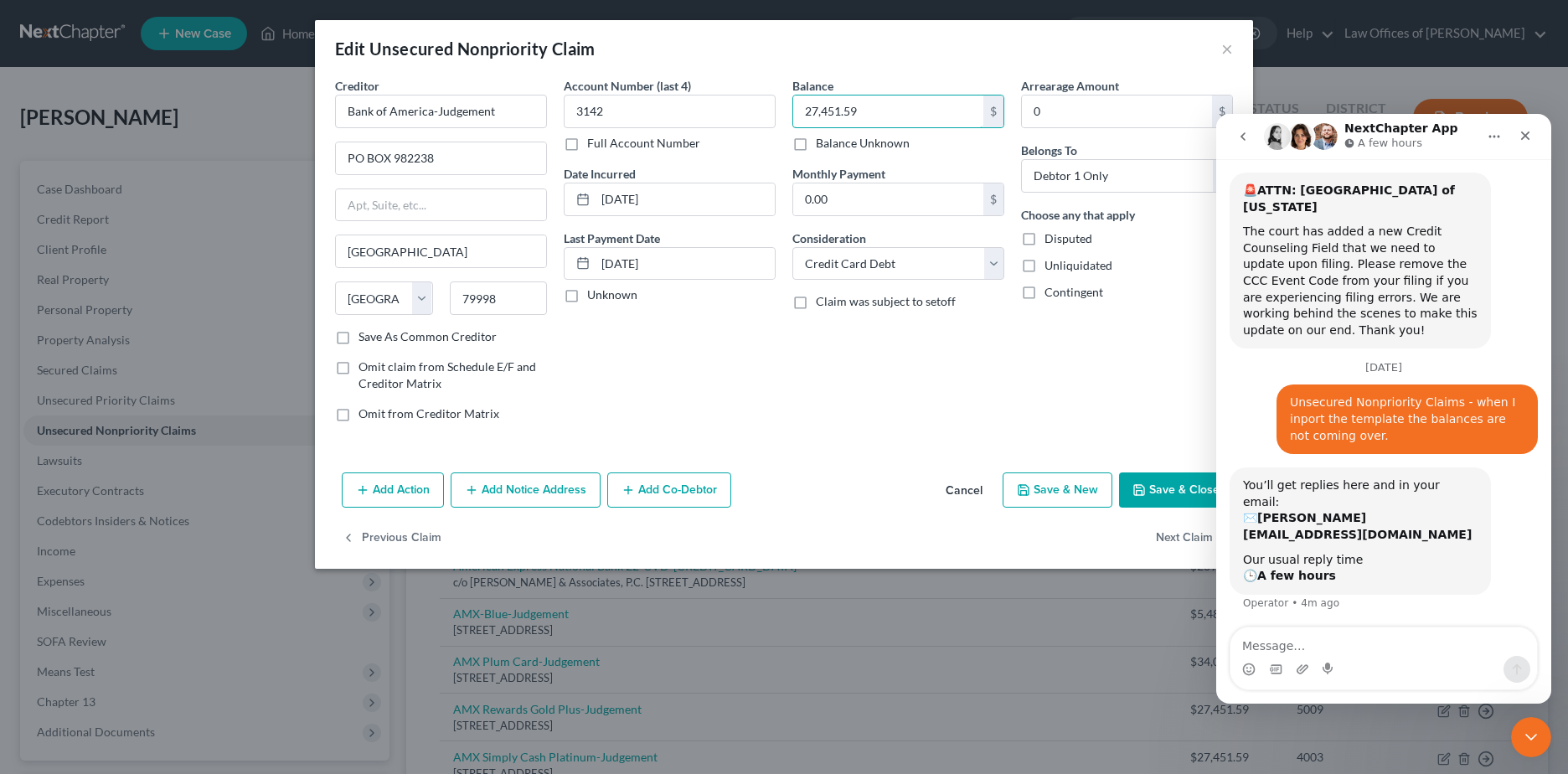
type input "27,451.59"
click at [1201, 534] on button "Next Claim" at bounding box center [1194, 538] width 77 height 35
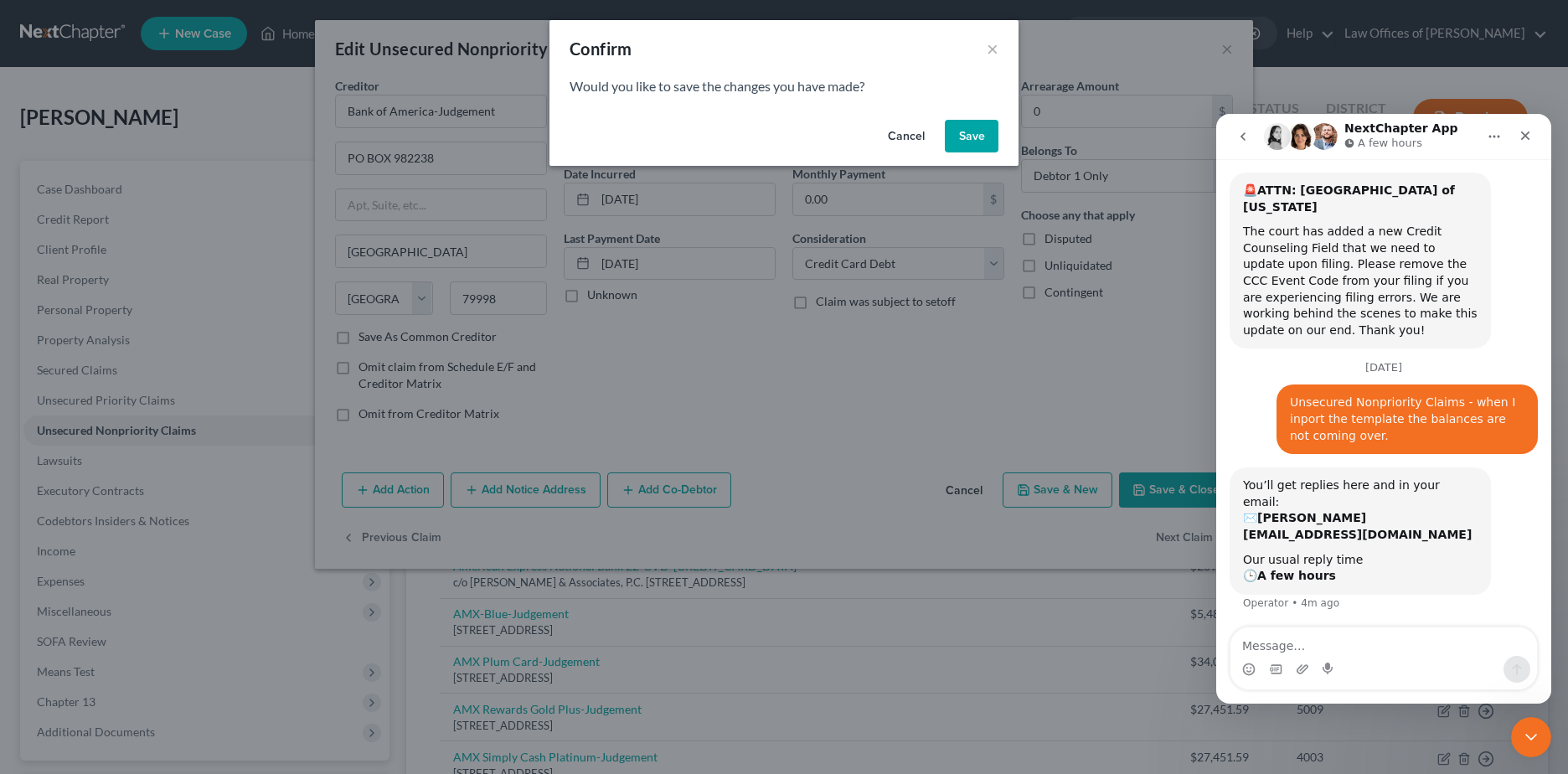
click at [969, 136] on button "Save" at bounding box center [971, 136] width 53 height 34
select select "28"
select select "2"
select select "0"
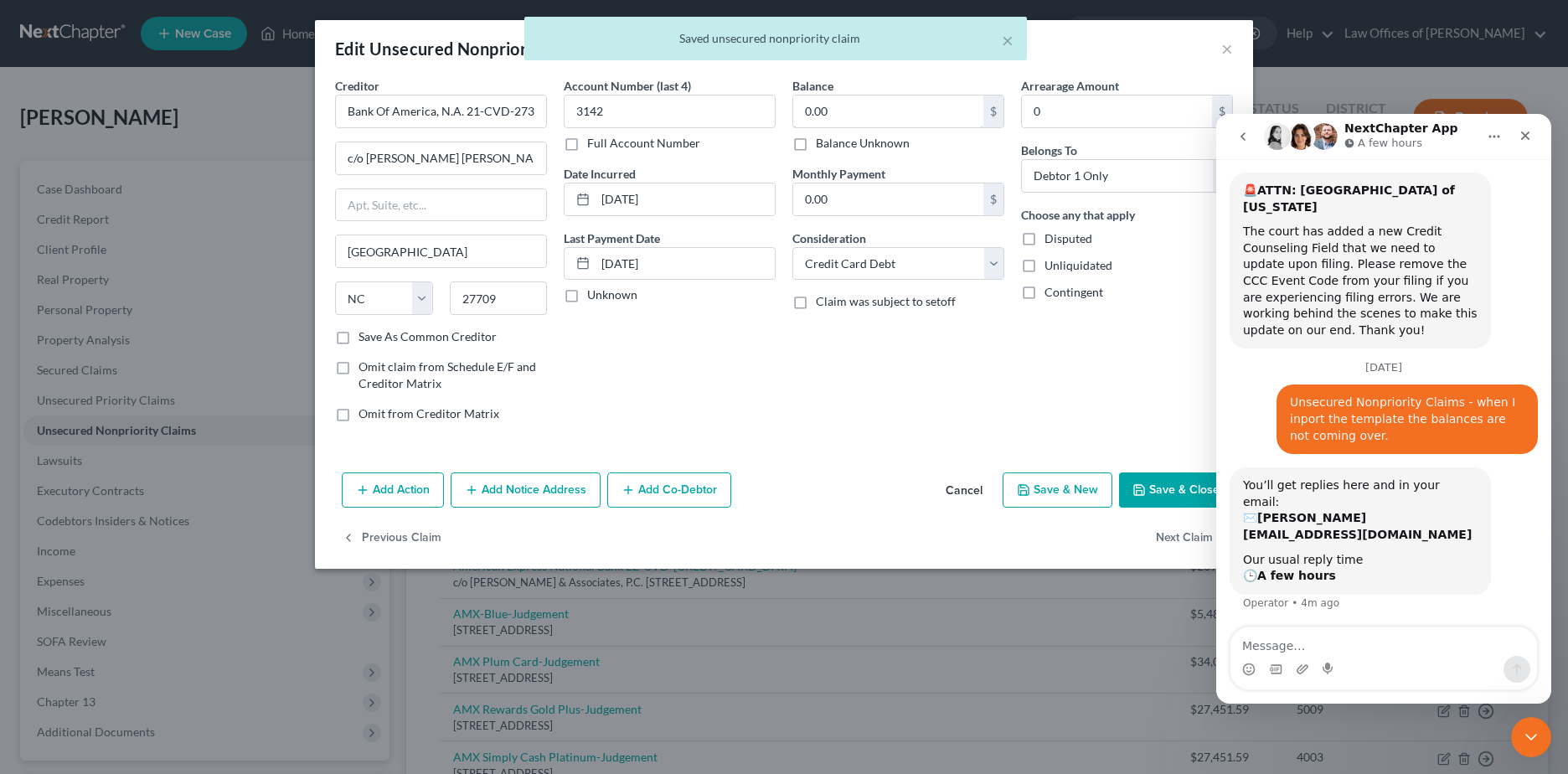
click at [910, 108] on input "0.00" at bounding box center [888, 111] width 191 height 32
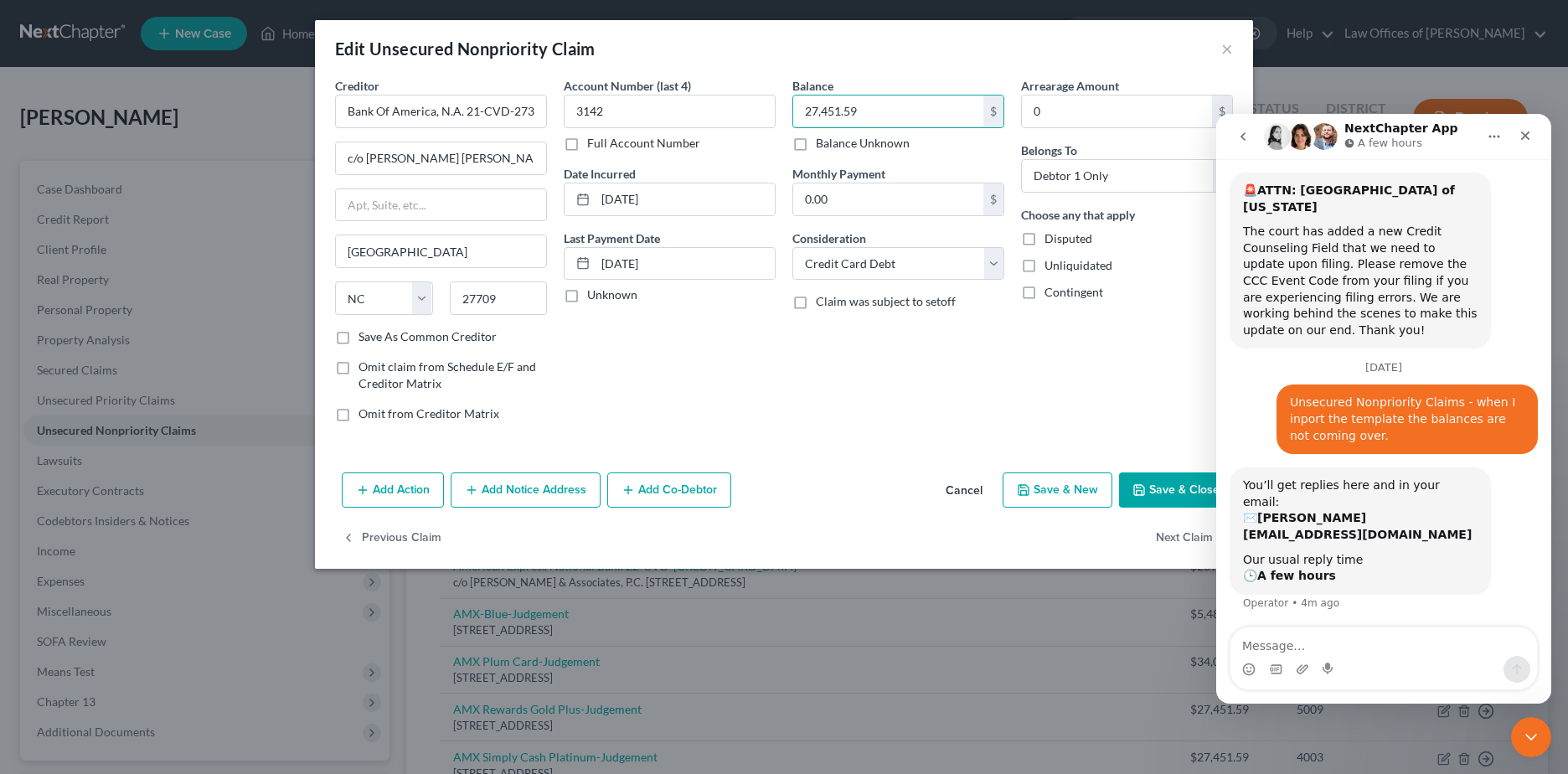
type input "27,451.59"
click at [1177, 539] on button "Next Claim" at bounding box center [1194, 538] width 77 height 35
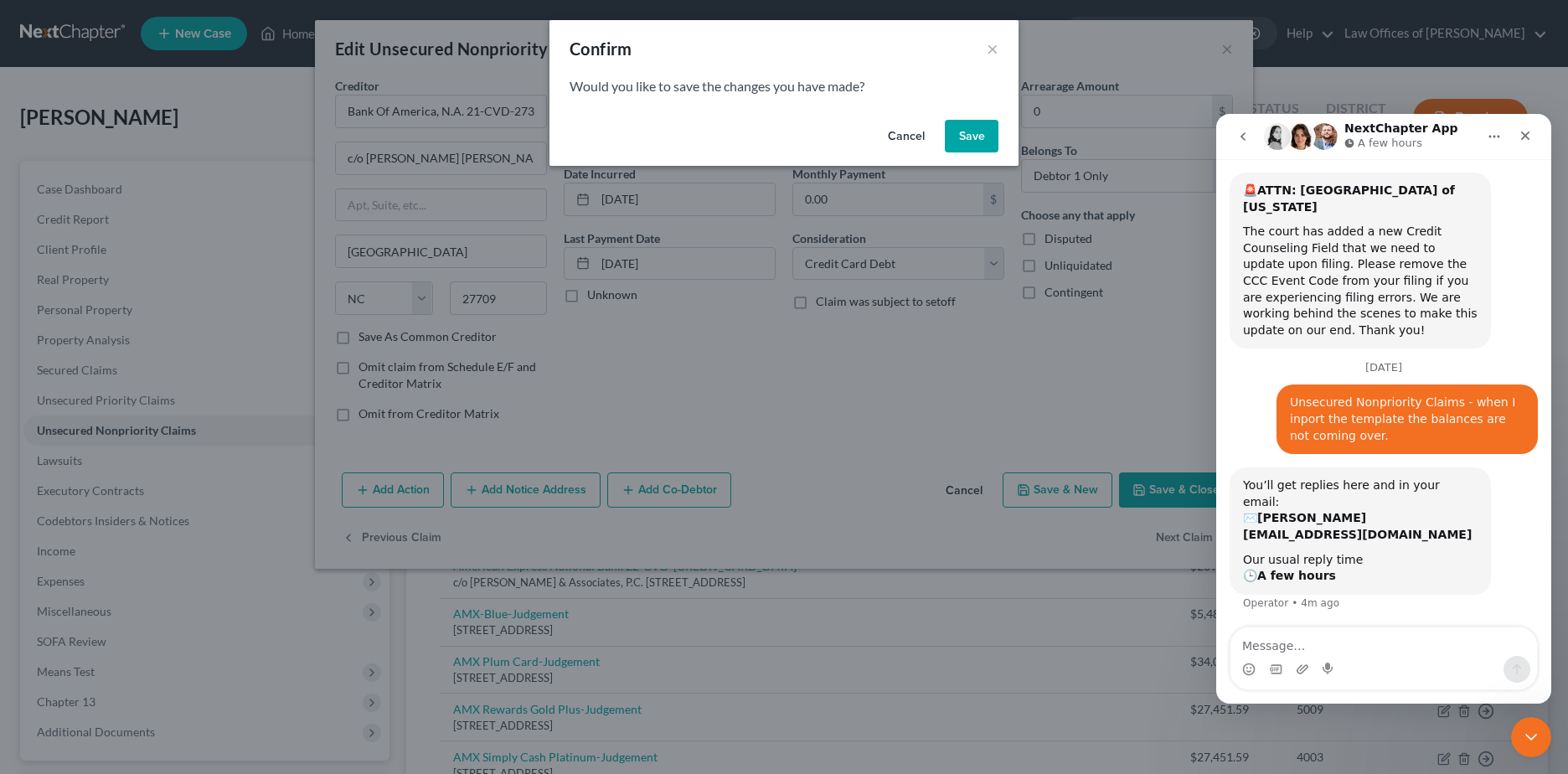
click at [966, 134] on button "Save" at bounding box center [971, 136] width 53 height 34
select select "24"
select select "2"
select select "0"
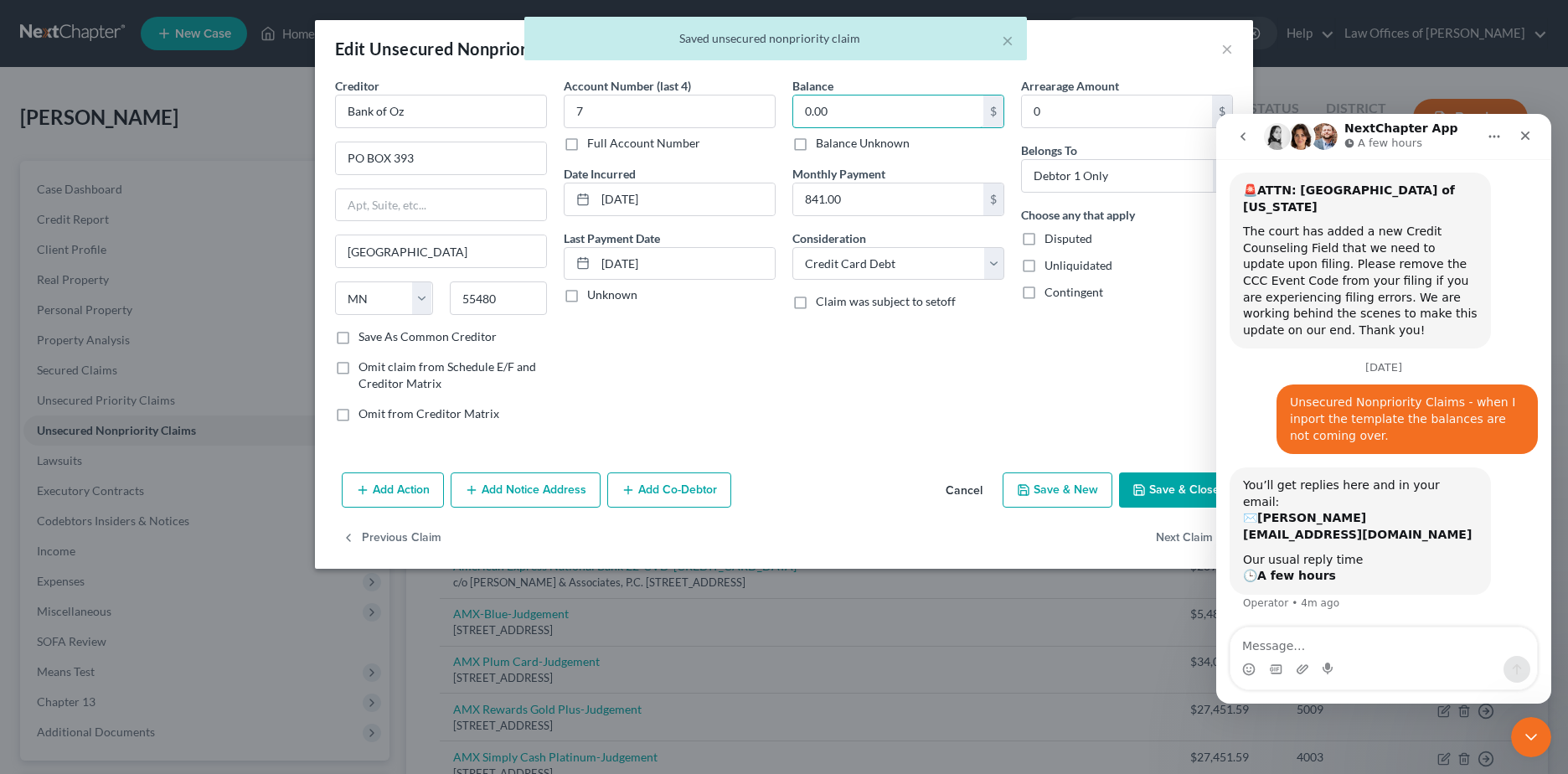
click at [840, 109] on input "0.00" at bounding box center [888, 111] width 191 height 32
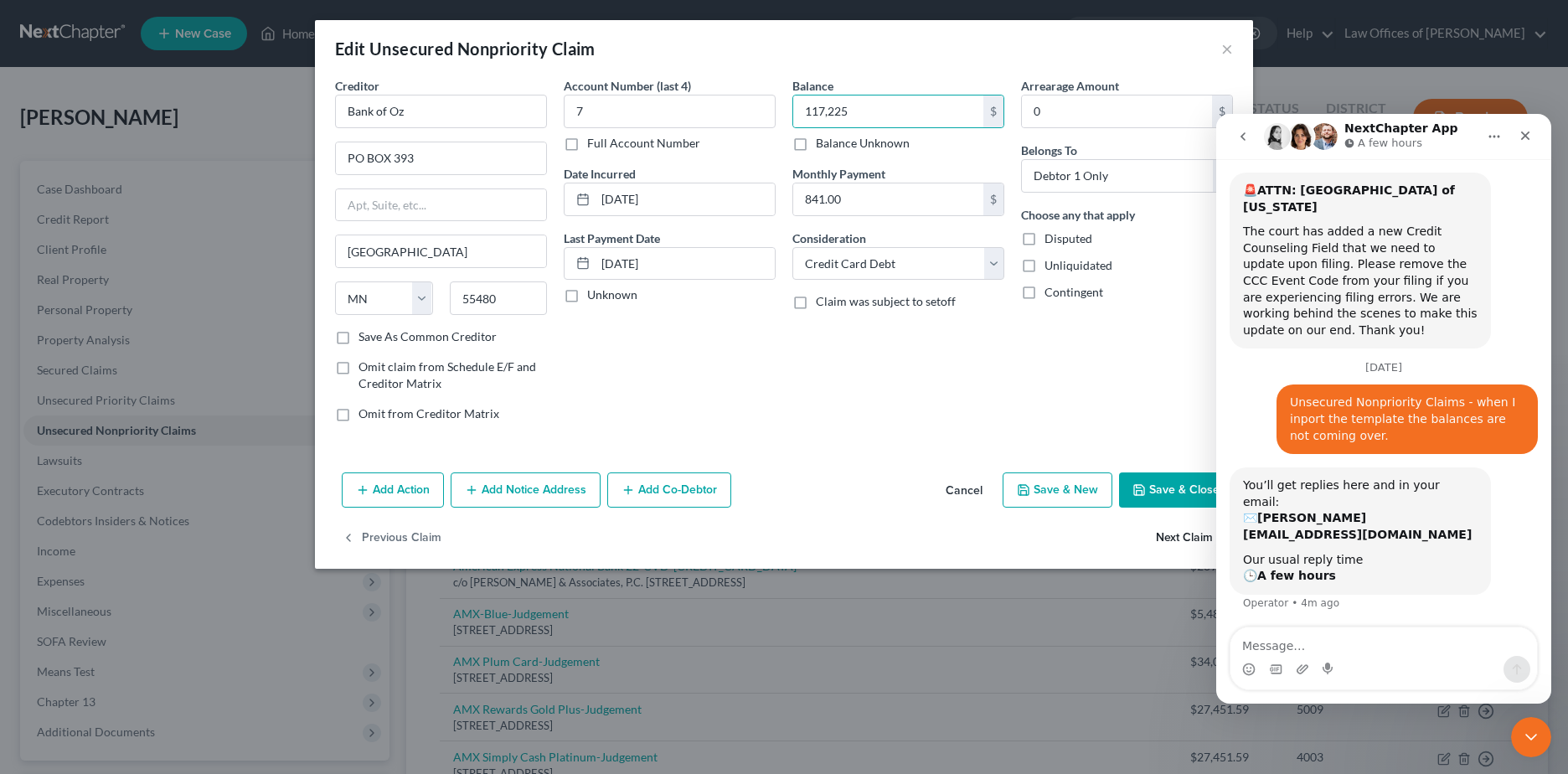
click at [1179, 534] on button "Next Claim" at bounding box center [1194, 538] width 77 height 35
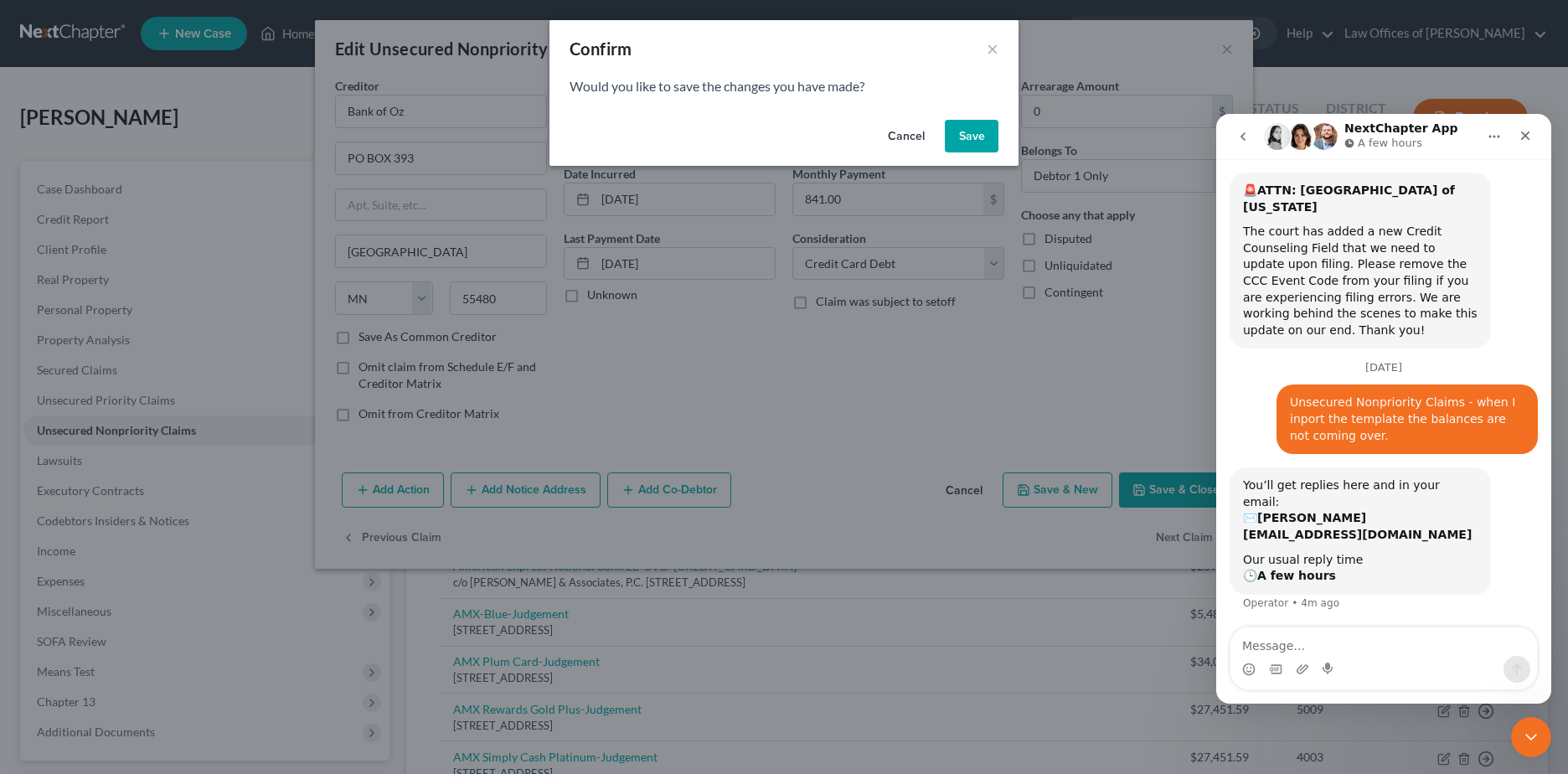
click at [967, 130] on button "Save" at bounding box center [971, 136] width 53 height 34
type input "117,225.00"
select select "36"
select select "2"
select select "0"
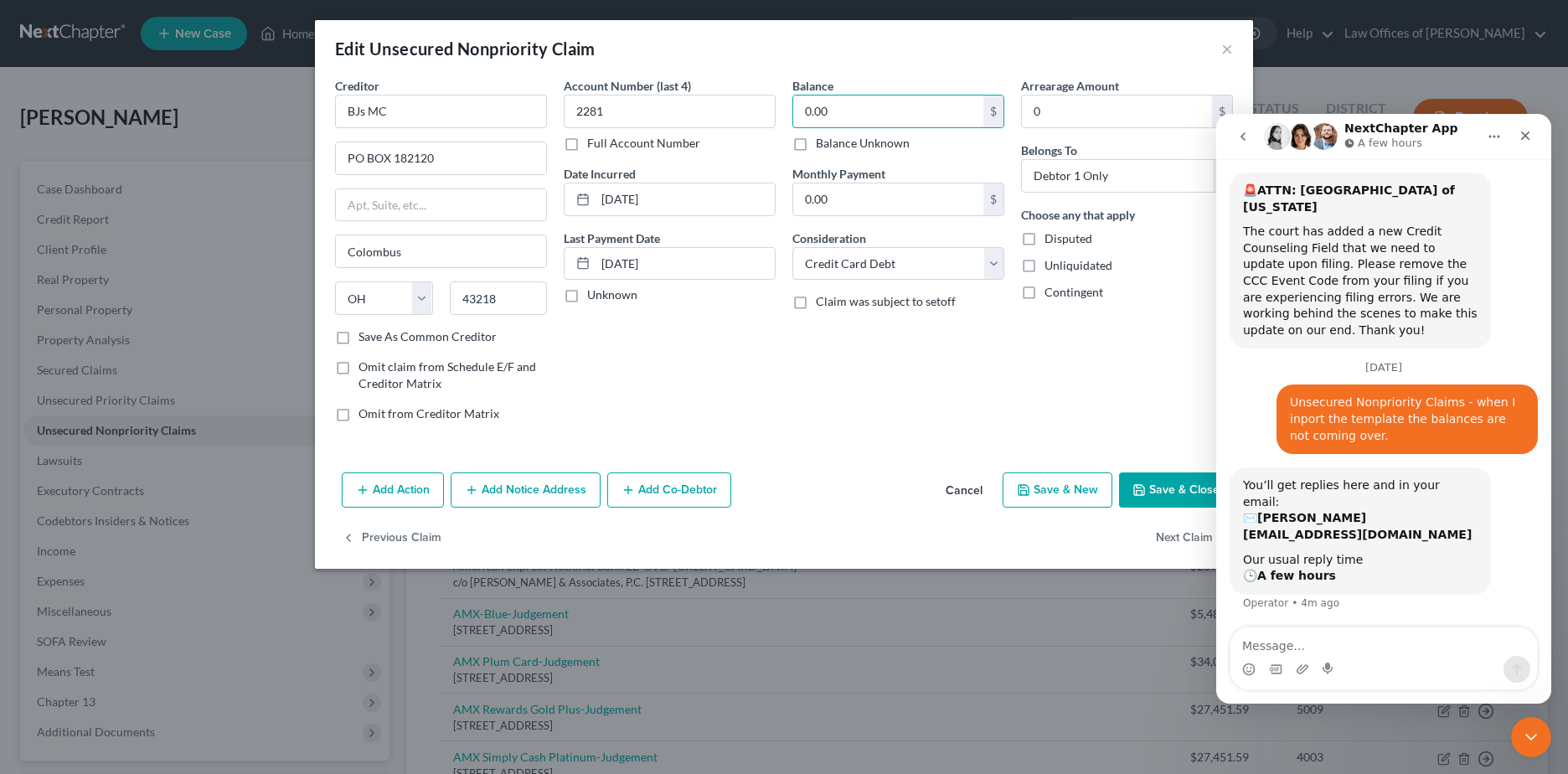
click at [940, 115] on input "0.00" at bounding box center [888, 111] width 191 height 32
type input "21,726"
click at [1153, 535] on div "Previous Claim Next Claim" at bounding box center [784, 545] width 938 height 48
click at [1182, 540] on button "Next Claim" at bounding box center [1194, 538] width 77 height 35
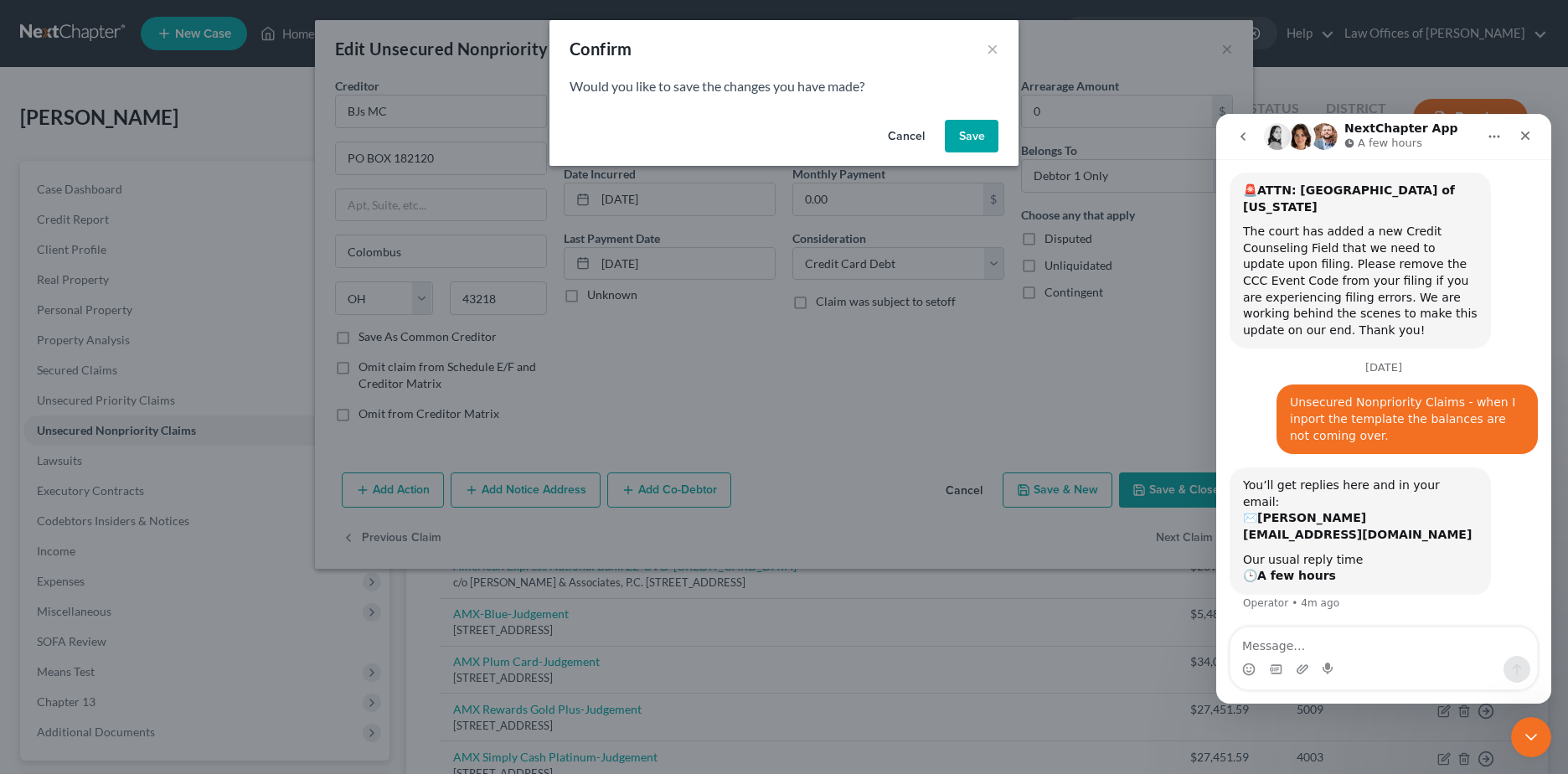
click at [970, 128] on button "Save" at bounding box center [971, 136] width 53 height 34
select select "28"
select select "2"
select select "0"
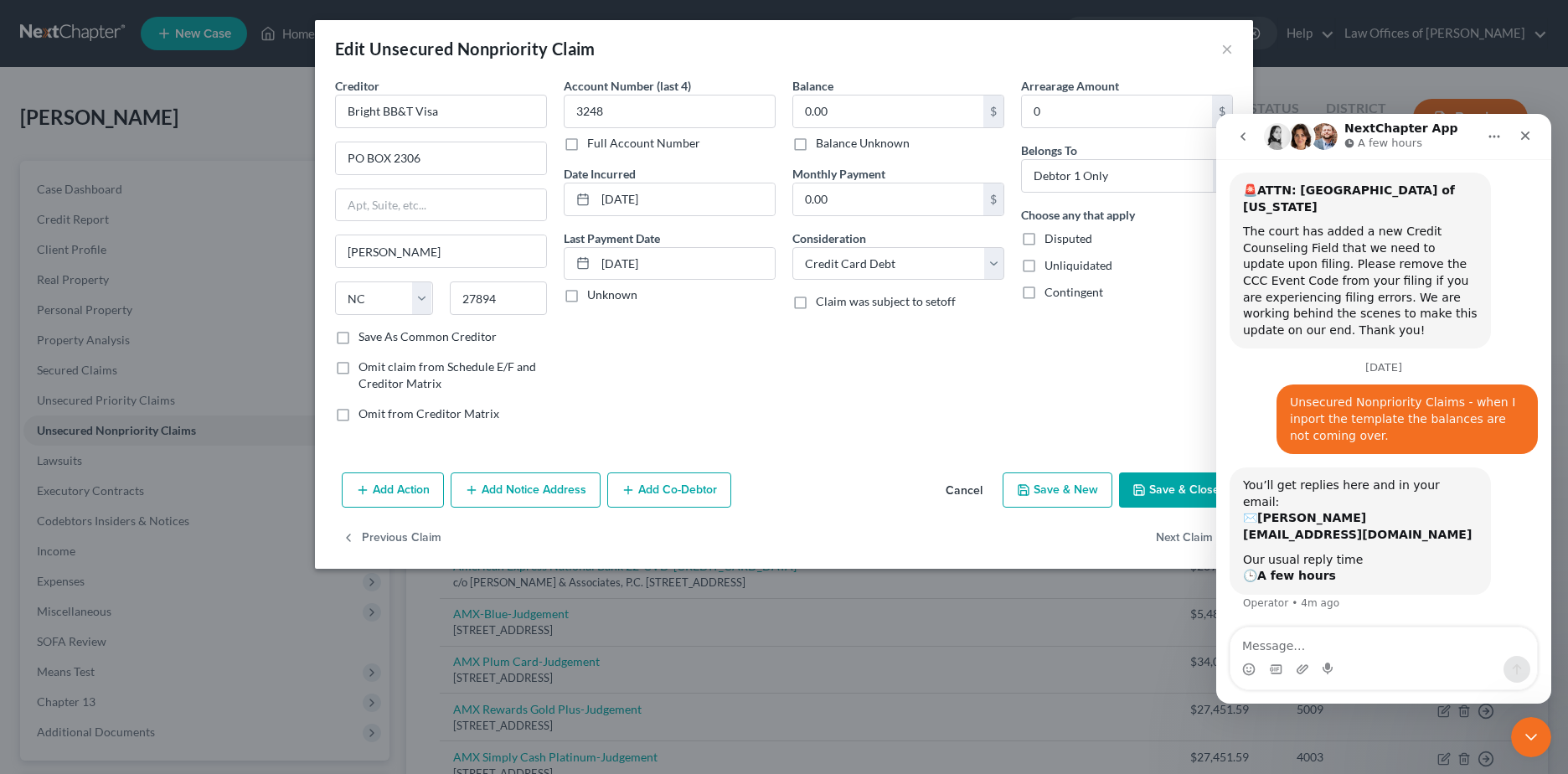
type input "21,726.00"
click at [1228, 51] on button "×" at bounding box center [1228, 48] width 12 height 20
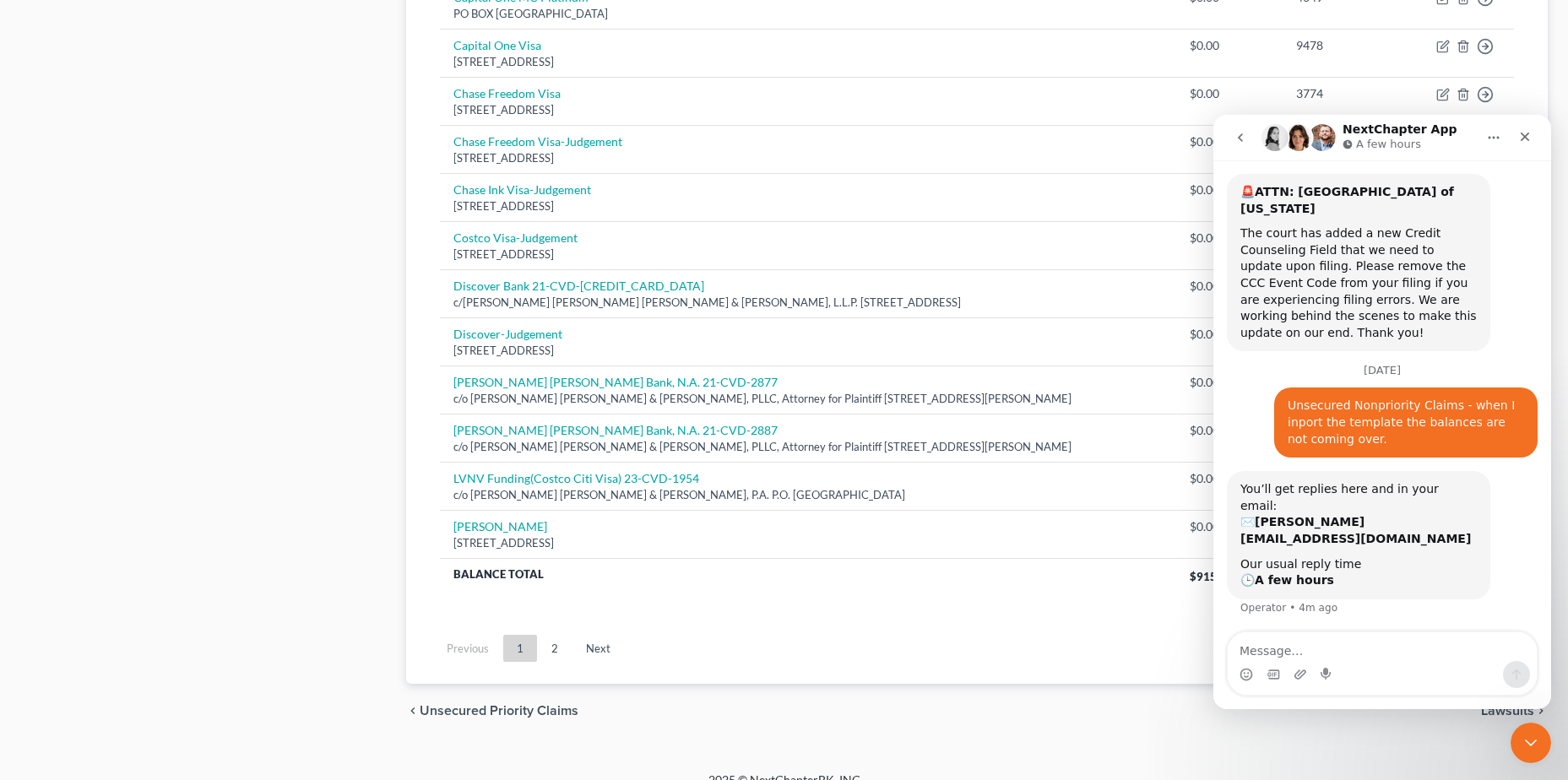
scroll to position [1173, 0]
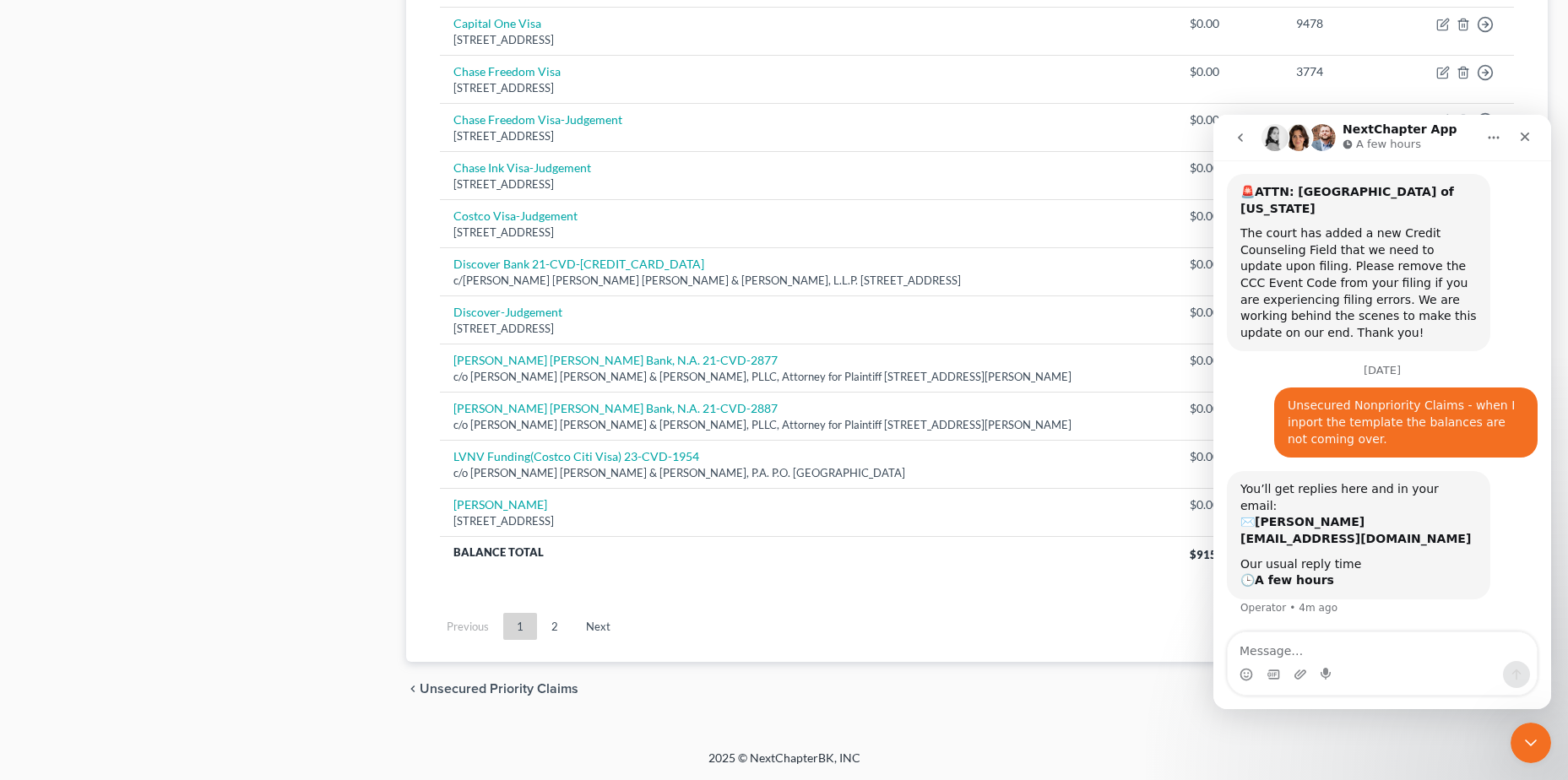
click at [595, 623] on link "Next" at bounding box center [598, 626] width 51 height 27
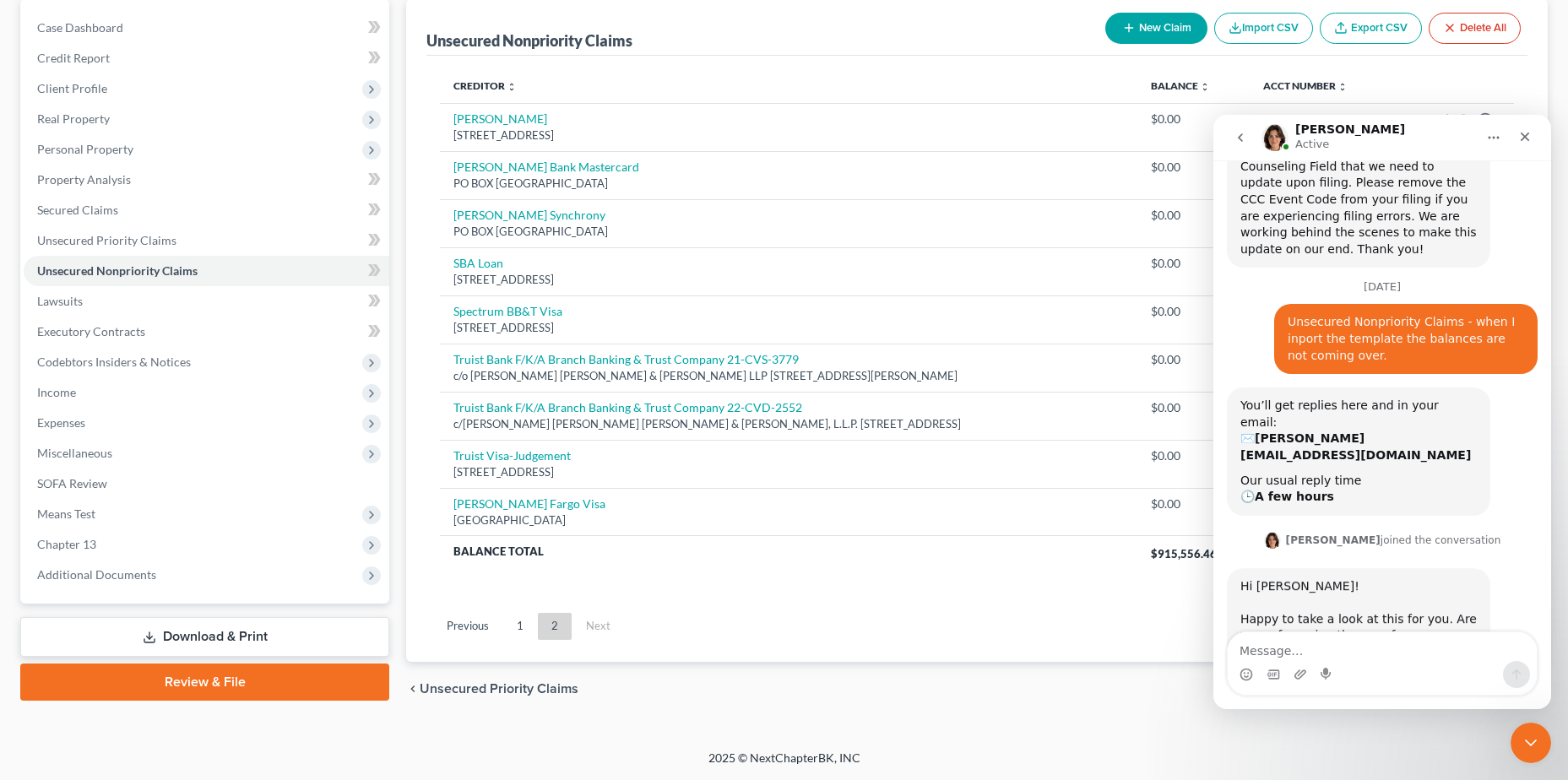
scroll to position [248, 0]
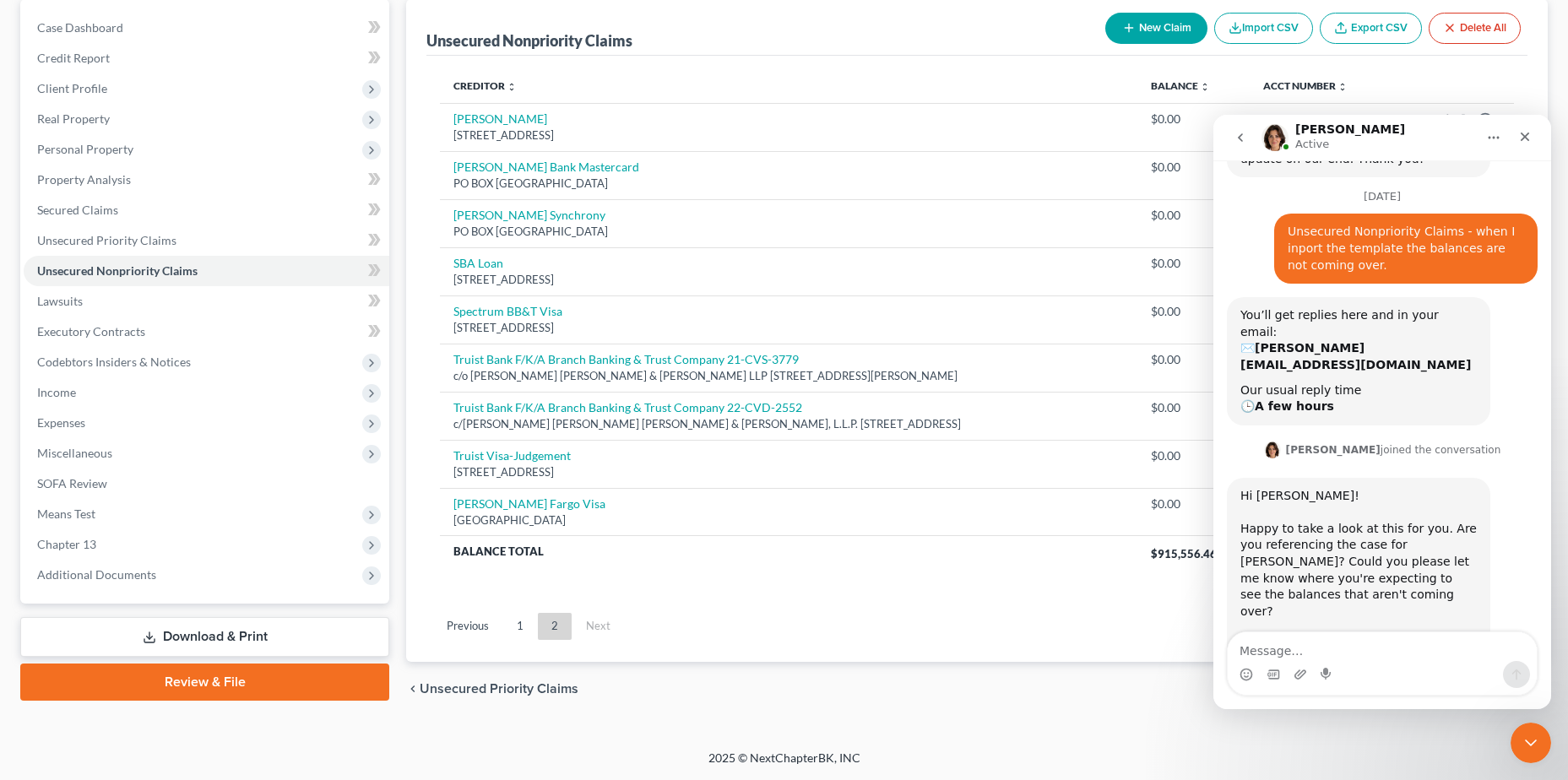
click at [1532, 136] on div "Close" at bounding box center [1525, 136] width 30 height 30
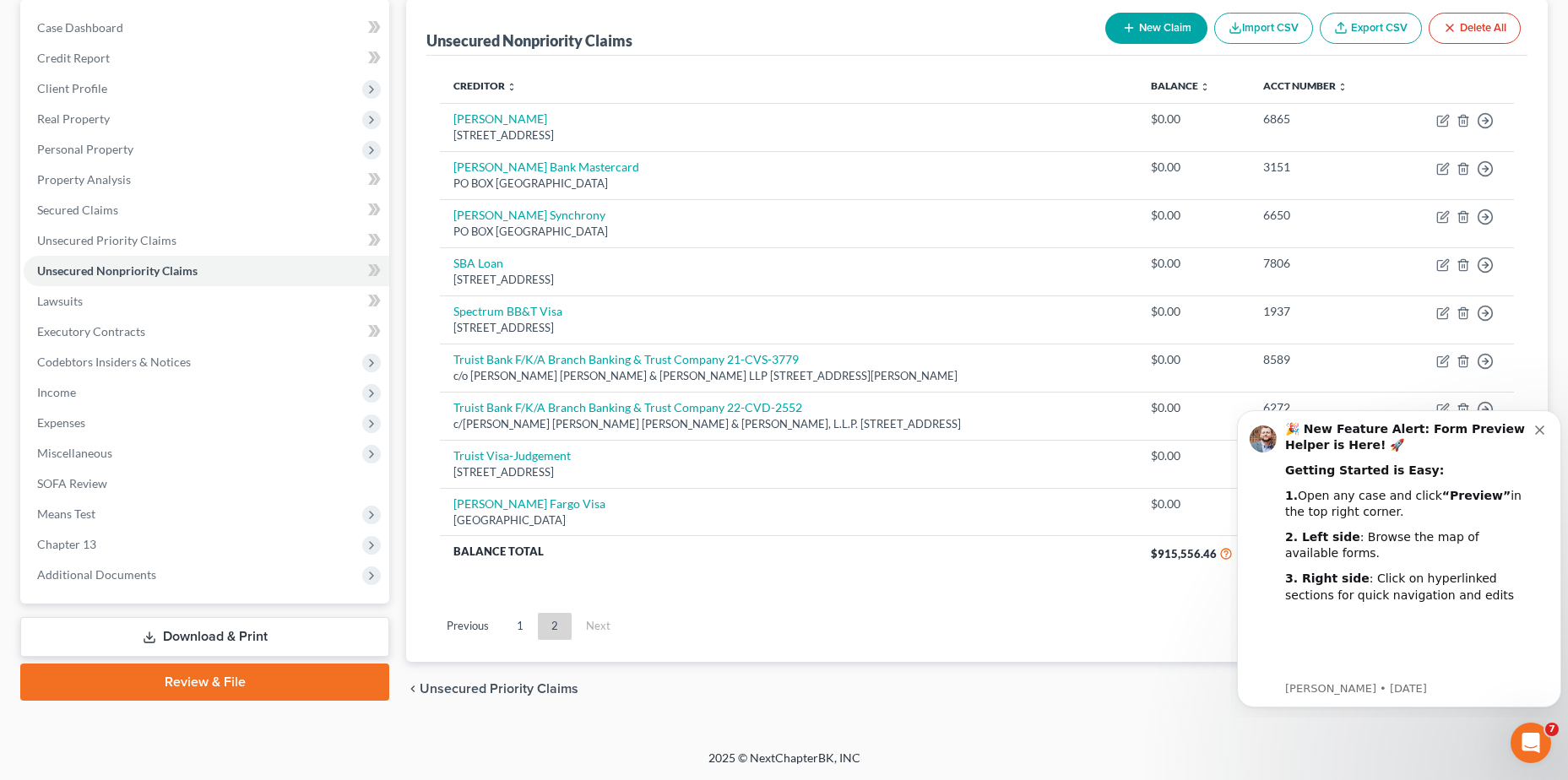
scroll to position [0, 0]
click at [1540, 431] on icon "Dismiss notification" at bounding box center [1539, 430] width 10 height 10
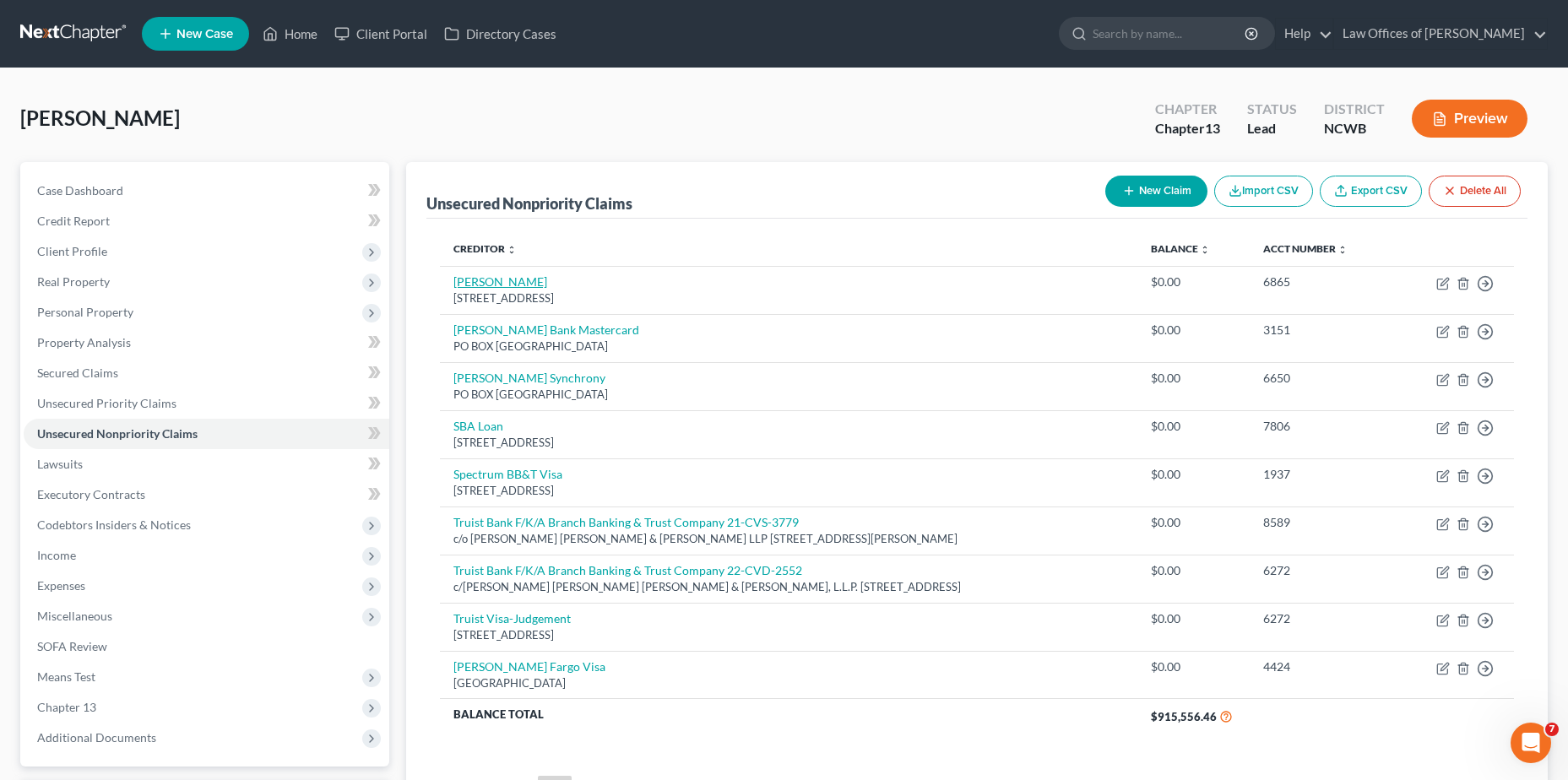
click at [490, 277] on link "[PERSON_NAME]" at bounding box center [500, 281] width 94 height 15
select select "7"
select select "2"
select select "0"
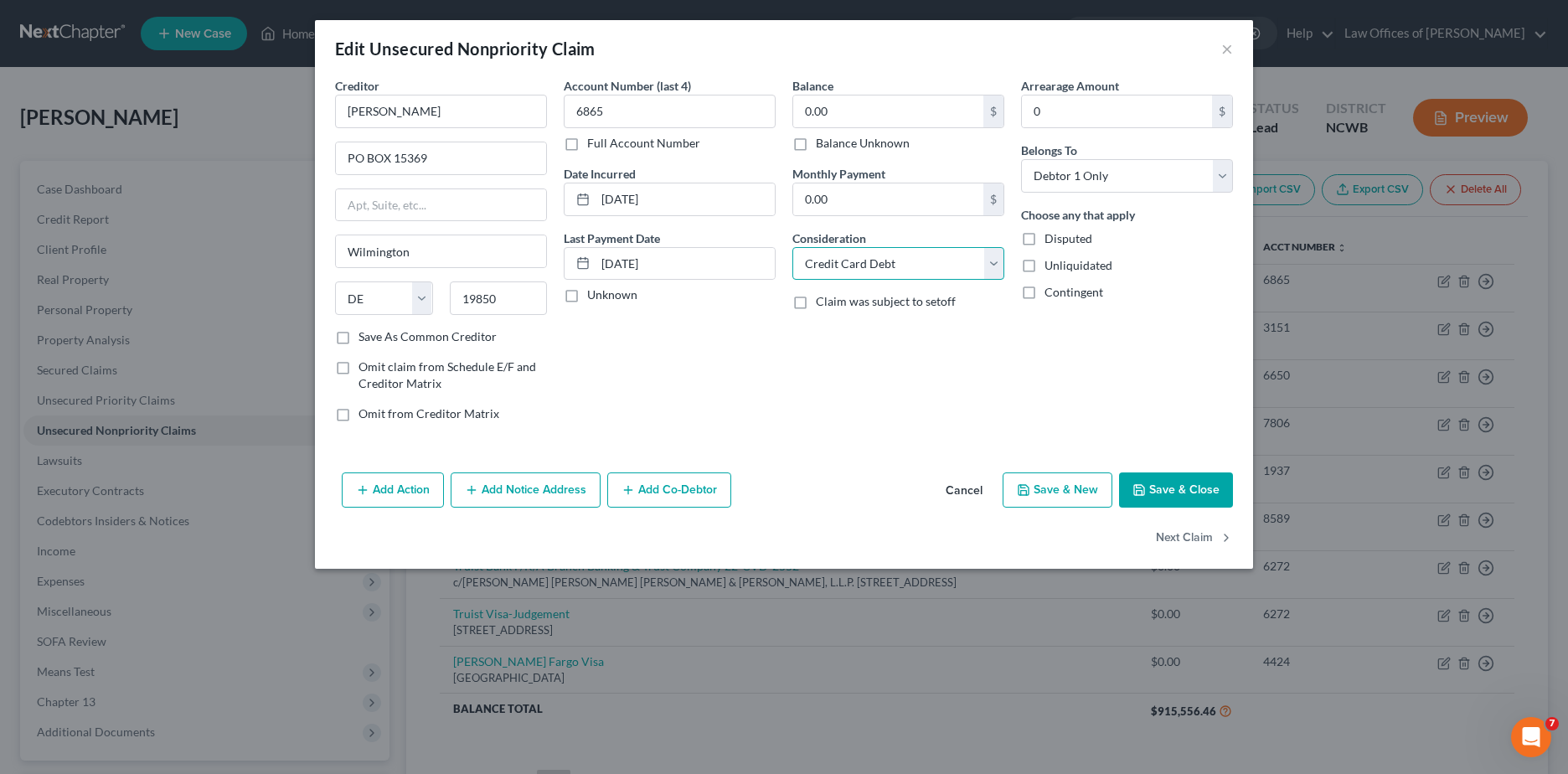
click at [991, 266] on select "Select Cable / Satellite Services Collection Agency Credit Card Debt Debt Couns…" at bounding box center [898, 264] width 212 height 34
click at [792, 247] on select "Select Cable / Satellite Services Collection Agency Credit Card Debt Debt Couns…" at bounding box center [898, 264] width 212 height 34
drag, startPoint x: 806, startPoint y: 263, endPoint x: 876, endPoint y: 265, distance: 70.0
click at [876, 265] on select "Select Cable / Satellite Services Collection Agency Credit Card Debt Debt Couns…" at bounding box center [898, 264] width 212 height 34
drag, startPoint x: 914, startPoint y: 267, endPoint x: 835, endPoint y: 259, distance: 79.4
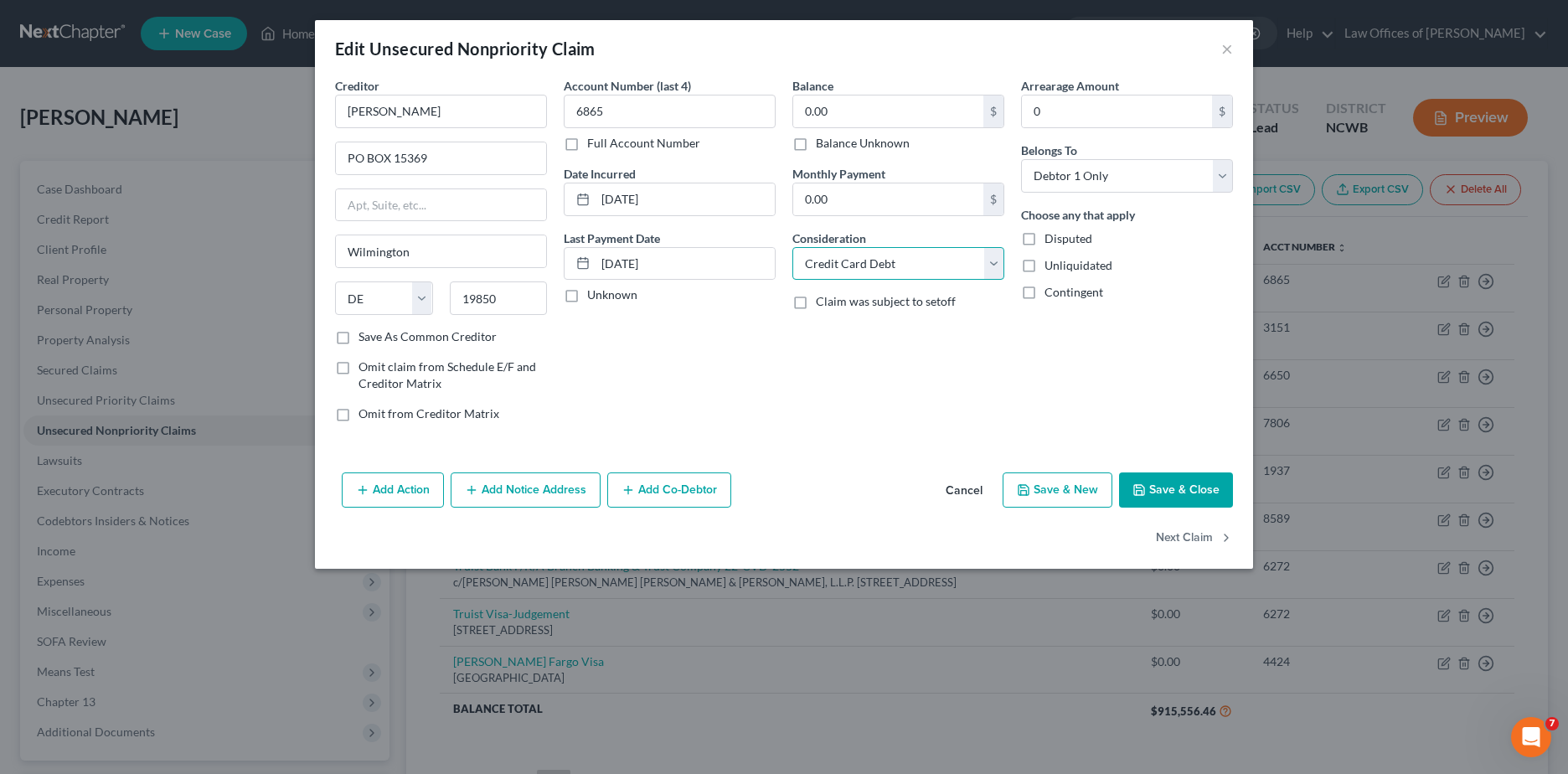
click at [835, 259] on select "Select Cable / Satellite Services Collection Agency Credit Card Debt Debt Couns…" at bounding box center [898, 264] width 212 height 34
click at [997, 264] on select "Select Cable / Satellite Services Collection Agency Credit Card Debt Debt Couns…" at bounding box center [898, 264] width 212 height 34
click at [997, 276] on select "Select Cable / Satellite Services Collection Agency Credit Card Debt Debt Couns…" at bounding box center [898, 264] width 212 height 34
click at [996, 262] on select "Select Cable / Satellite Services Collection Agency Credit Card Debt Debt Couns…" at bounding box center [898, 264] width 212 height 34
click at [965, 484] on button "Cancel" at bounding box center [965, 490] width 64 height 34
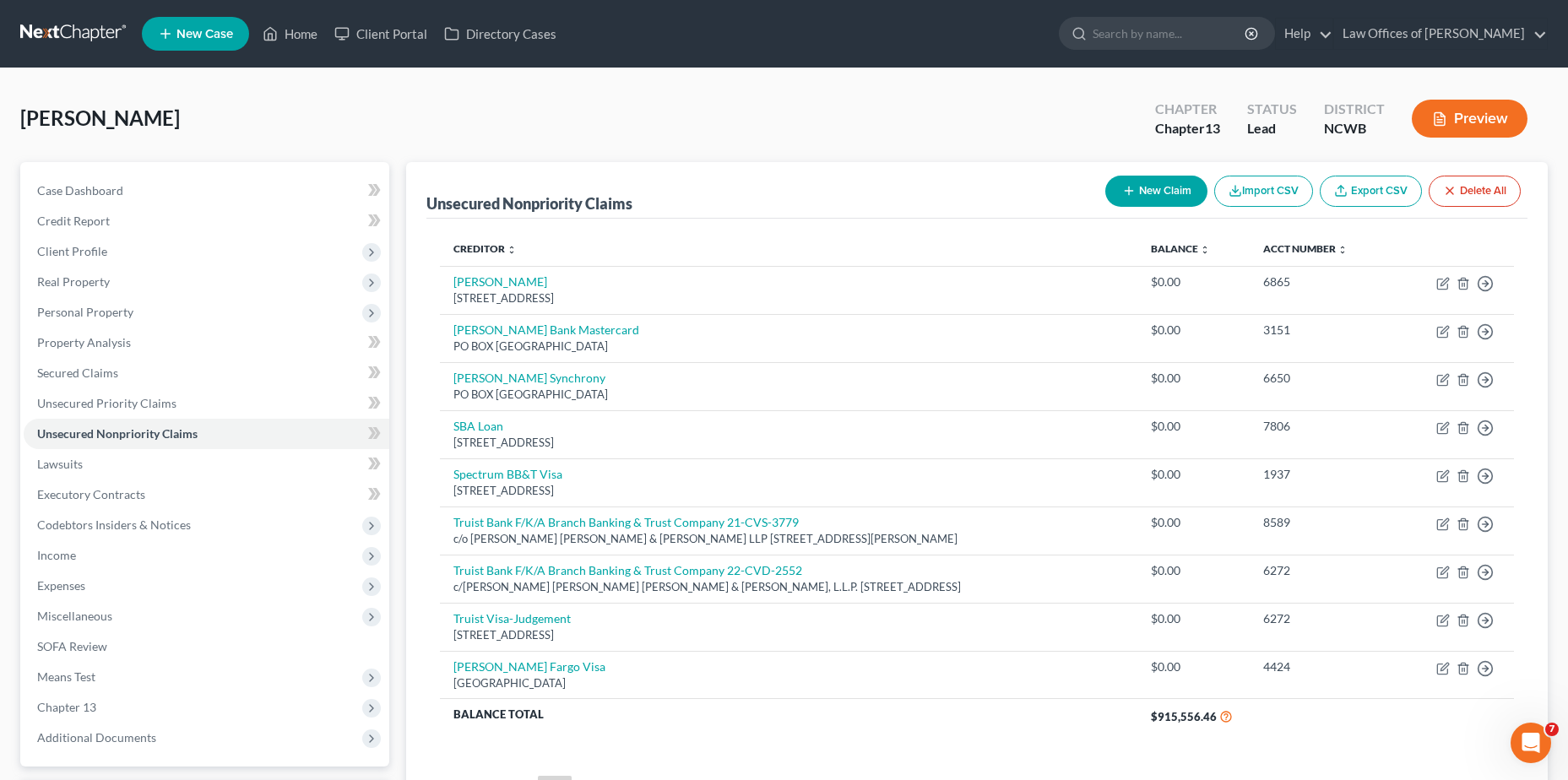
scroll to position [1154, 0]
